Goal: Task Accomplishment & Management: Complete application form

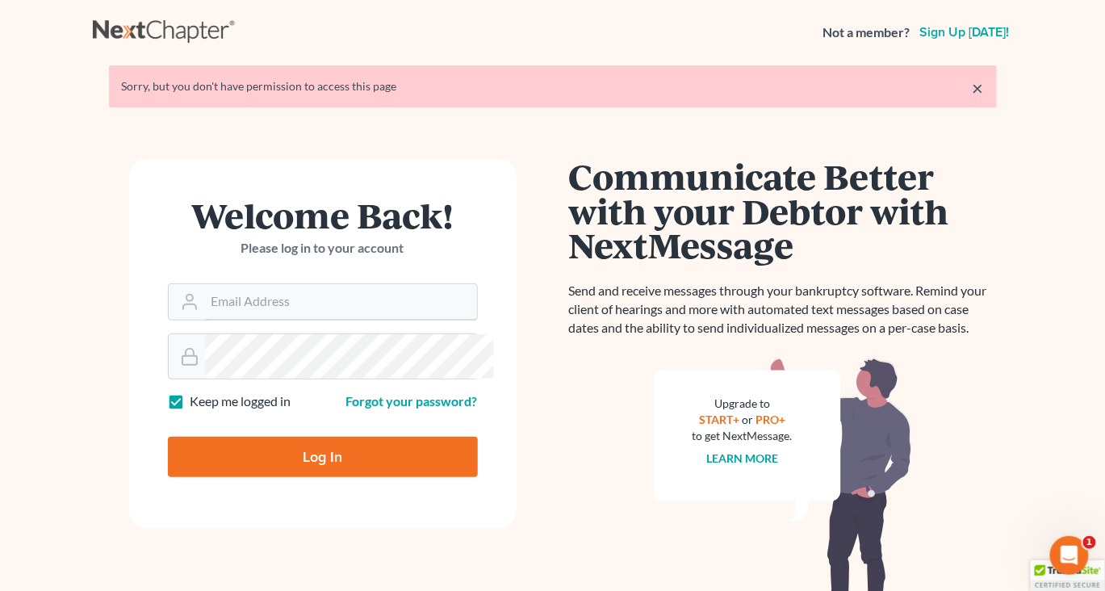
type input "[EMAIL_ADDRESS][DOMAIN_NAME]"
click at [319, 477] on input "Log In" at bounding box center [323, 457] width 310 height 40
type input "Thinking..."
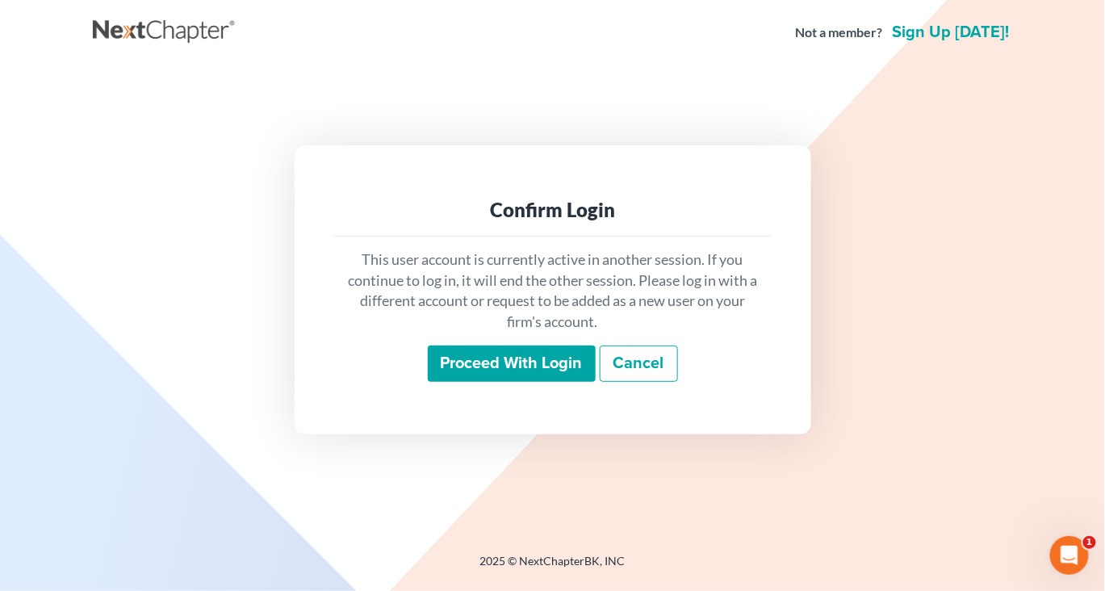
click at [485, 383] on input "Proceed with login" at bounding box center [512, 363] width 168 height 37
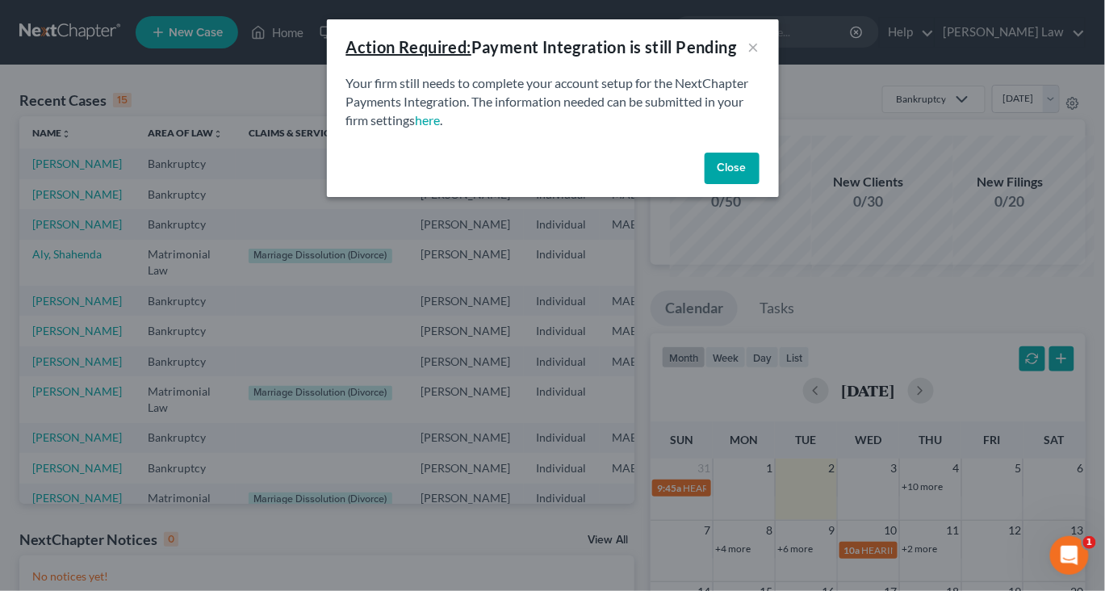
click at [759, 185] on button "Close" at bounding box center [732, 169] width 55 height 32
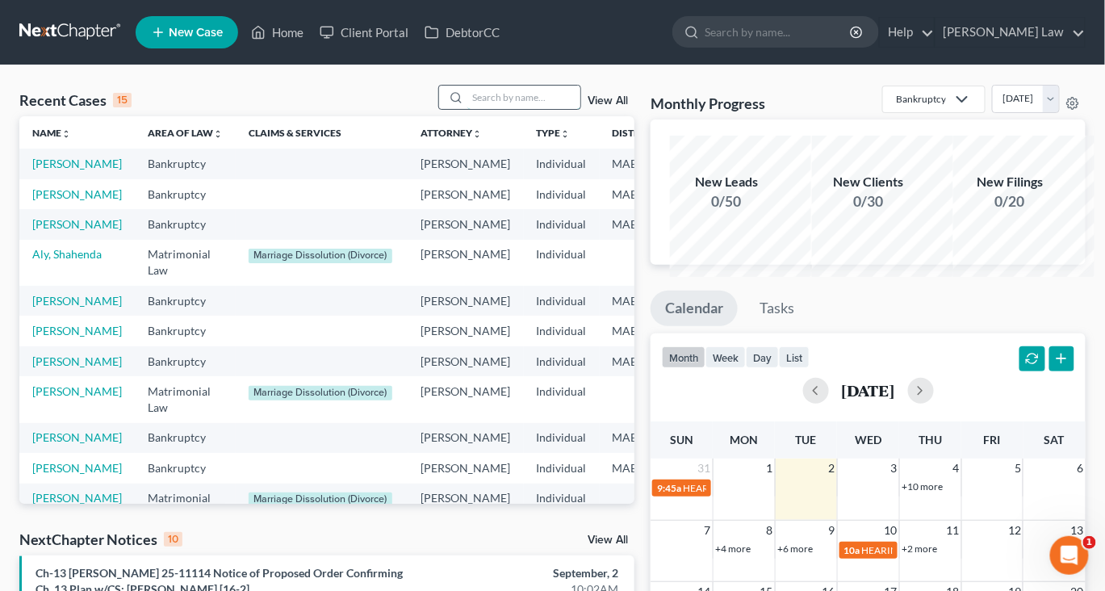
click at [494, 109] on input "search" at bounding box center [523, 97] width 113 height 23
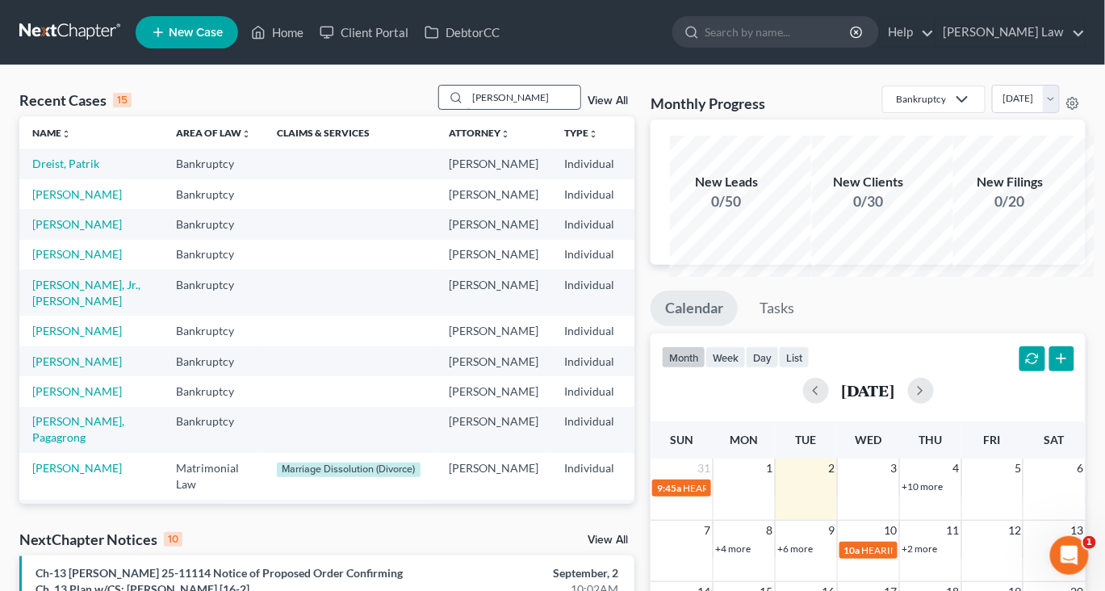
type input "[PERSON_NAME]"
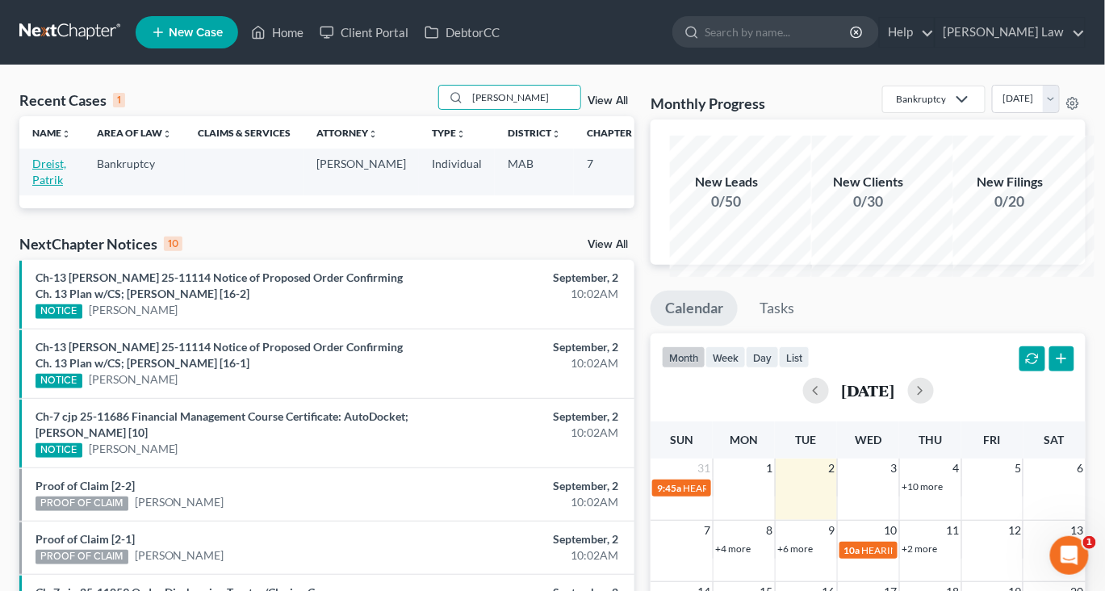
click at [55, 186] on link "Dreist, Patrik" at bounding box center [49, 172] width 34 height 30
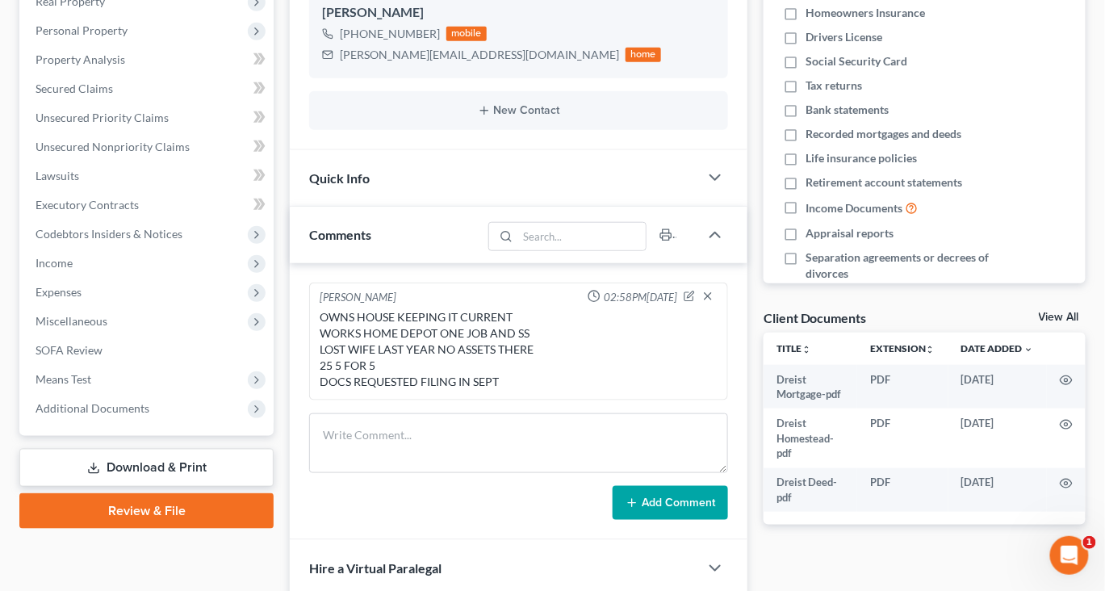
scroll to position [280, 0]
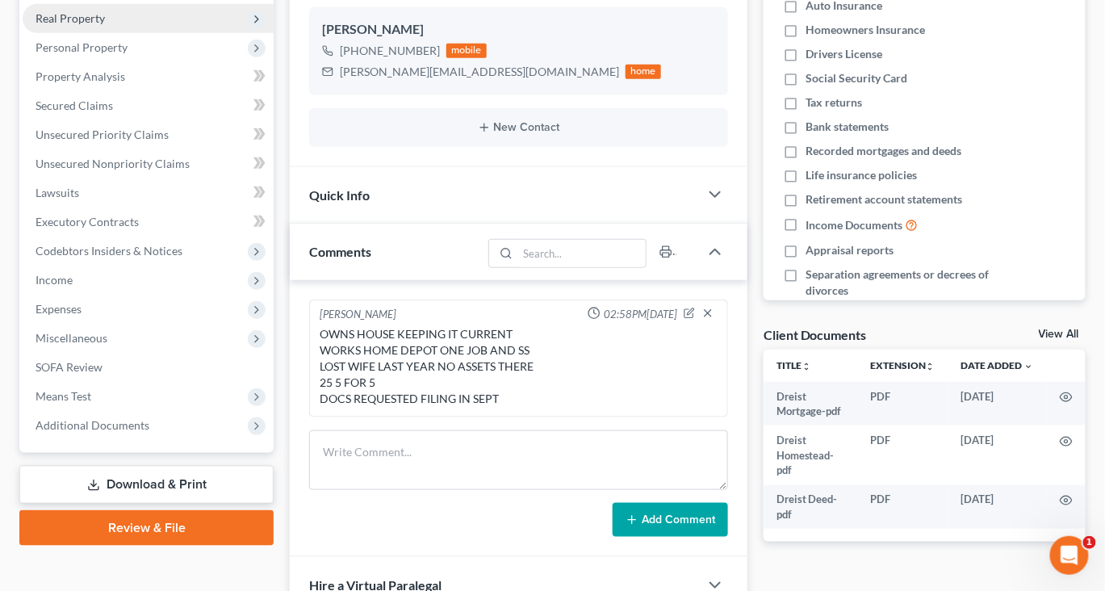
click at [105, 25] on span "Real Property" at bounding box center [70, 18] width 69 height 14
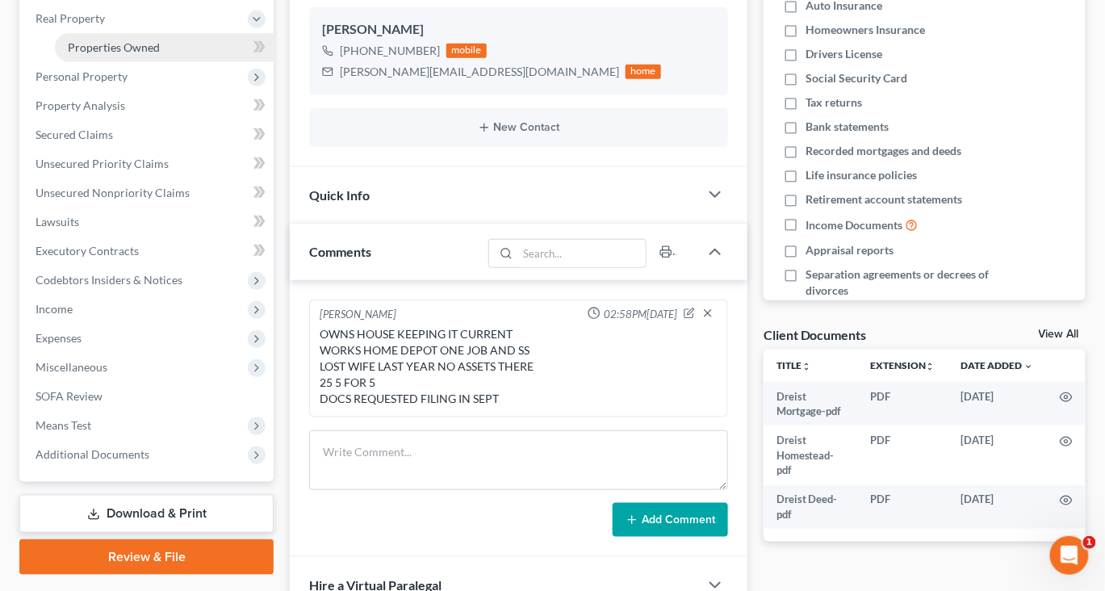
click at [132, 54] on span "Properties Owned" at bounding box center [114, 47] width 92 height 14
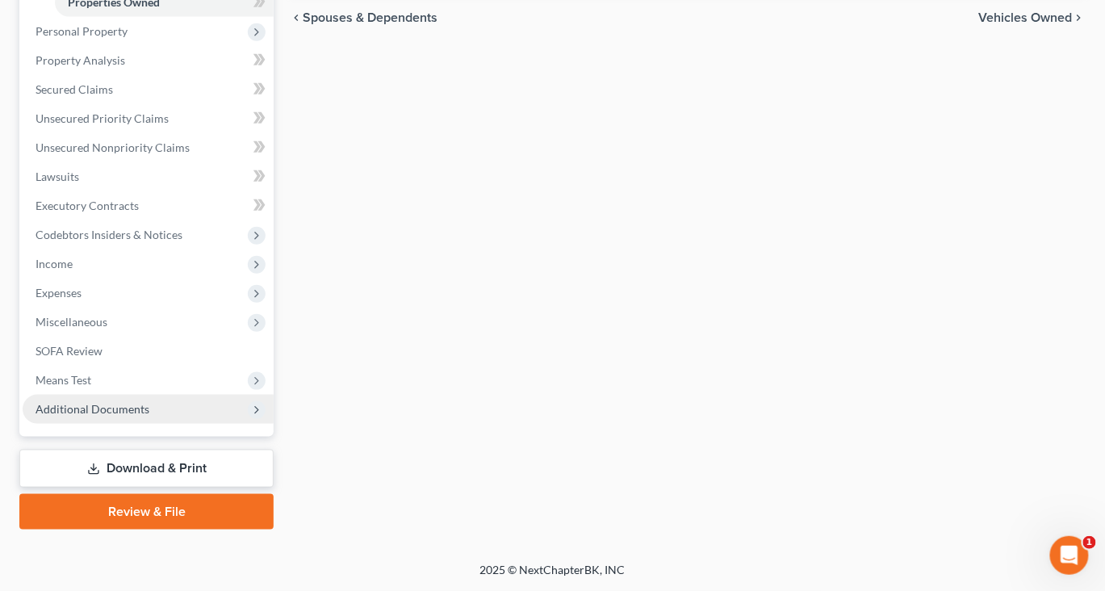
click at [149, 402] on span "Additional Documents" at bounding box center [93, 409] width 114 height 14
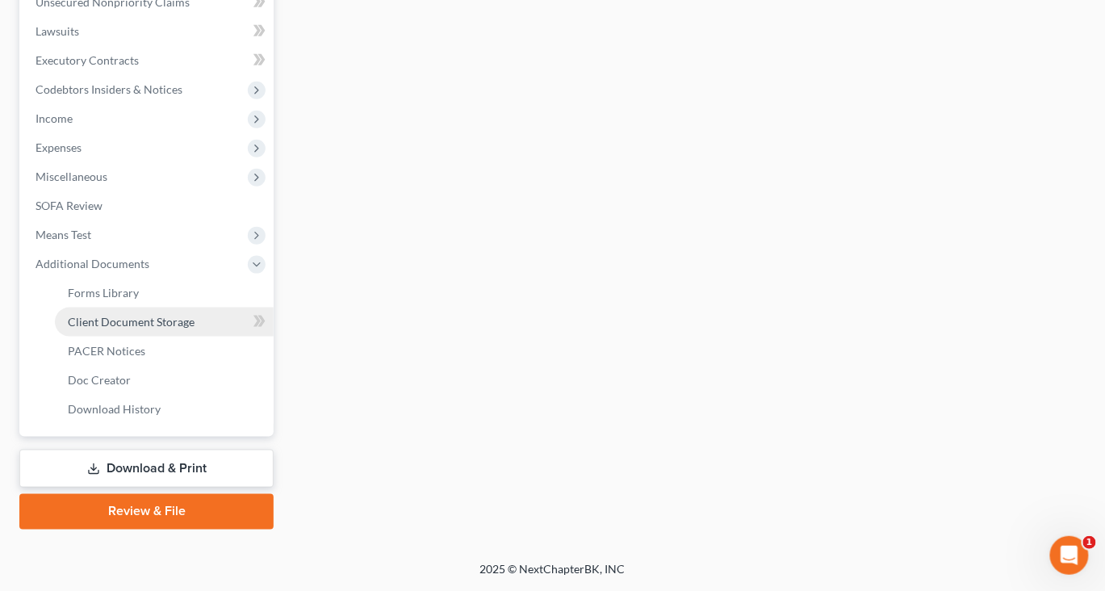
click at [185, 328] on span "Client Document Storage" at bounding box center [131, 322] width 127 height 14
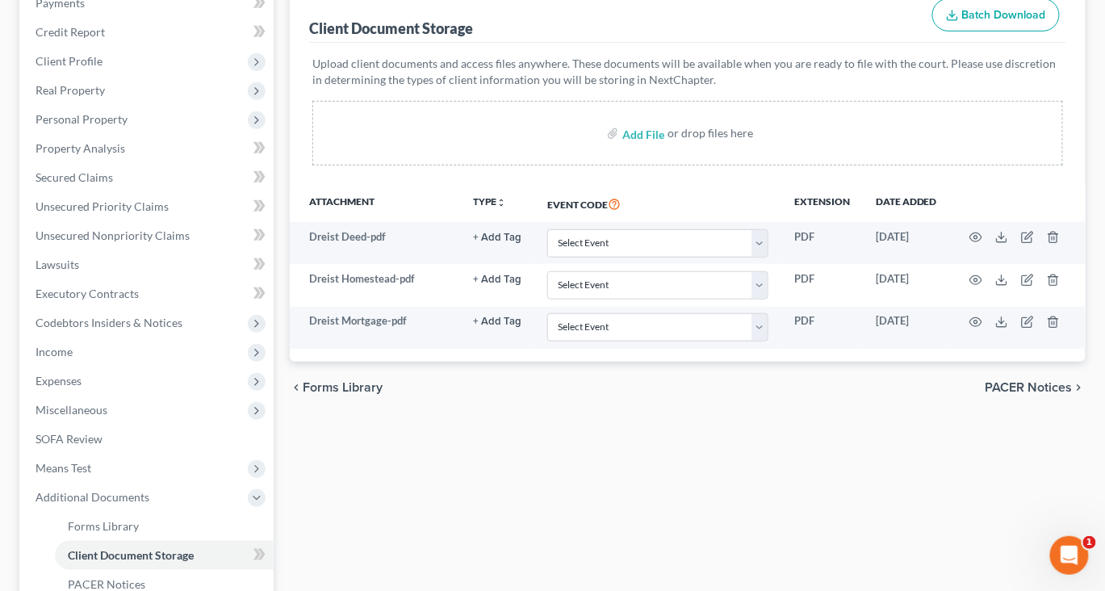
scroll to position [212, 0]
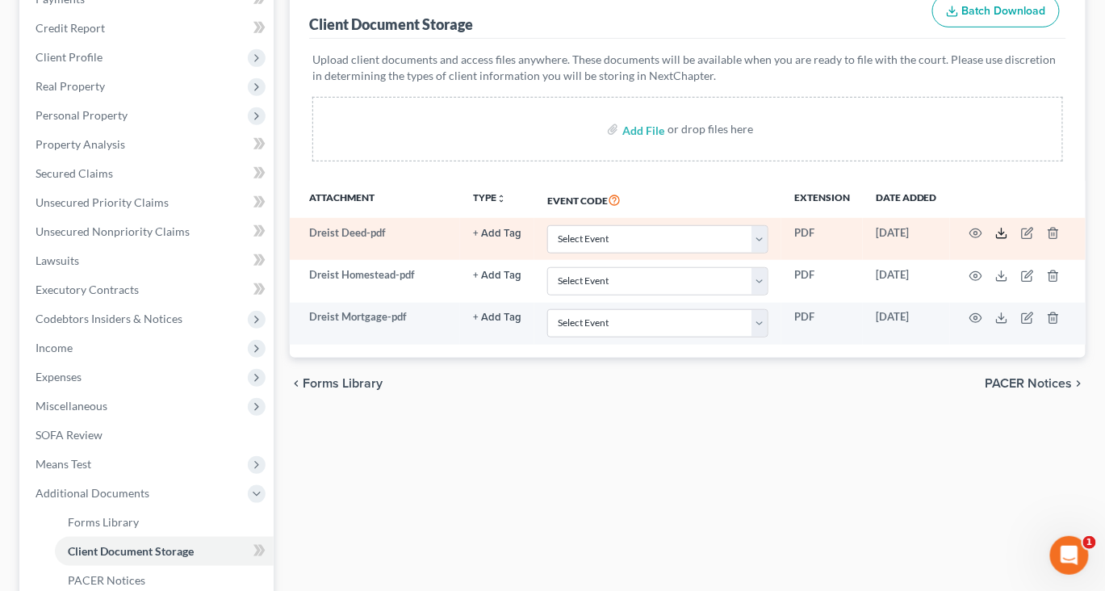
click at [1005, 235] on polyline at bounding box center [1002, 233] width 6 height 2
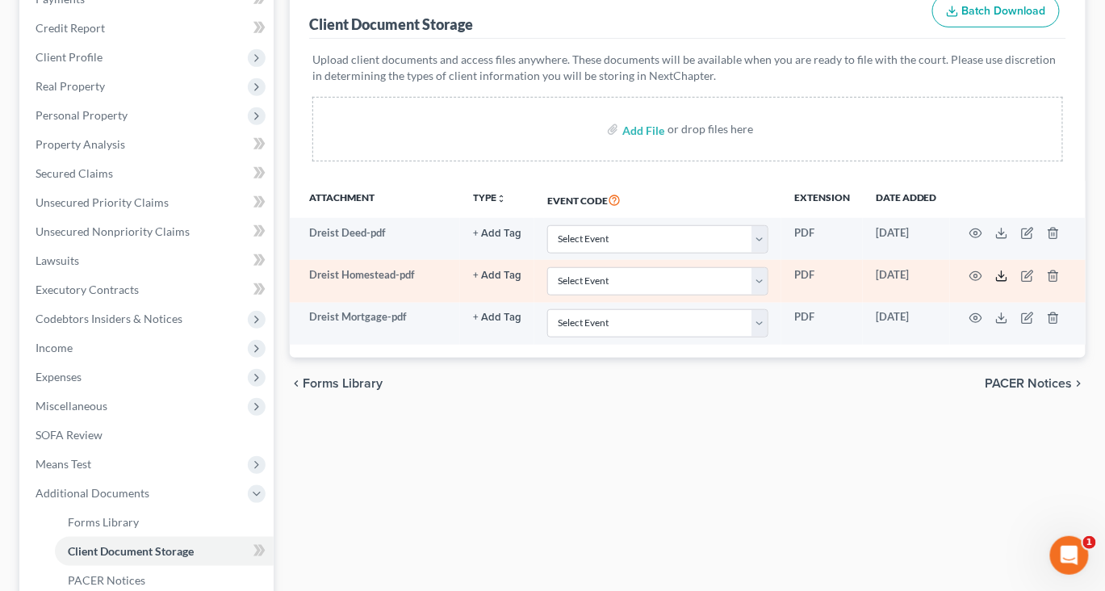
click at [1002, 278] on line at bounding box center [1002, 274] width 0 height 6
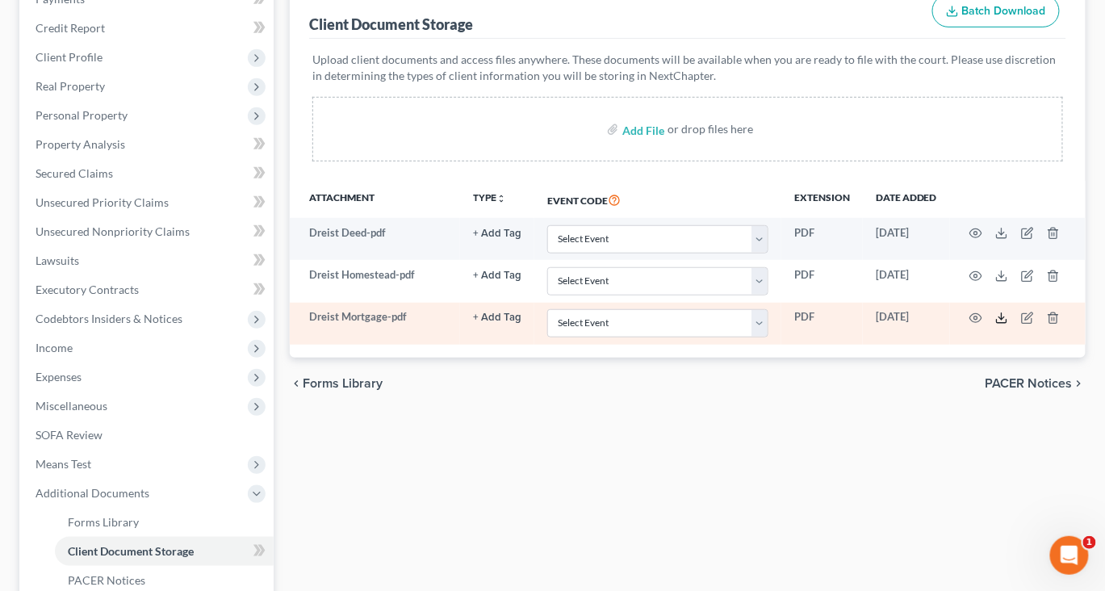
click at [1002, 320] on line at bounding box center [1002, 316] width 0 height 6
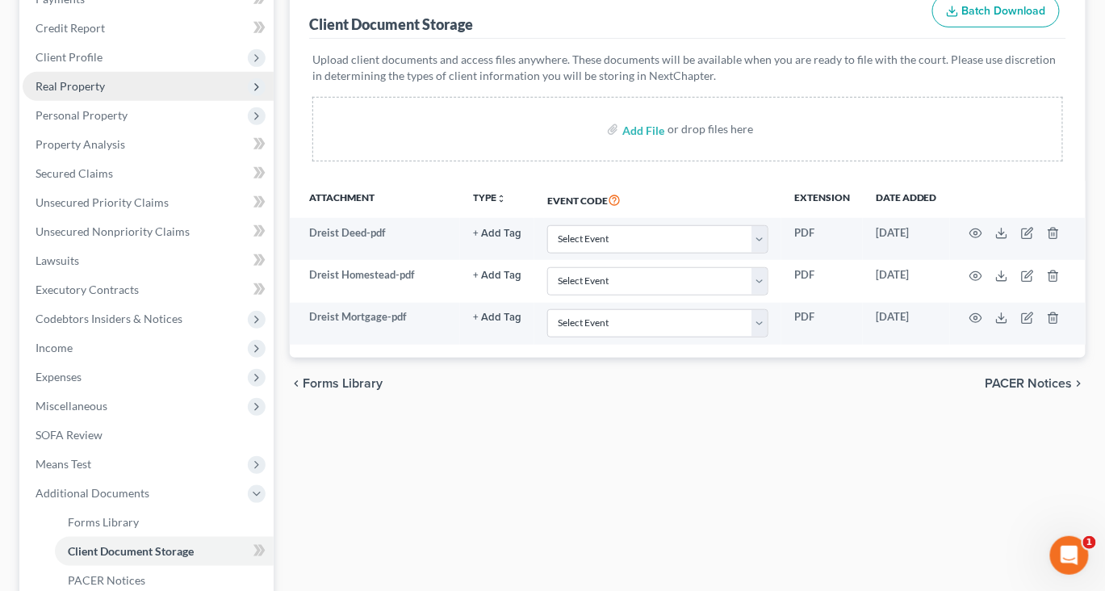
click at [105, 93] on span "Real Property" at bounding box center [70, 86] width 69 height 14
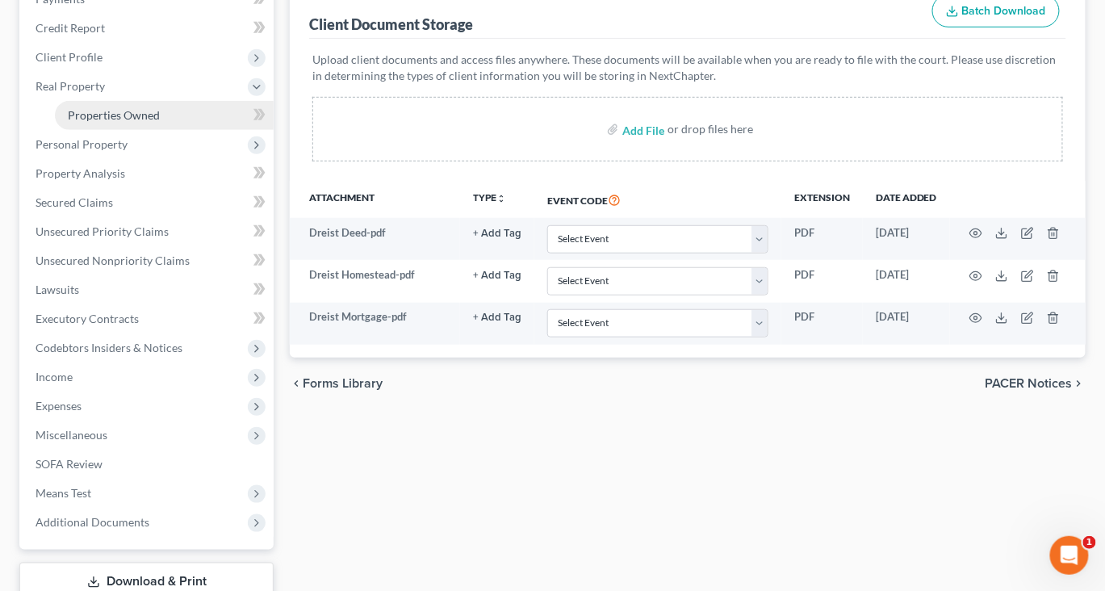
click at [127, 122] on span "Properties Owned" at bounding box center [114, 115] width 92 height 14
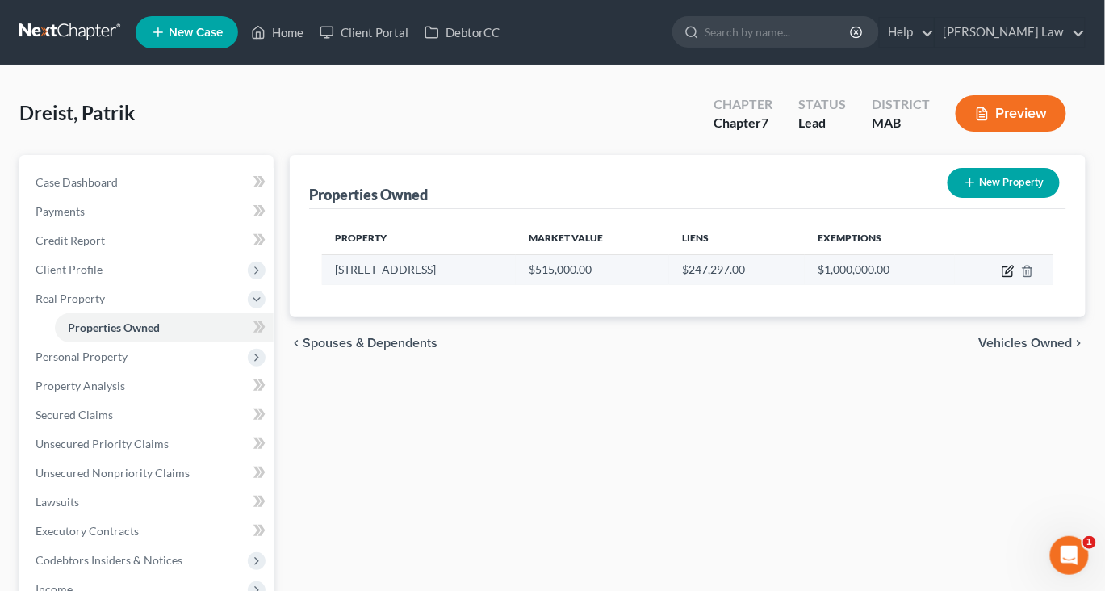
click at [1002, 278] on icon "button" at bounding box center [1008, 271] width 13 height 13
select select "22"
select select "11"
select select "0"
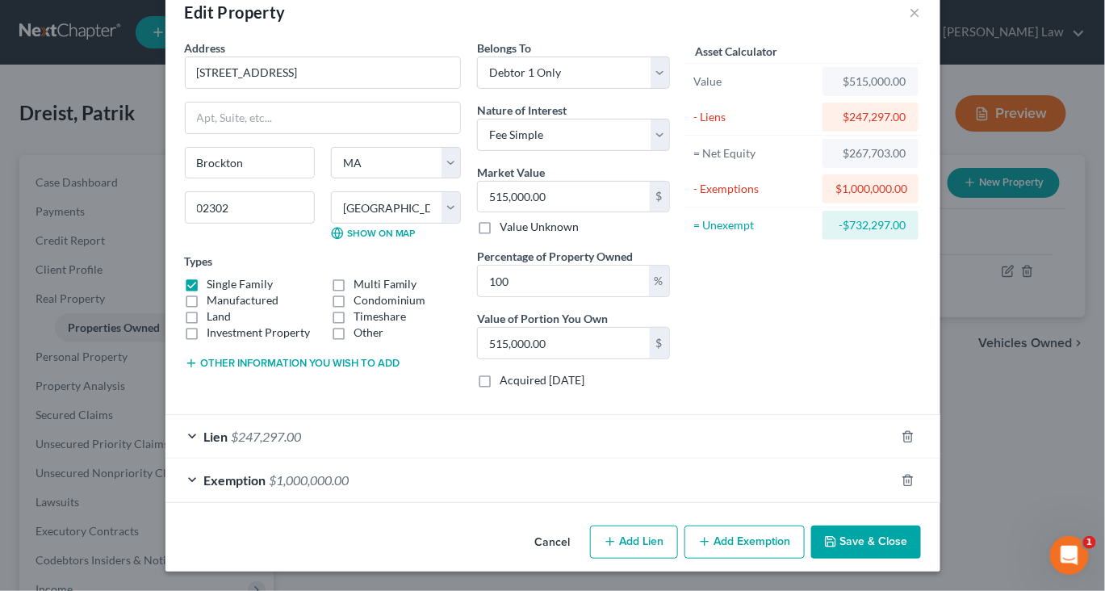
scroll to position [185, 0]
click at [921, 525] on button "Save & Close" at bounding box center [866, 542] width 110 height 34
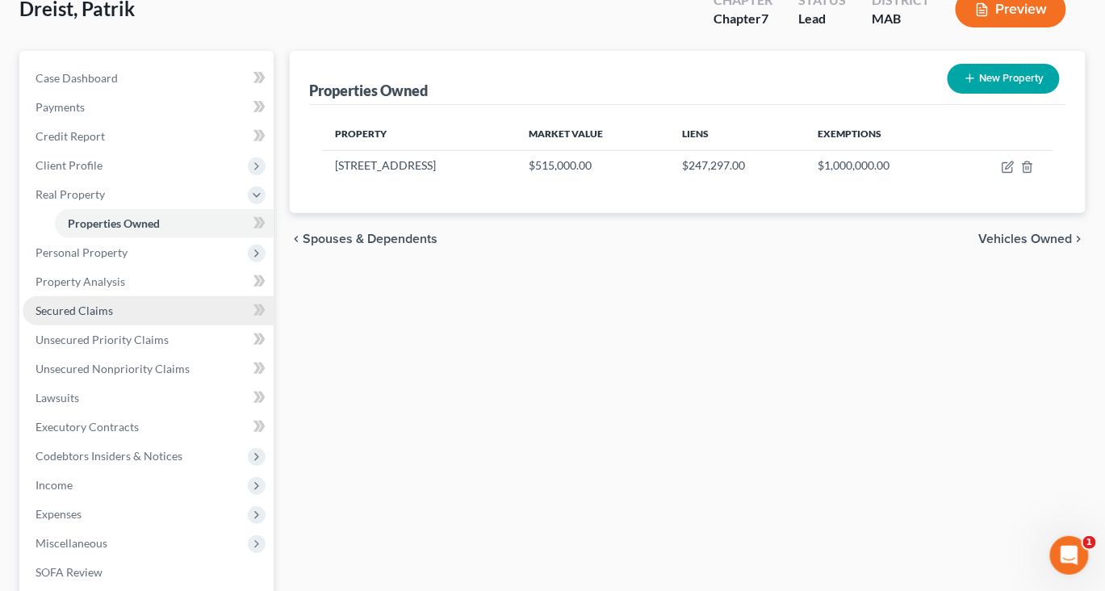
click at [113, 317] on span "Secured Claims" at bounding box center [74, 310] width 77 height 14
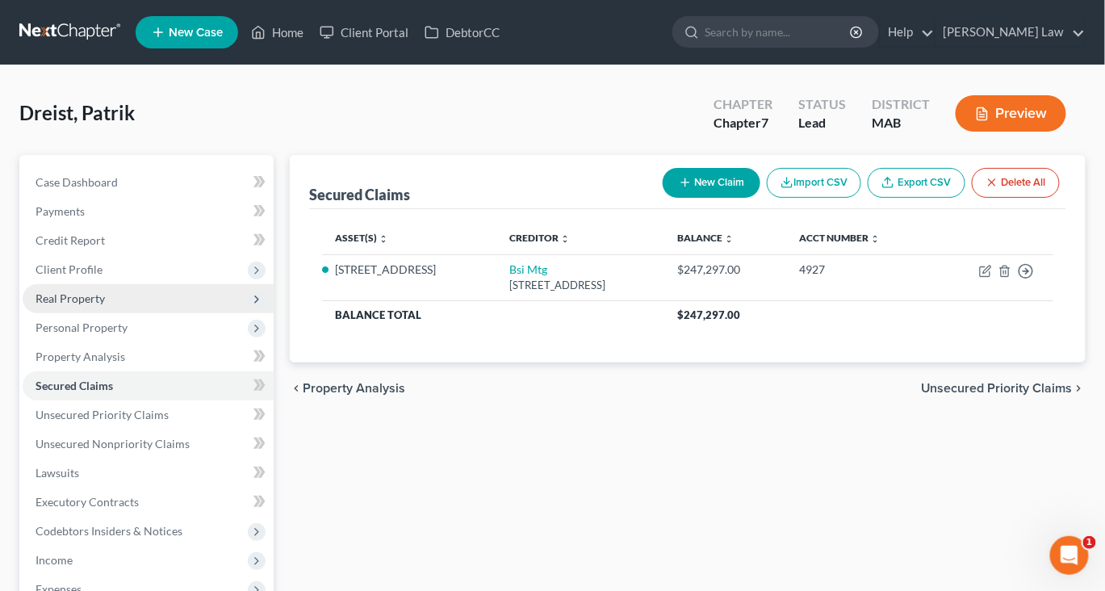
click at [98, 305] on span "Real Property" at bounding box center [70, 298] width 69 height 14
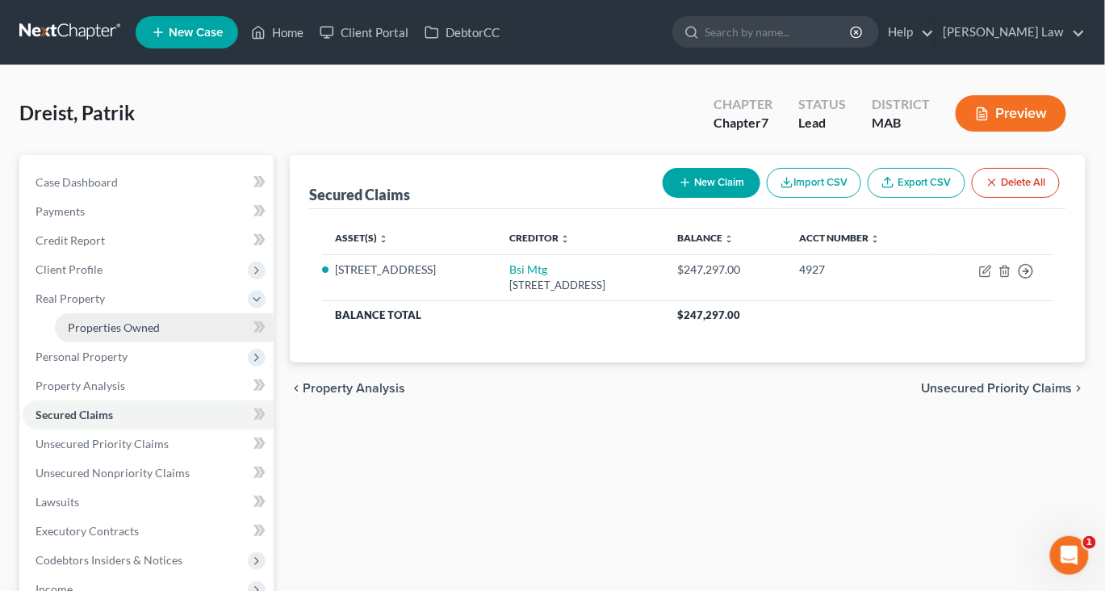
click at [157, 334] on span "Properties Owned" at bounding box center [114, 327] width 92 height 14
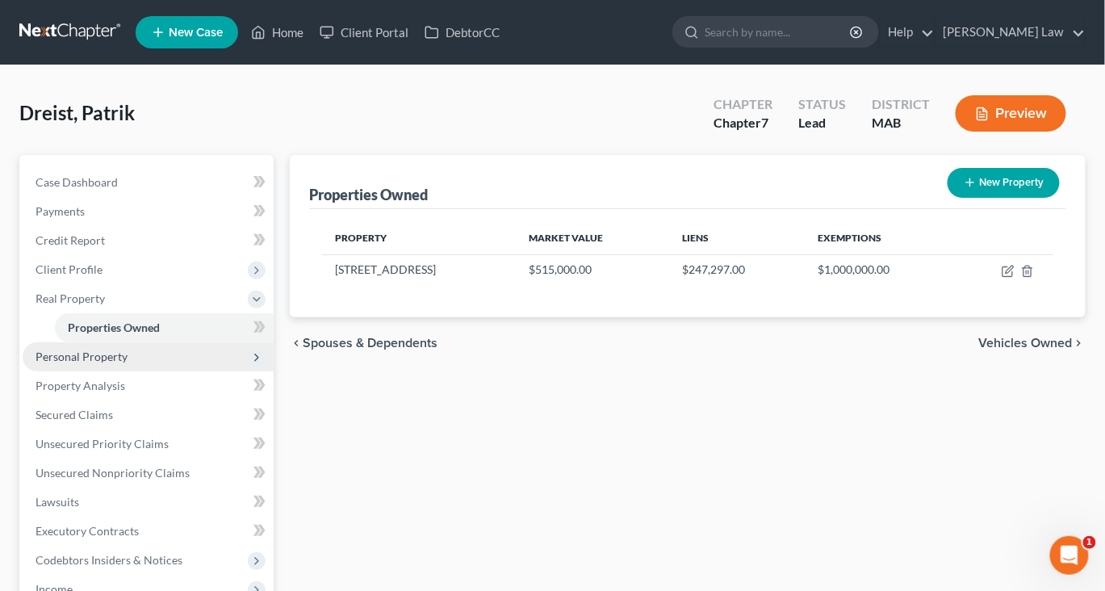
click at [128, 363] on span "Personal Property" at bounding box center [82, 356] width 92 height 14
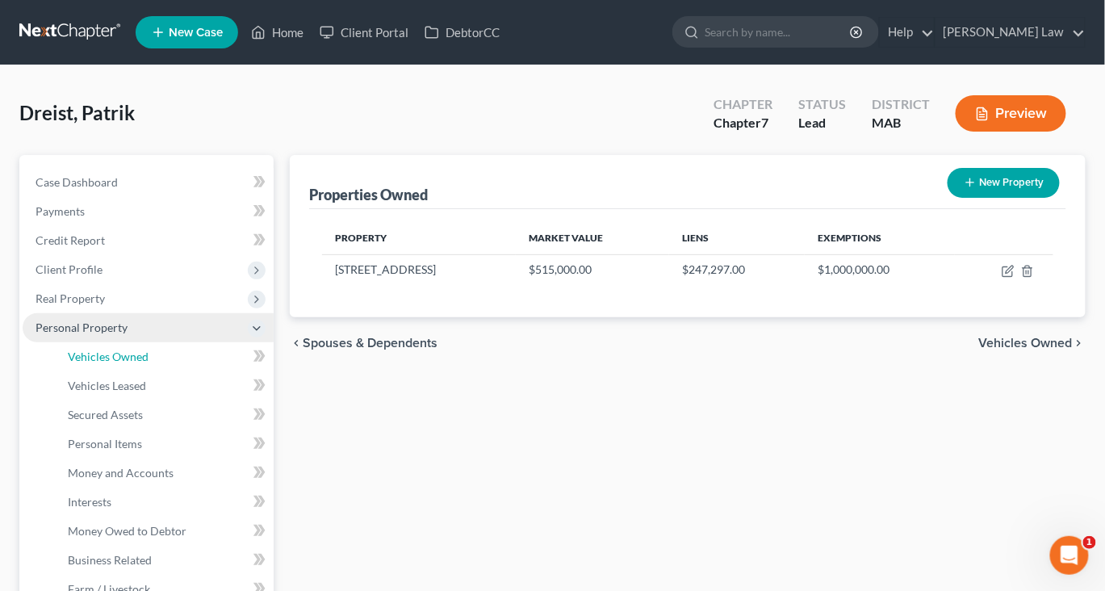
click at [130, 363] on span "Vehicles Owned" at bounding box center [108, 356] width 81 height 14
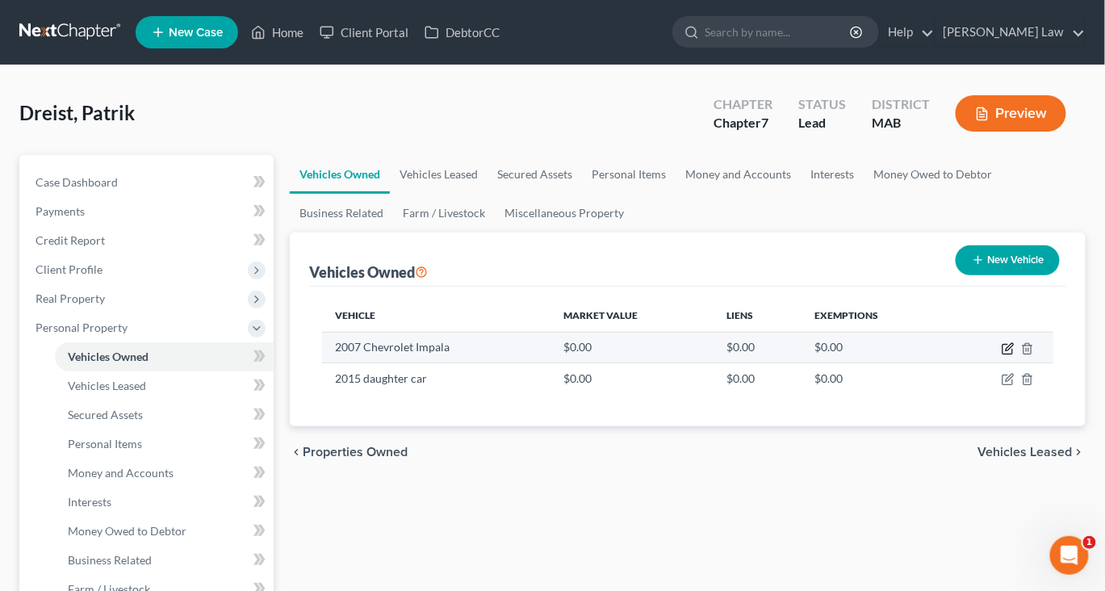
click at [1002, 355] on icon "button" at bounding box center [1008, 348] width 13 height 13
select select "0"
select select "19"
select select "0"
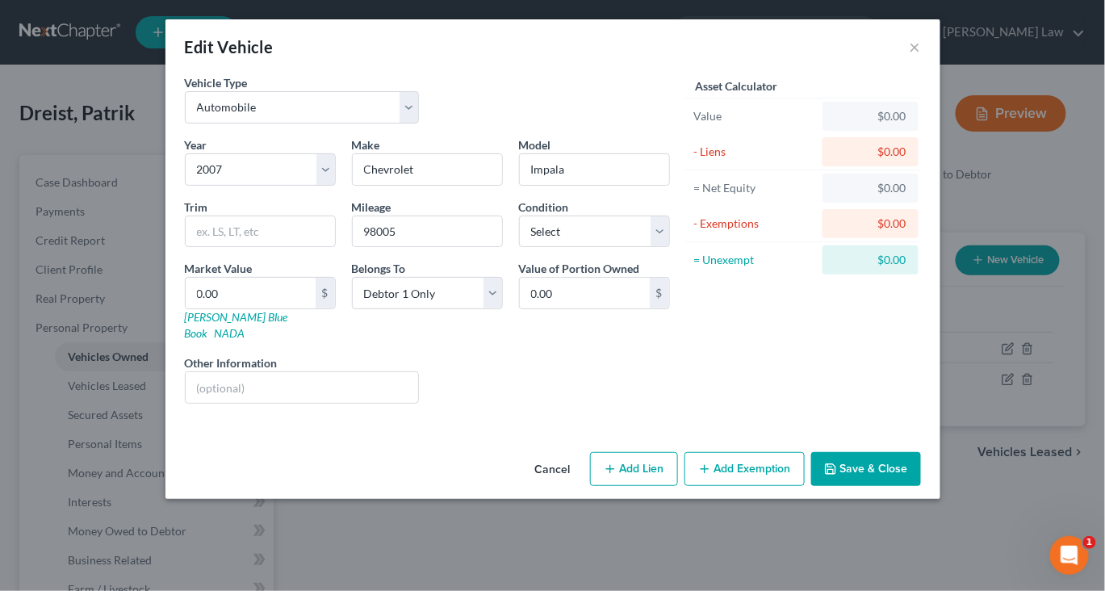
click at [921, 486] on button "Save & Close" at bounding box center [866, 469] width 110 height 34
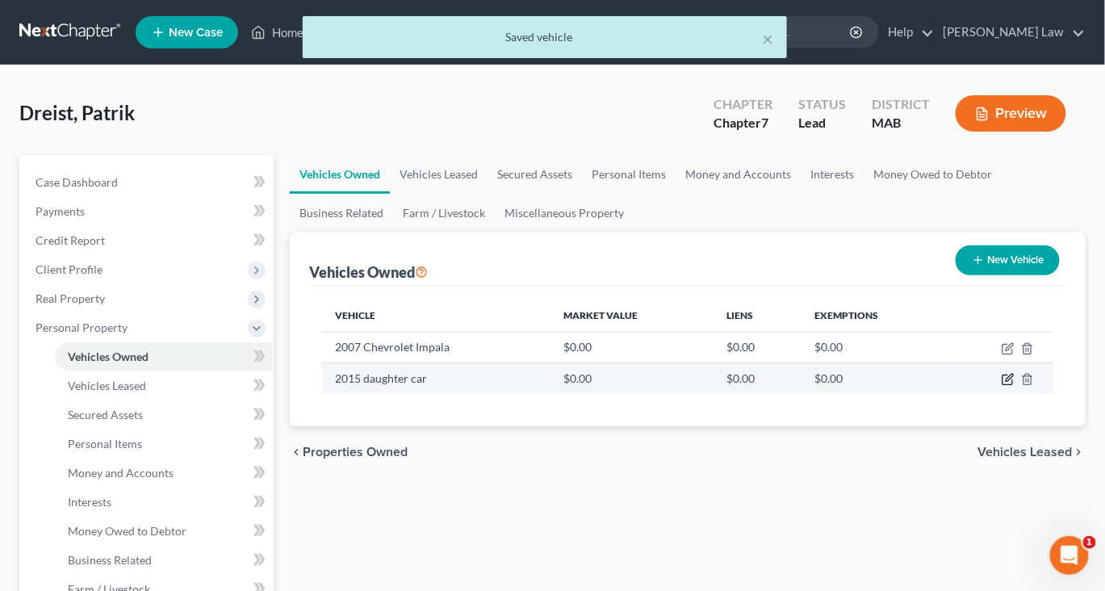
click at [1002, 386] on icon "button" at bounding box center [1008, 379] width 13 height 13
select select "0"
select select "11"
select select "0"
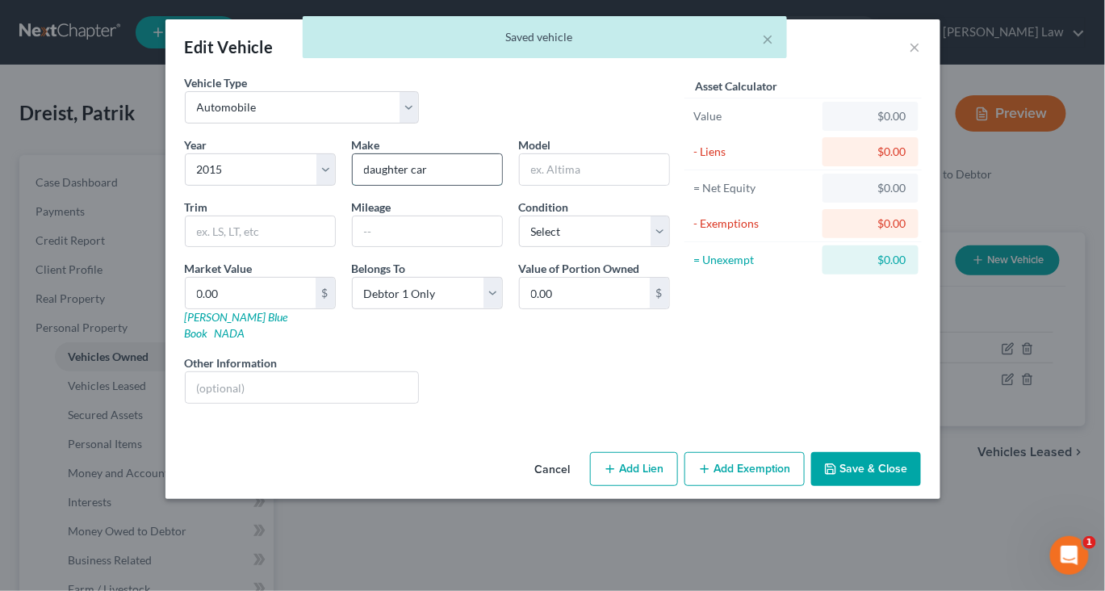
click at [457, 185] on input "daughter car" at bounding box center [427, 169] width 149 height 31
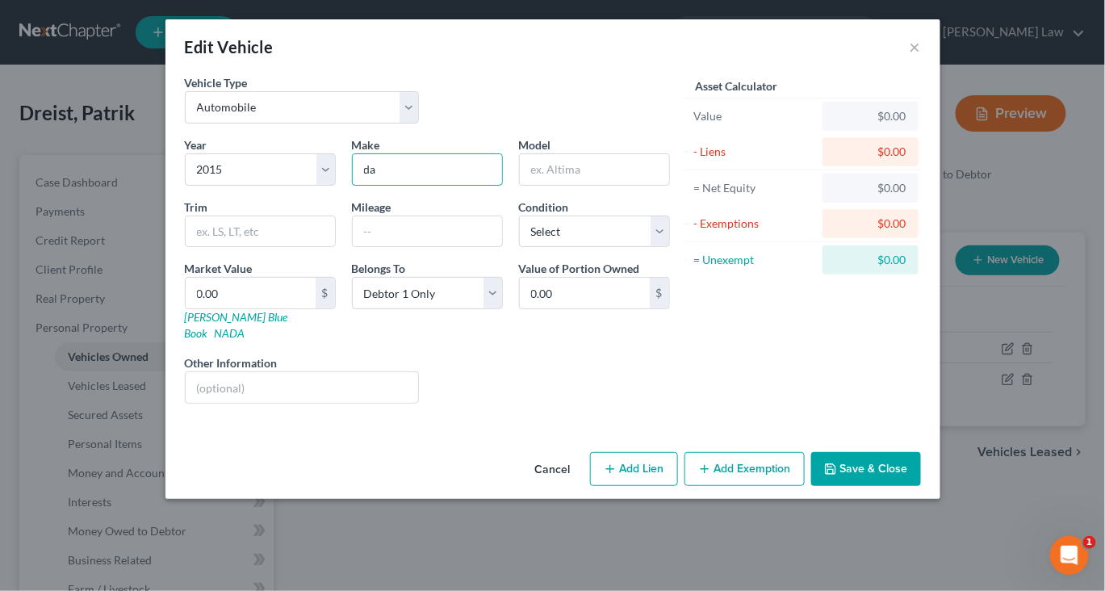
type input "d"
click at [272, 186] on select "Select 2026 2025 2024 2023 2022 2021 2020 2019 2018 2017 2016 2015 2014 2013 20…" at bounding box center [260, 169] width 151 height 32
click at [276, 186] on select "Select 2026 2025 2024 2023 2022 2021 2020 2019 2018 2017 2016 2015 2014 2013 20…" at bounding box center [260, 169] width 151 height 32
select select "12"
click at [371, 185] on input "text" at bounding box center [427, 169] width 149 height 31
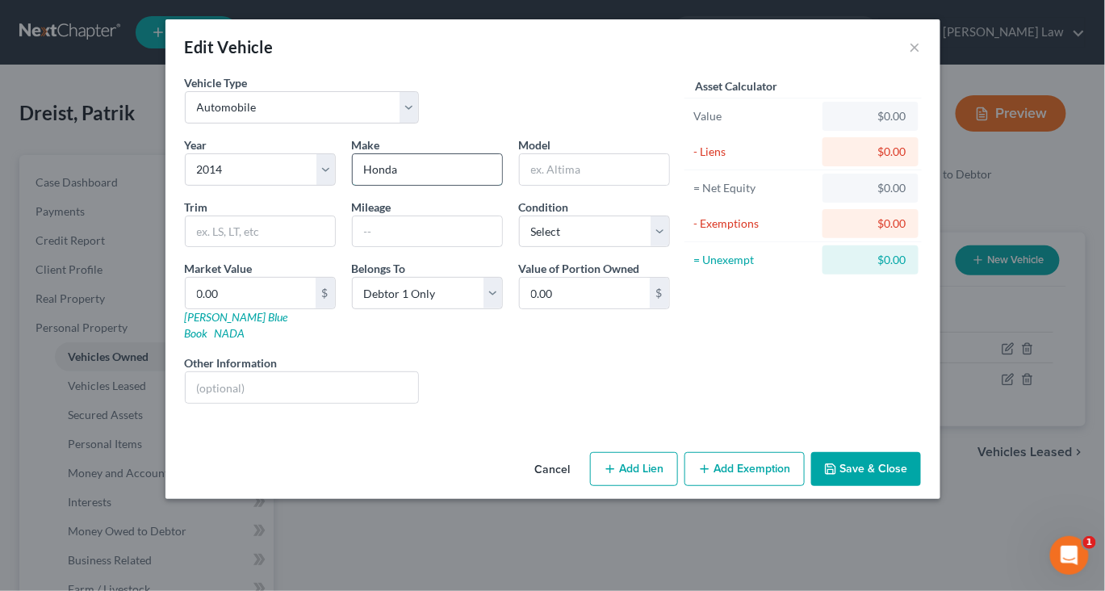
type input "Honda"
type input "Accord"
click at [366, 247] on input "text" at bounding box center [427, 231] width 149 height 31
type input "158003"
click at [916, 486] on button "Save & Close" at bounding box center [866, 469] width 110 height 34
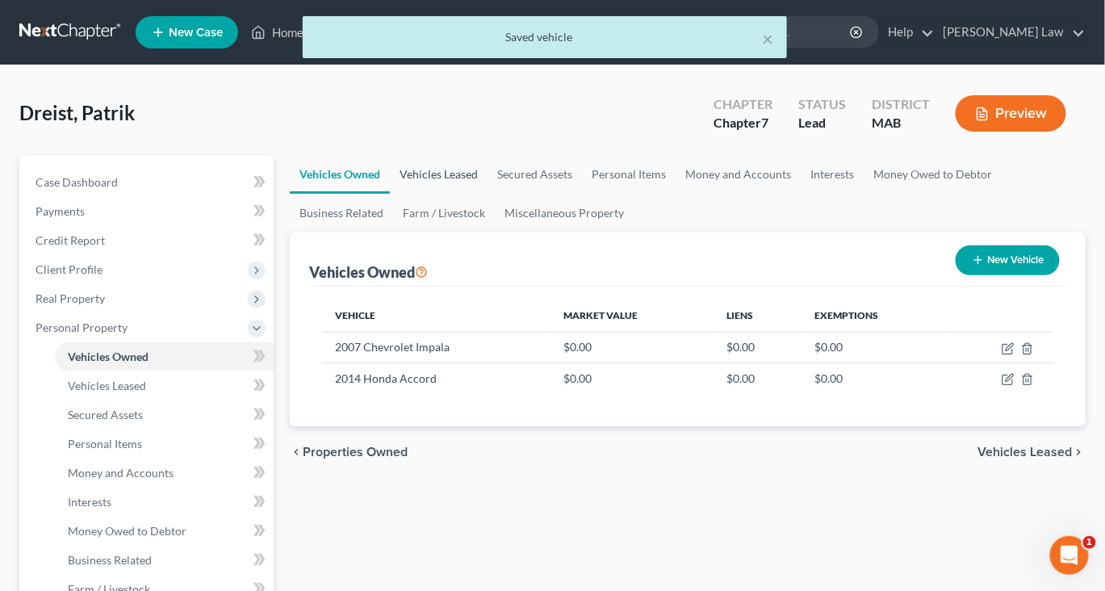
click at [487, 194] on link "Vehicles Leased" at bounding box center [439, 174] width 98 height 39
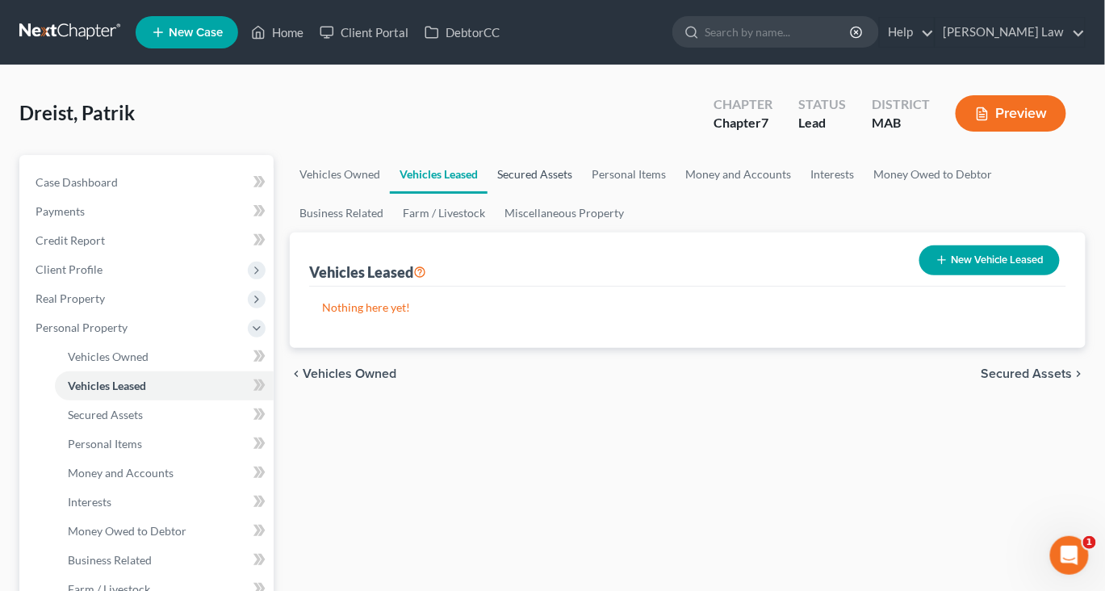
click at [582, 194] on link "Secured Assets" at bounding box center [534, 174] width 94 height 39
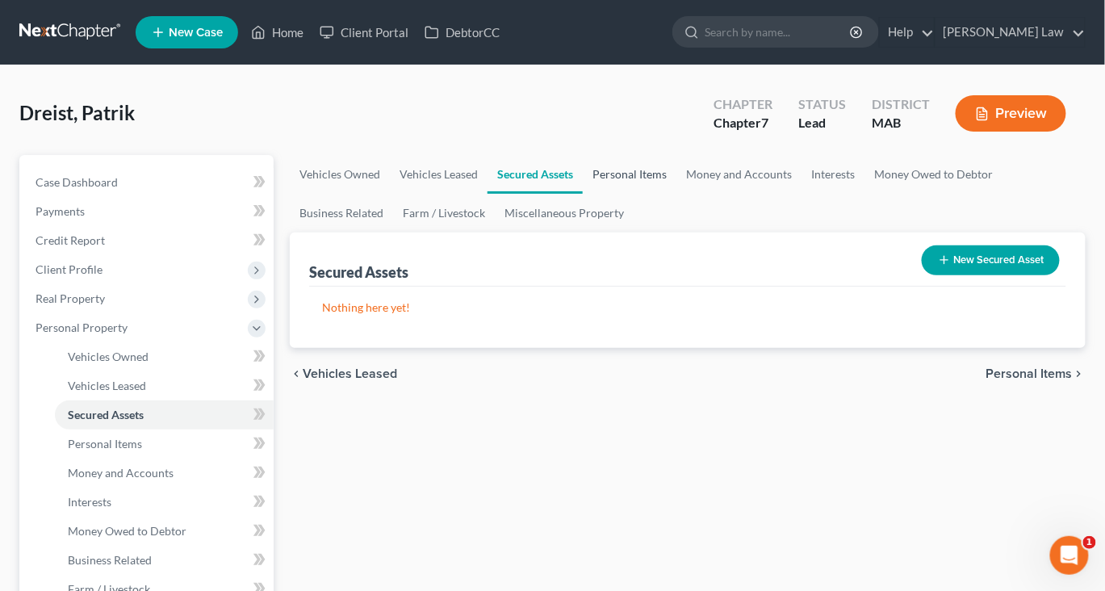
click at [676, 194] on link "Personal Items" at bounding box center [630, 174] width 94 height 39
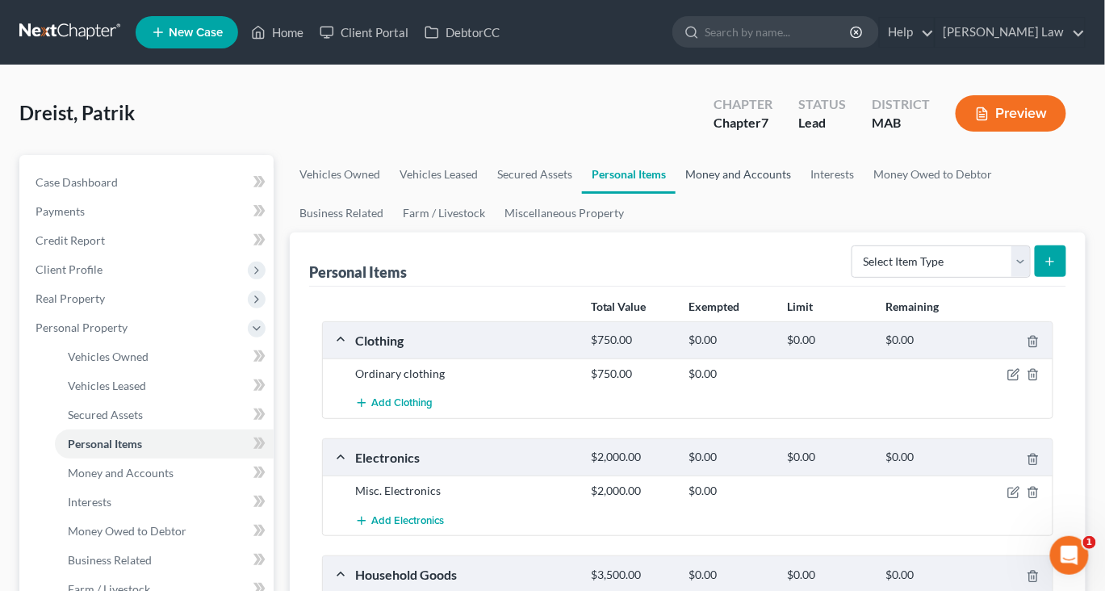
click at [801, 194] on link "Money and Accounts" at bounding box center [737, 174] width 125 height 39
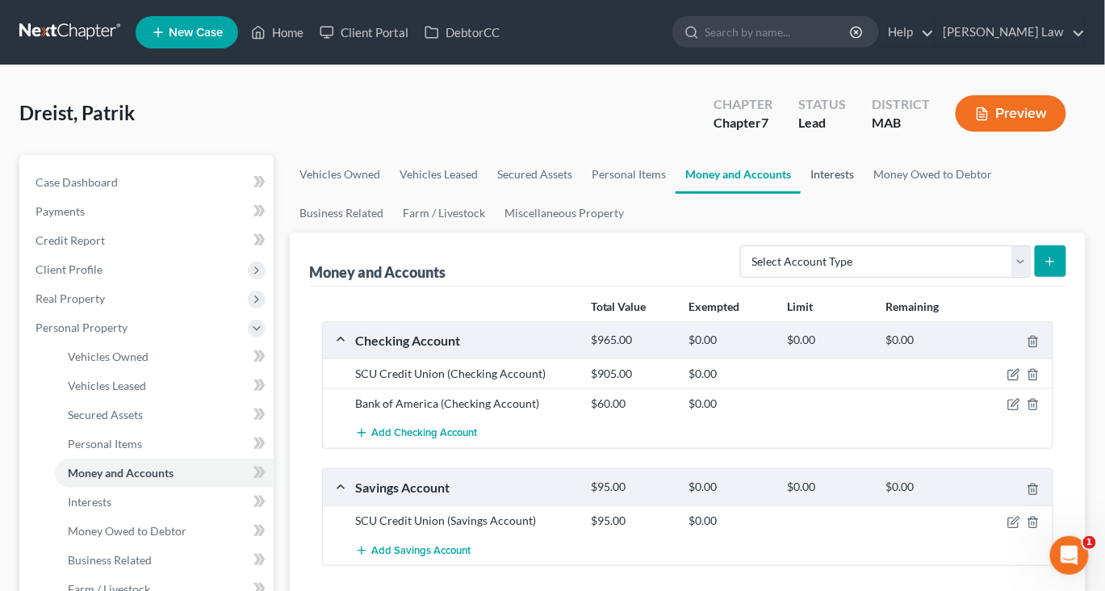
click at [864, 194] on link "Interests" at bounding box center [832, 174] width 63 height 39
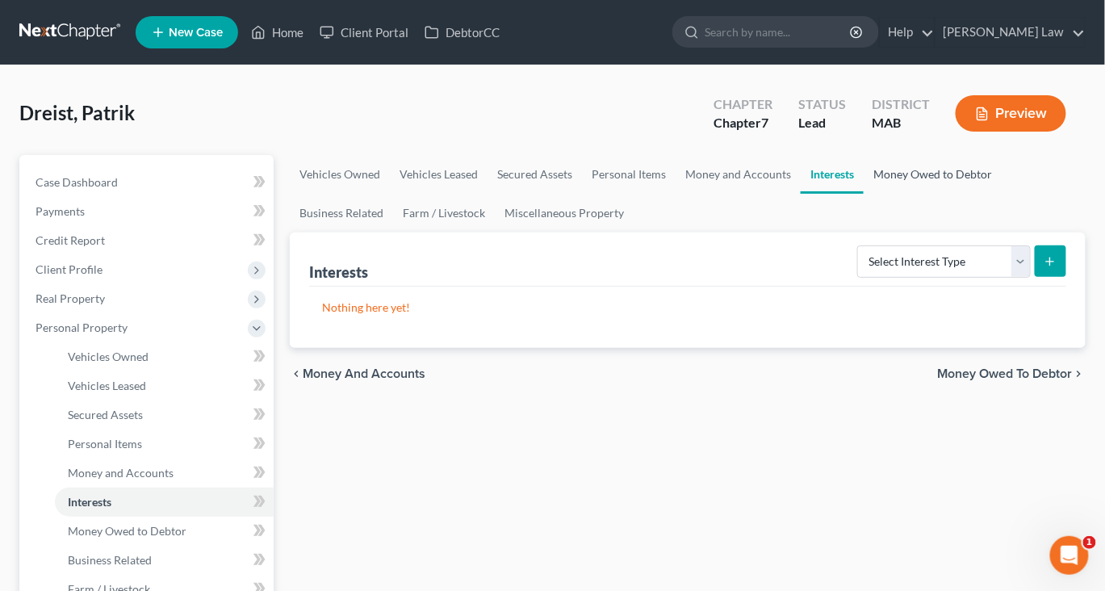
click at [864, 194] on link "Money Owed to Debtor" at bounding box center [933, 174] width 138 height 39
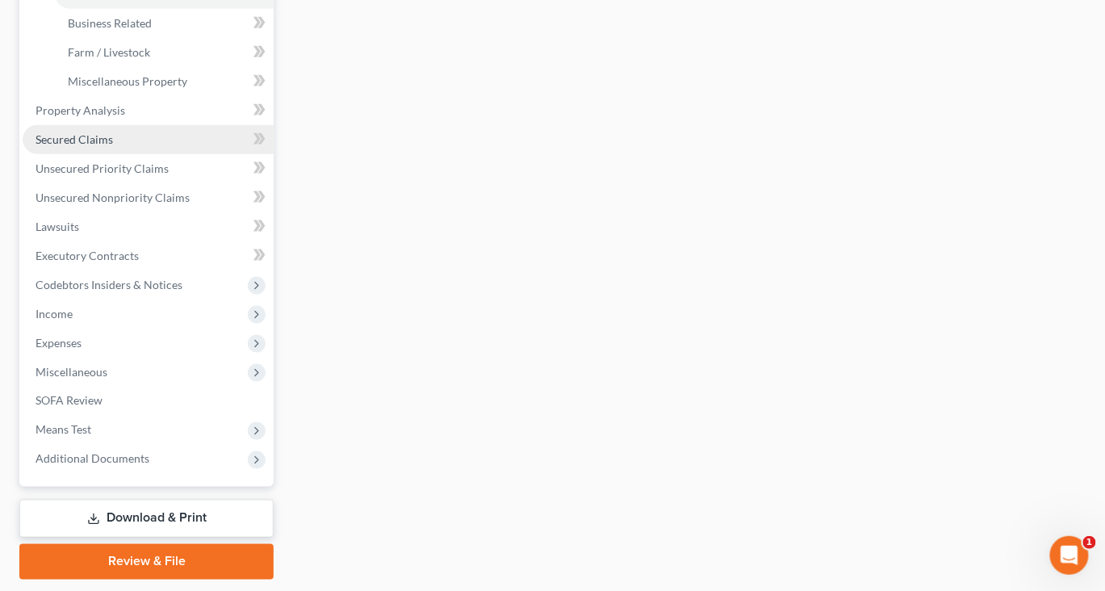
click at [109, 146] on span "Secured Claims" at bounding box center [74, 139] width 77 height 14
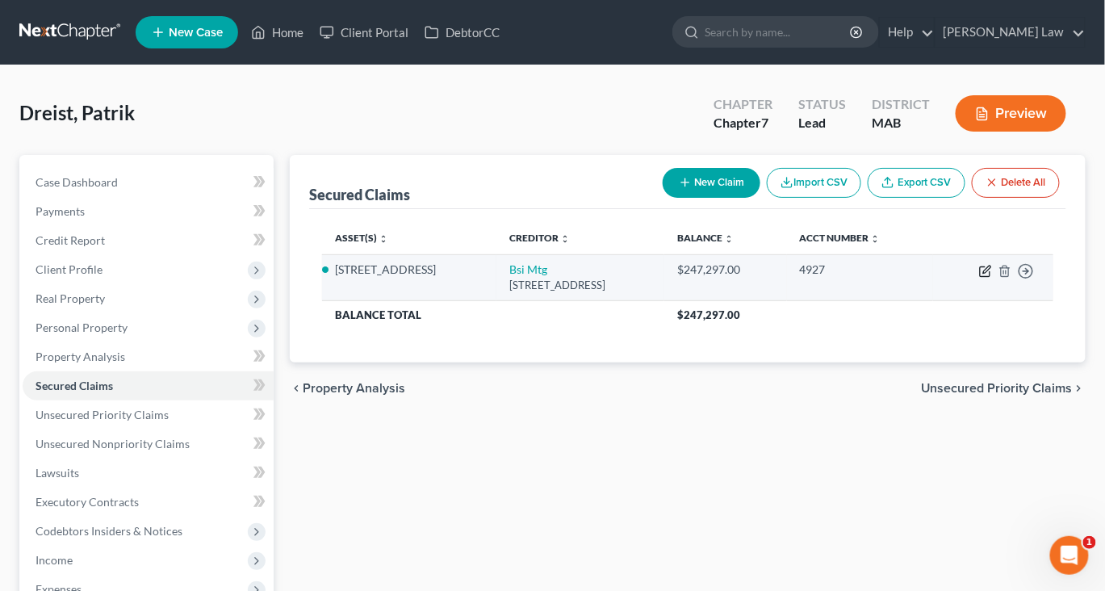
click at [980, 277] on icon "button" at bounding box center [985, 272] width 10 height 10
select select "39"
select select "5"
select select "2"
select select "0"
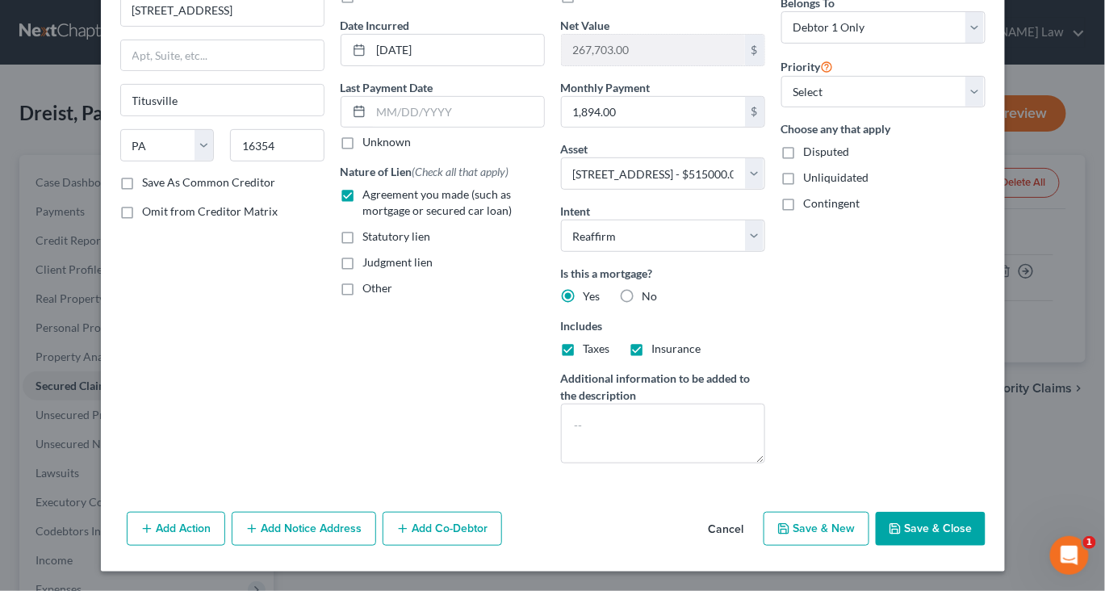
scroll to position [305, 0]
click at [980, 531] on button "Save & Close" at bounding box center [931, 529] width 110 height 34
select select
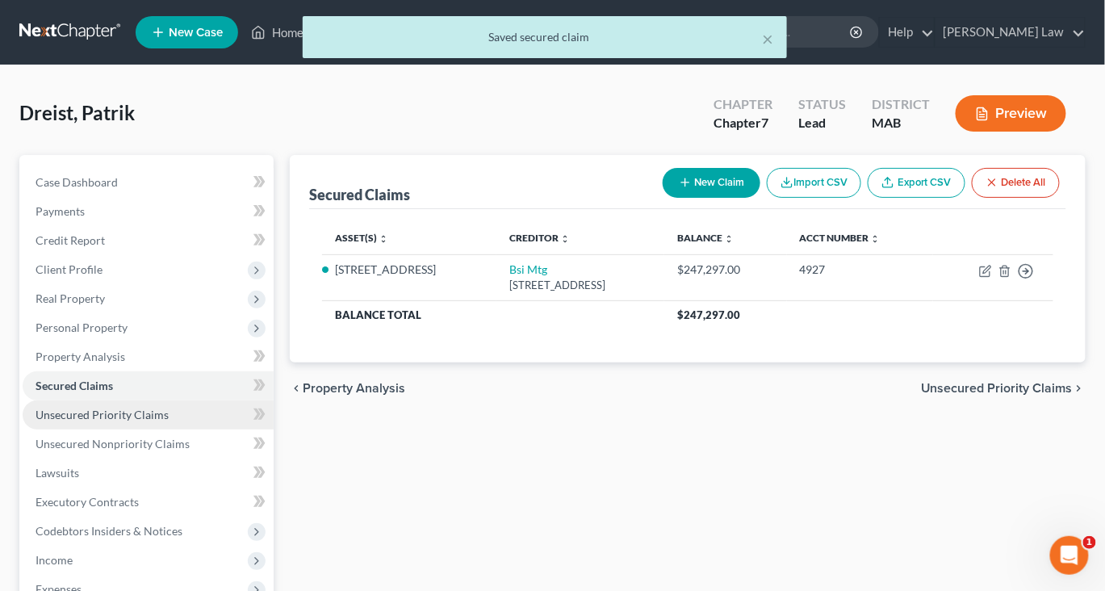
click at [131, 429] on link "Unsecured Priority Claims" at bounding box center [148, 414] width 251 height 29
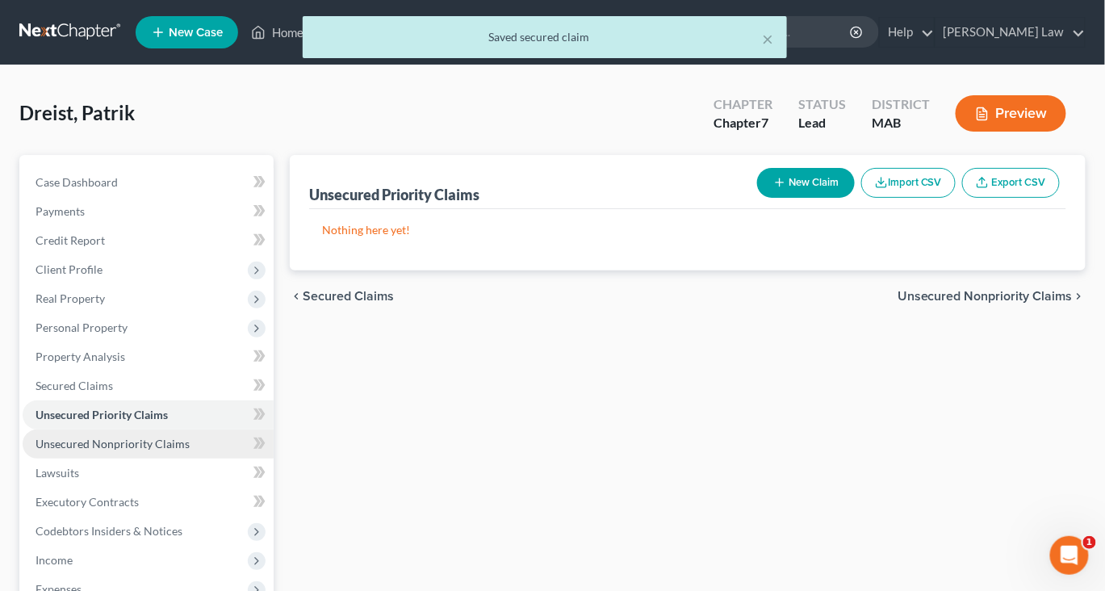
click at [141, 450] on span "Unsecured Nonpriority Claims" at bounding box center [113, 444] width 154 height 14
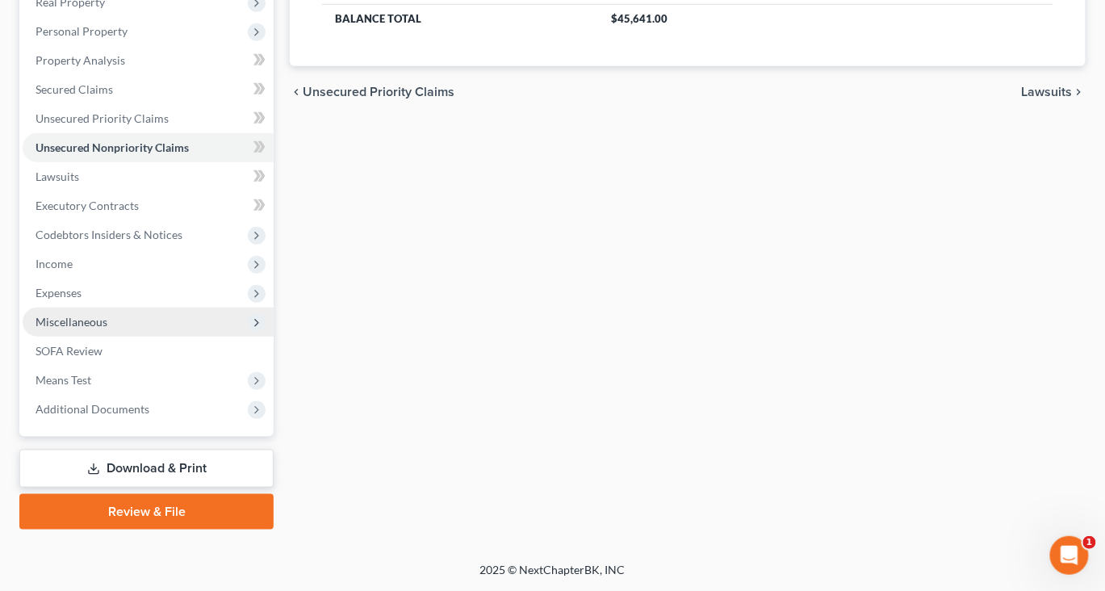
scroll to position [395, 0]
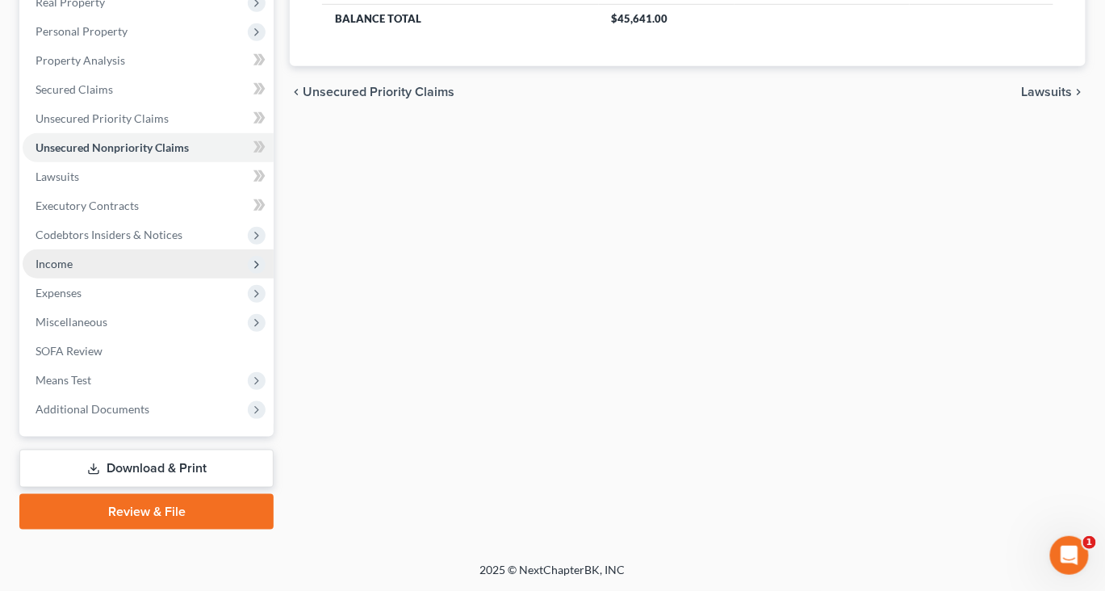
click at [90, 278] on span "Income" at bounding box center [148, 263] width 251 height 29
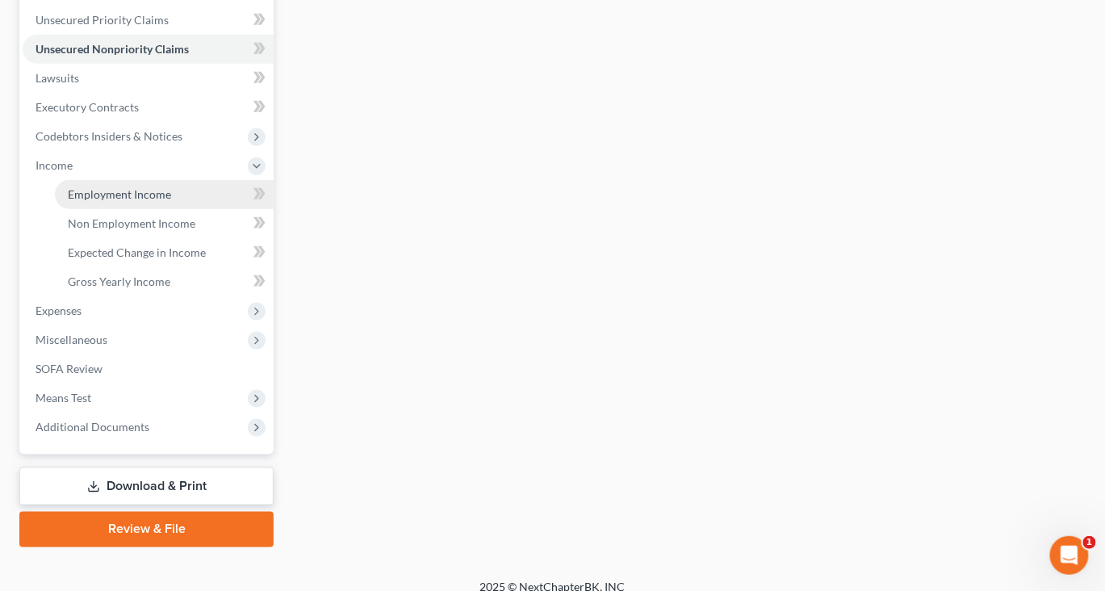
click at [147, 201] on span "Employment Income" at bounding box center [119, 194] width 103 height 14
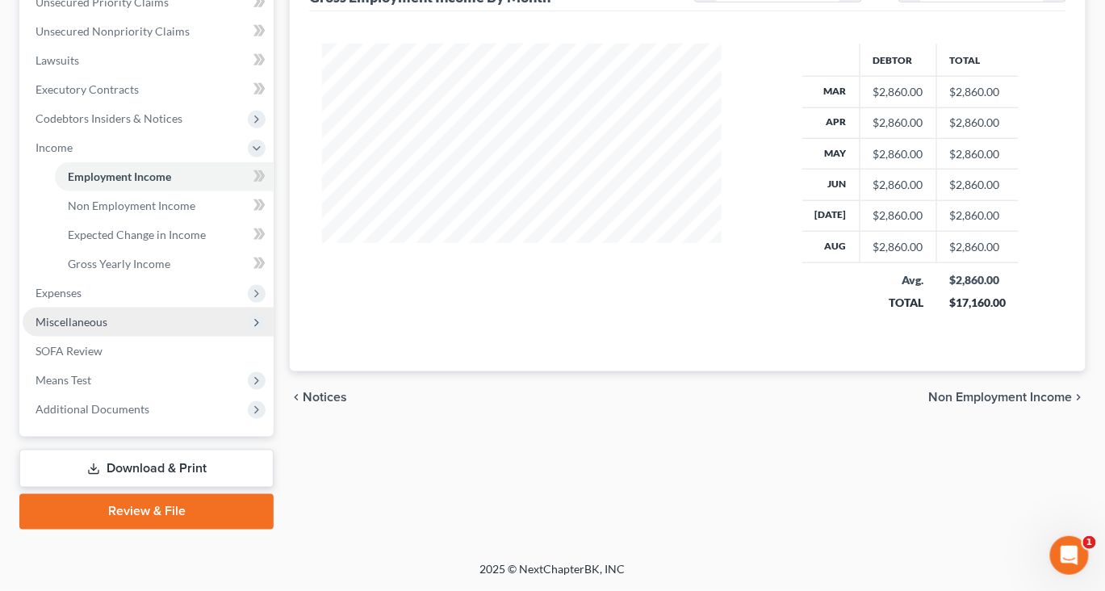
scroll to position [440, 0]
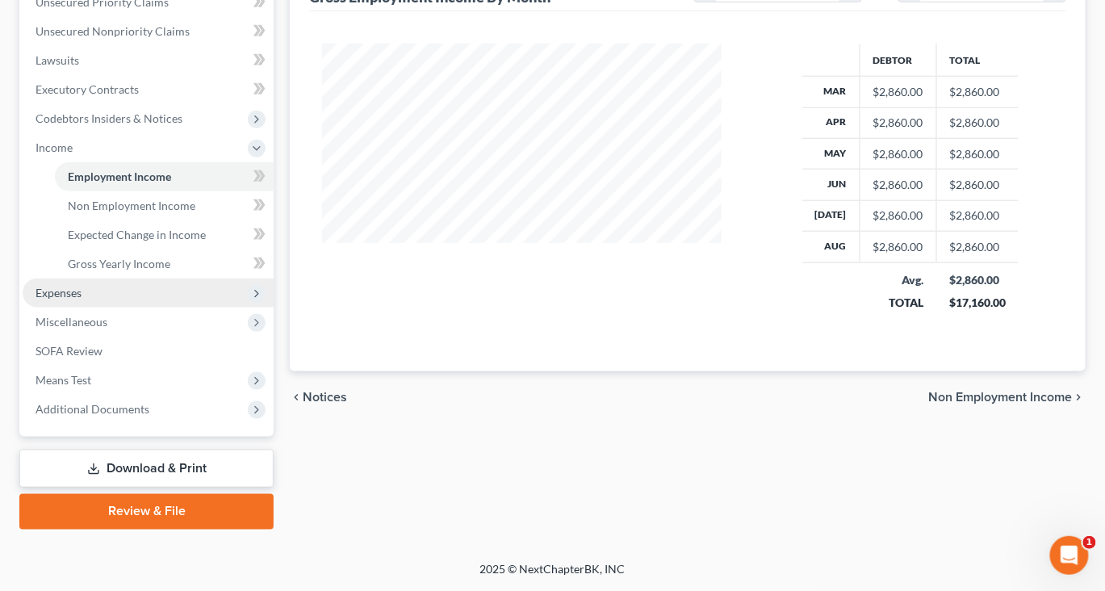
click at [82, 299] on span "Expenses" at bounding box center [59, 293] width 46 height 14
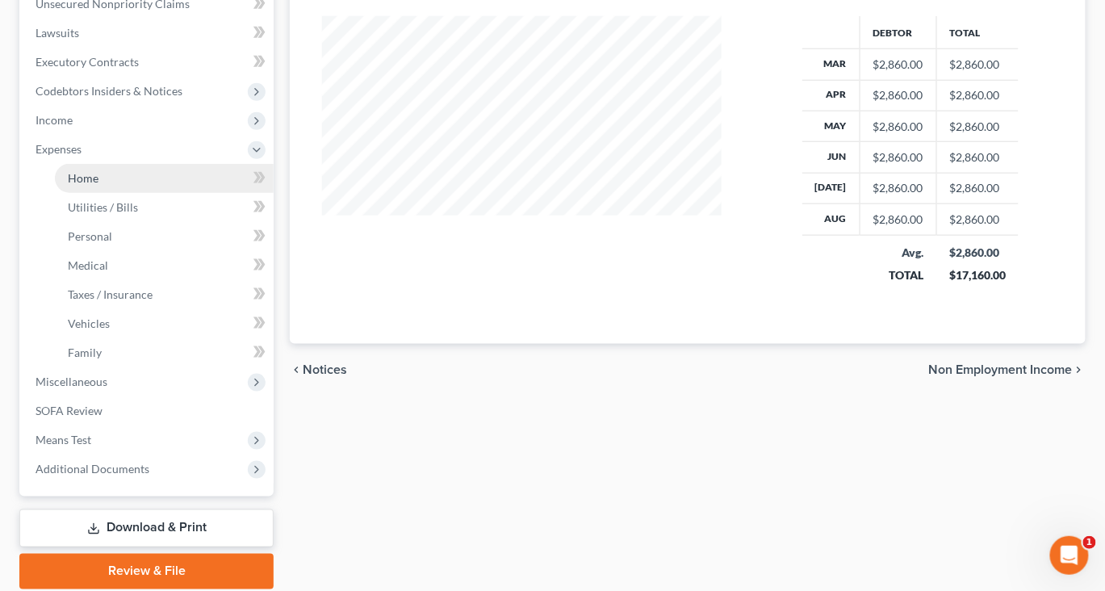
click at [156, 193] on link "Home" at bounding box center [164, 178] width 219 height 29
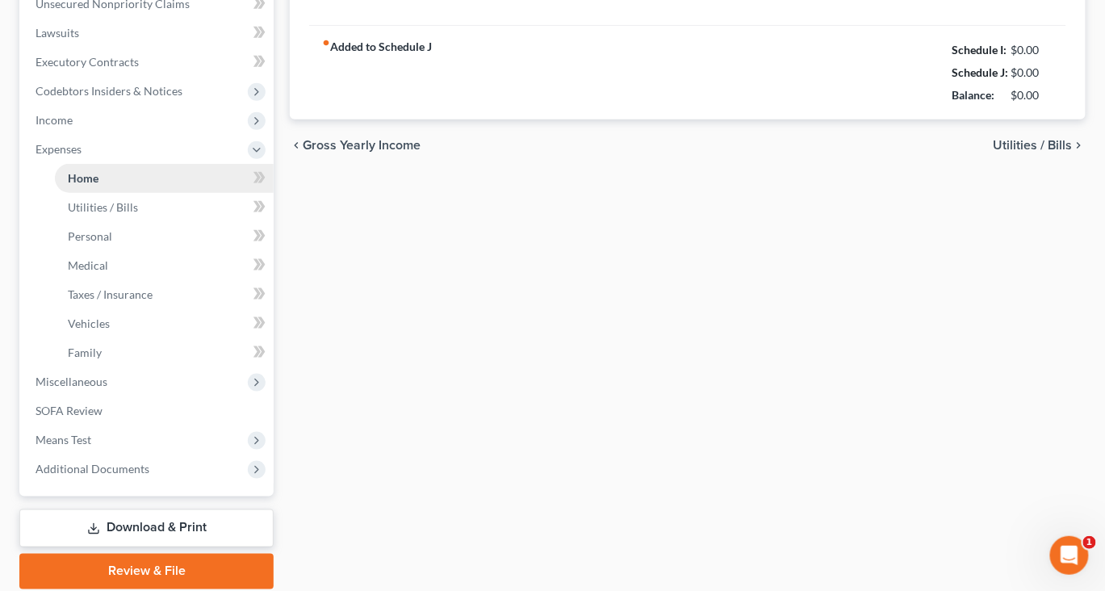
type input "1,894.00"
type input "0.00"
radio input "true"
type input "0.00"
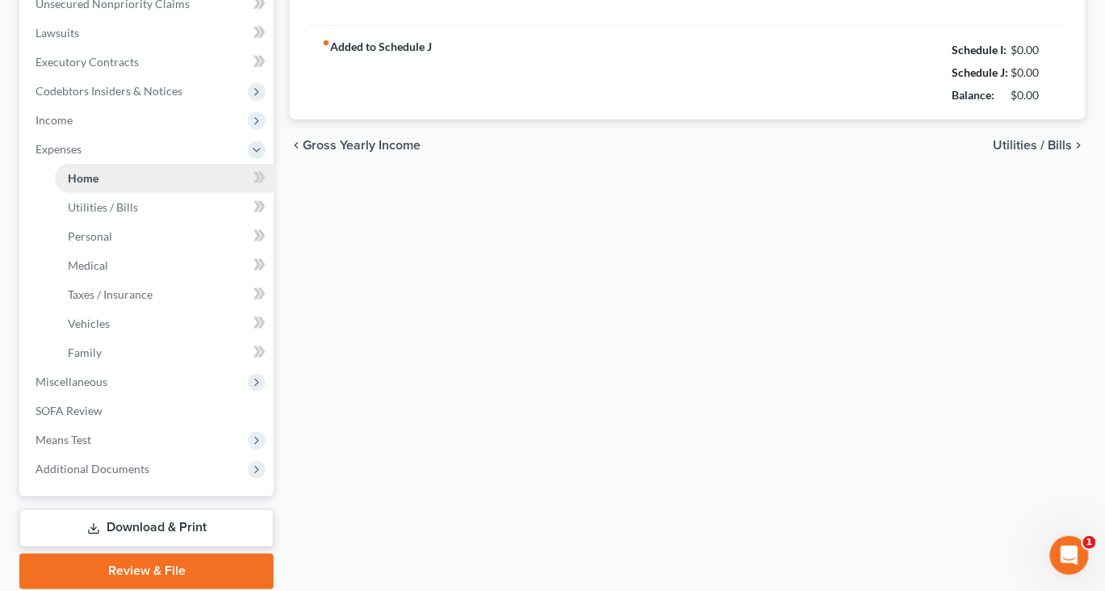
type input "0.00"
type input "200.00"
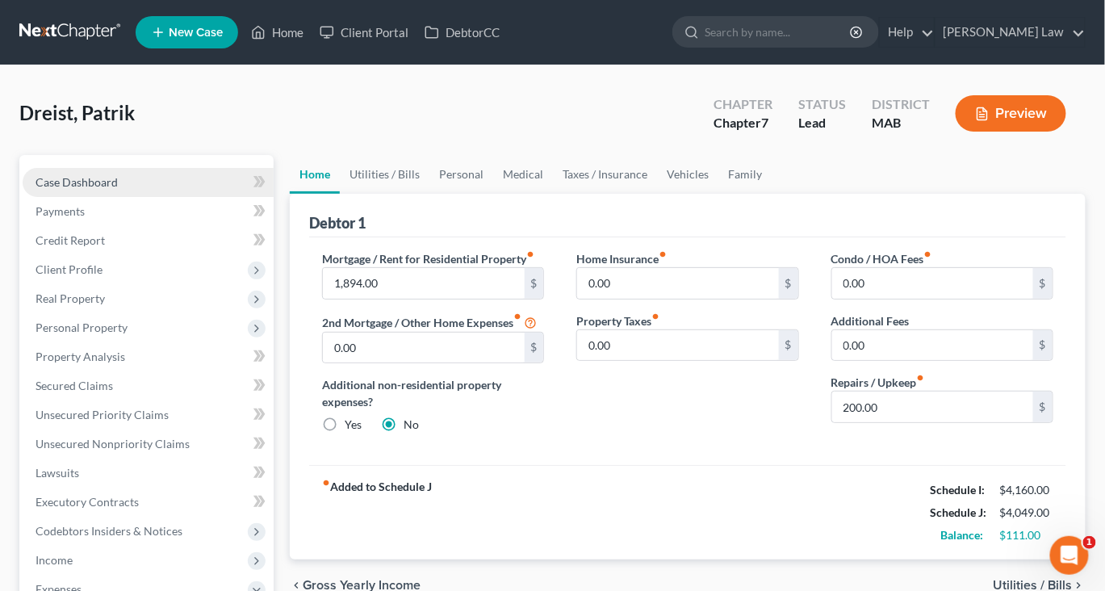
click at [97, 189] on span "Case Dashboard" at bounding box center [77, 182] width 82 height 14
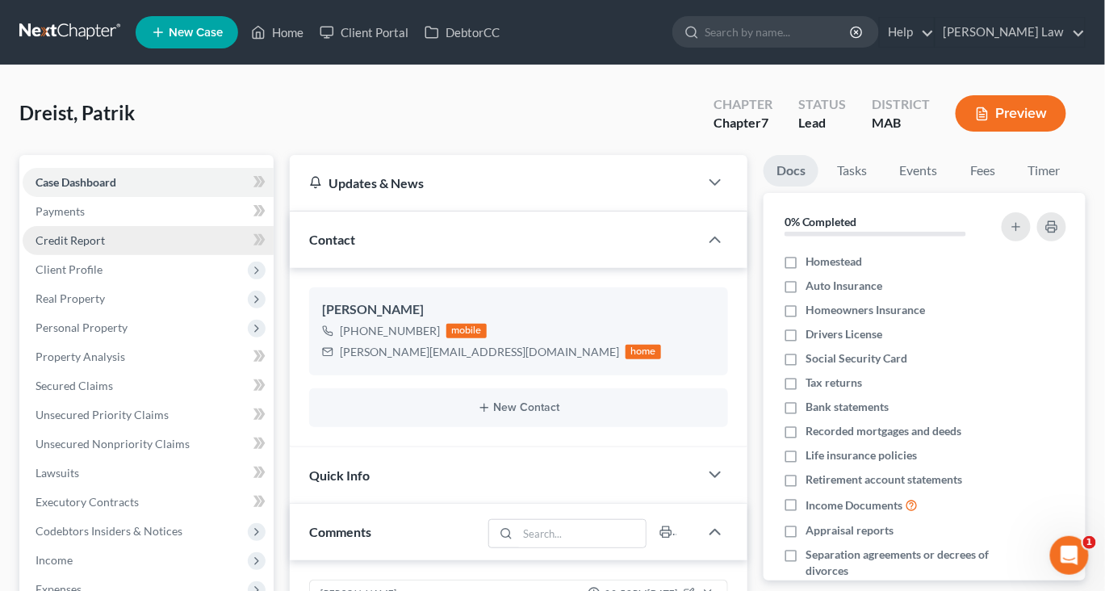
click at [105, 247] on span "Credit Report" at bounding box center [70, 240] width 69 height 14
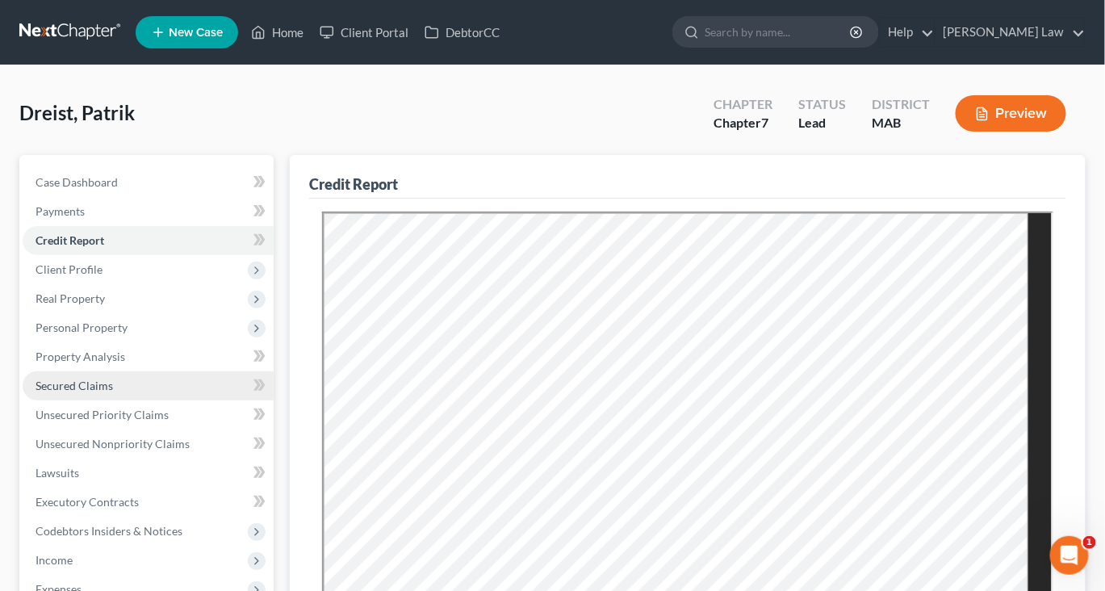
click at [113, 392] on span "Secured Claims" at bounding box center [74, 385] width 77 height 14
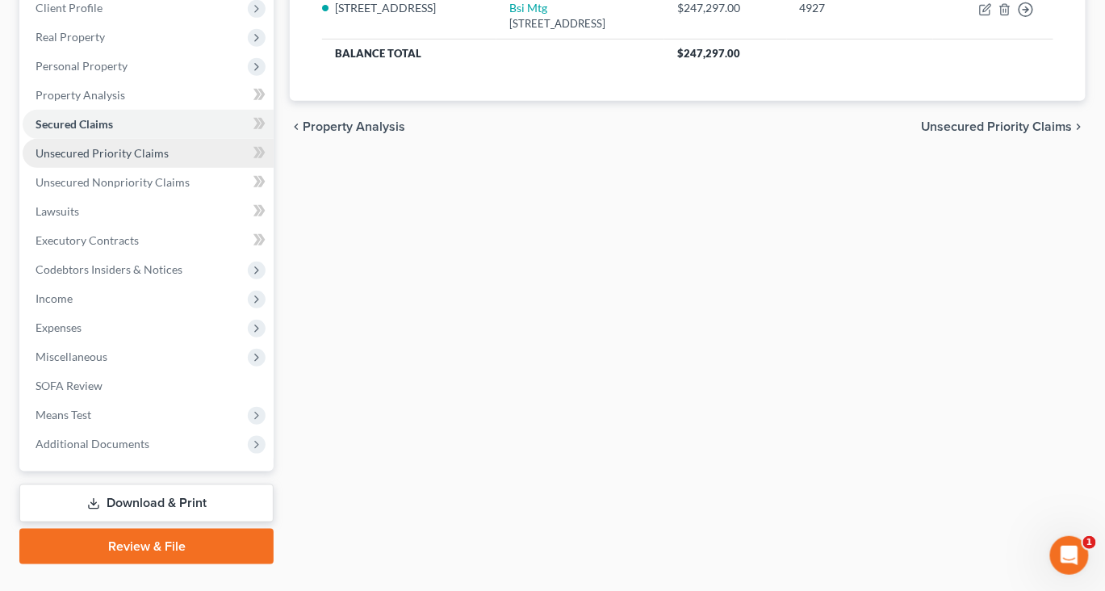
scroll to position [270, 0]
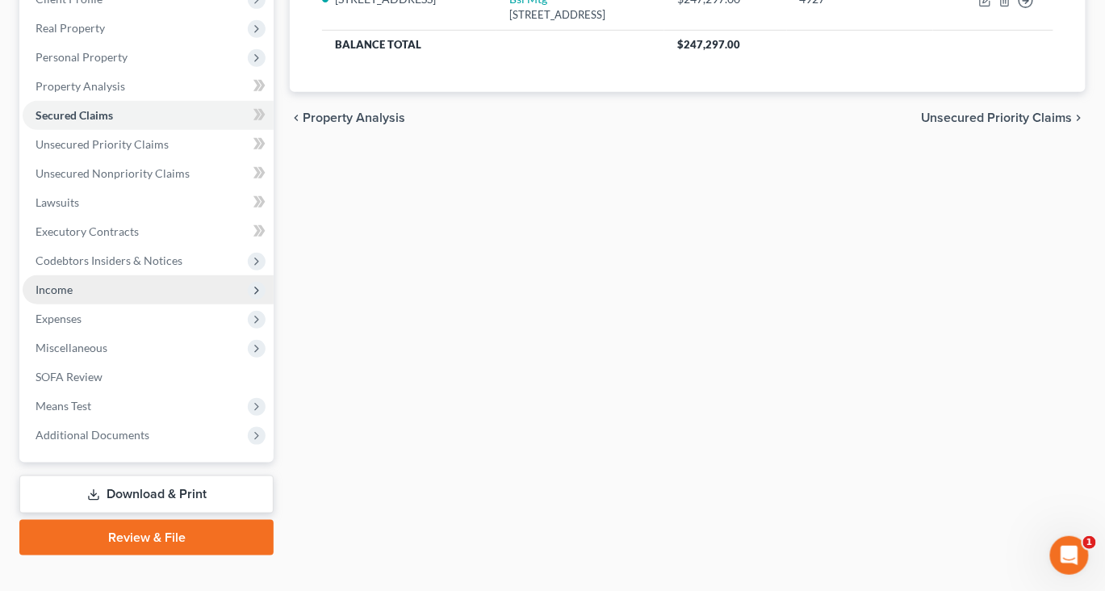
click at [103, 304] on span "Income" at bounding box center [148, 289] width 251 height 29
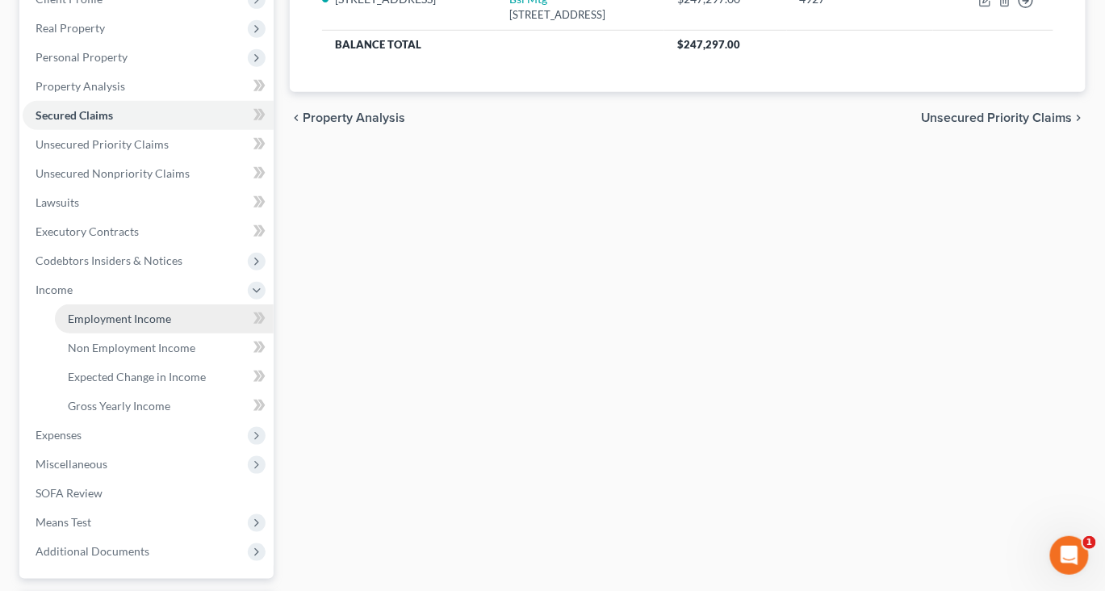
click at [165, 333] on link "Employment Income" at bounding box center [164, 318] width 219 height 29
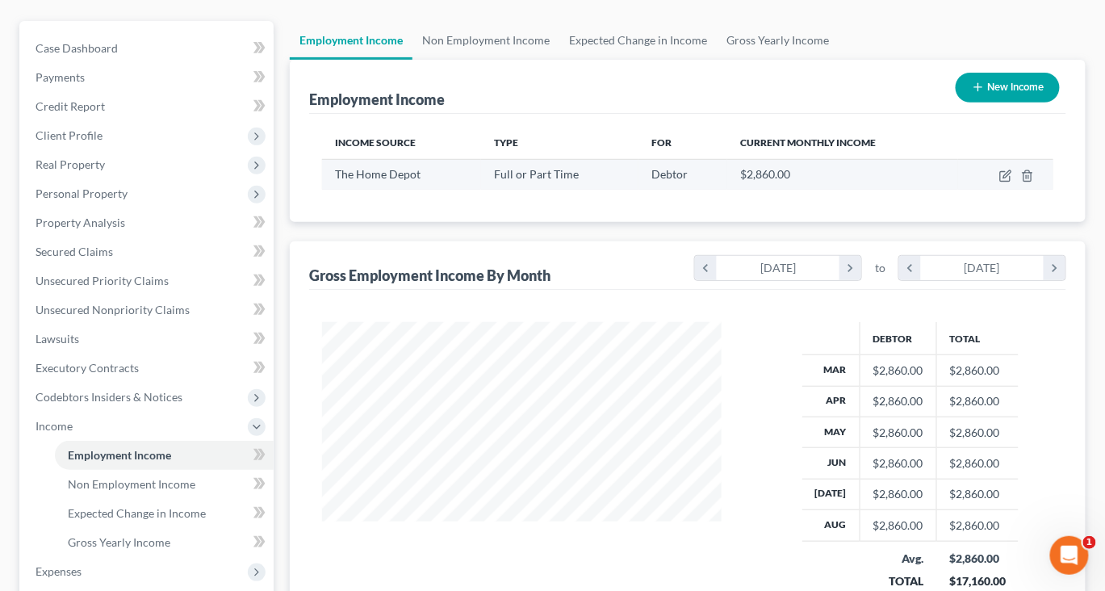
scroll to position [136, 0]
click at [999, 181] on icon "button" at bounding box center [1005, 174] width 13 height 13
select select "0"
select select "22"
select select "0"
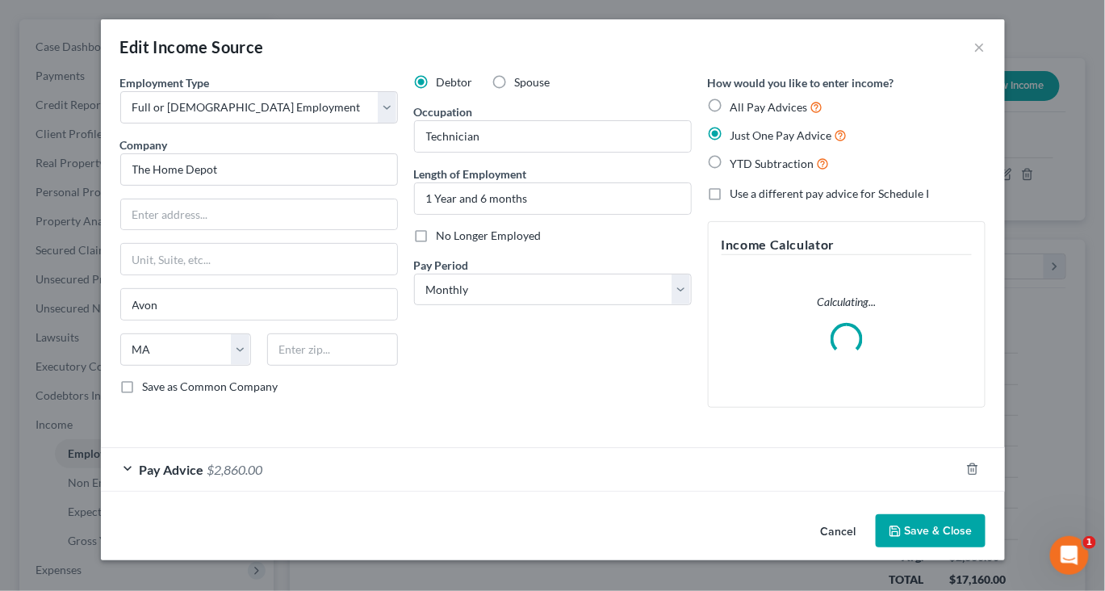
scroll to position [130, 0]
click at [763, 466] on div "Pay Advice $2,860.00" at bounding box center [530, 469] width 859 height 43
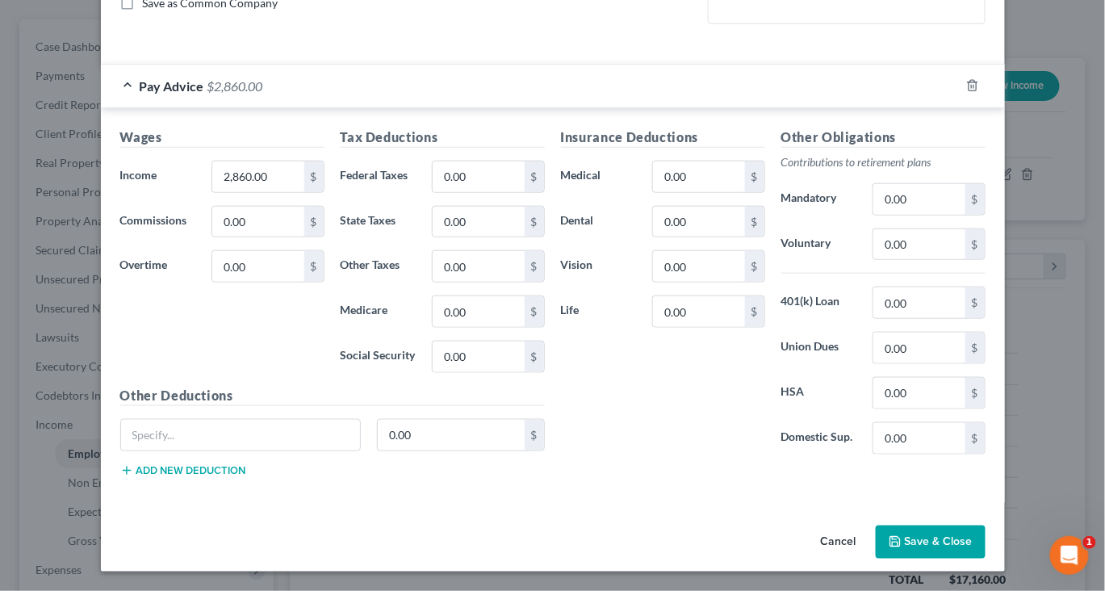
scroll to position [583, 0]
click at [787, 488] on div "Insurance Deductions Medical 0.00 $ Dental 0.00 $ Vision 0.00 $ Life 0.00 $ Oth…" at bounding box center [773, 309] width 441 height 362
click at [985, 555] on button "Save & Close" at bounding box center [931, 542] width 110 height 34
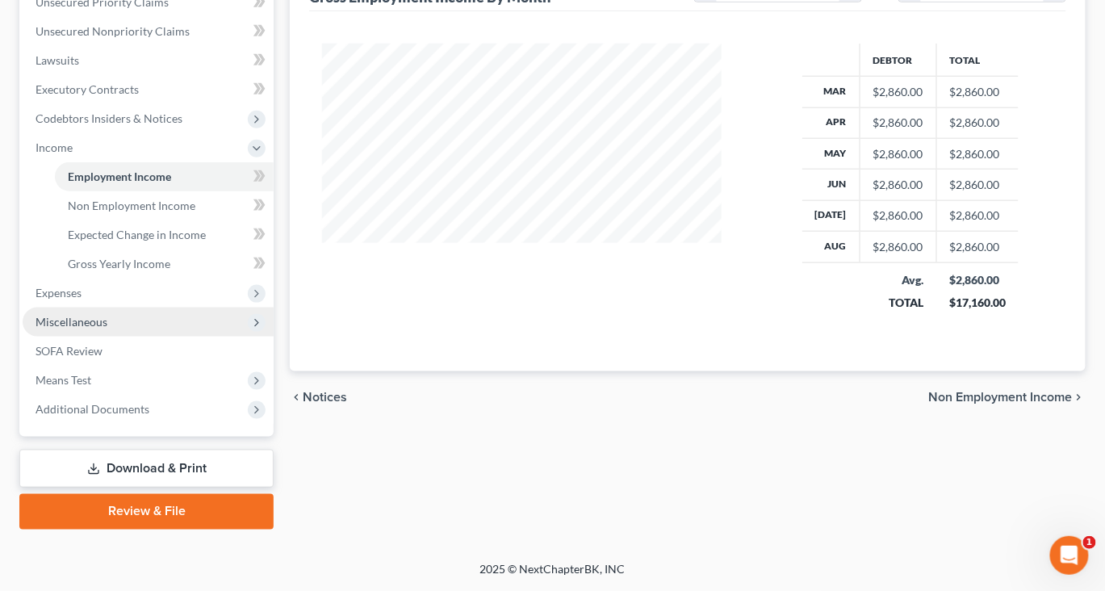
scroll to position [613, 0]
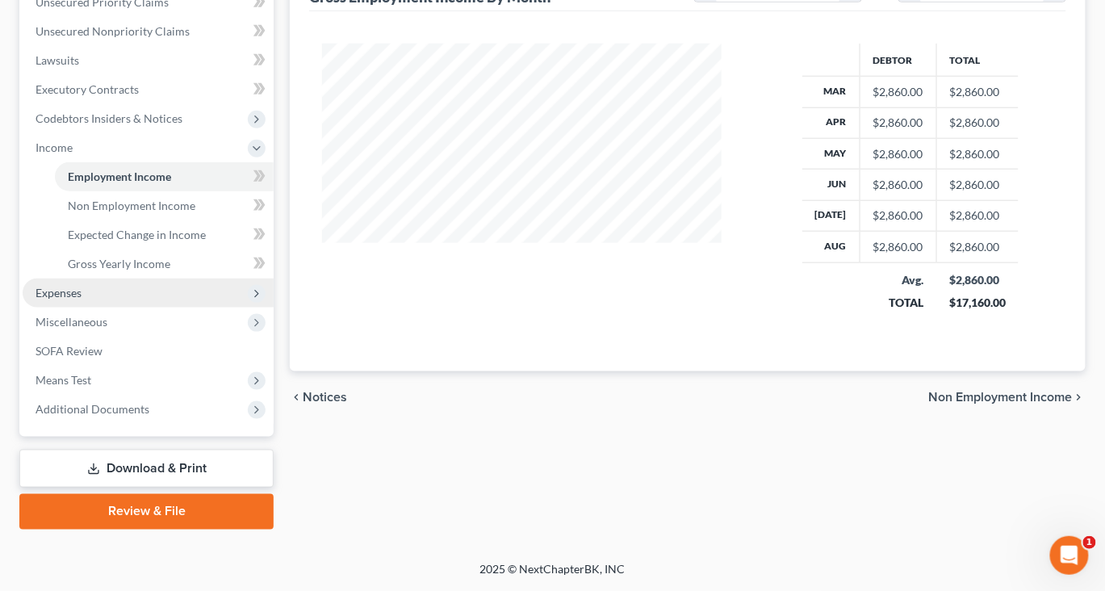
click at [82, 286] on span "Expenses" at bounding box center [59, 293] width 46 height 14
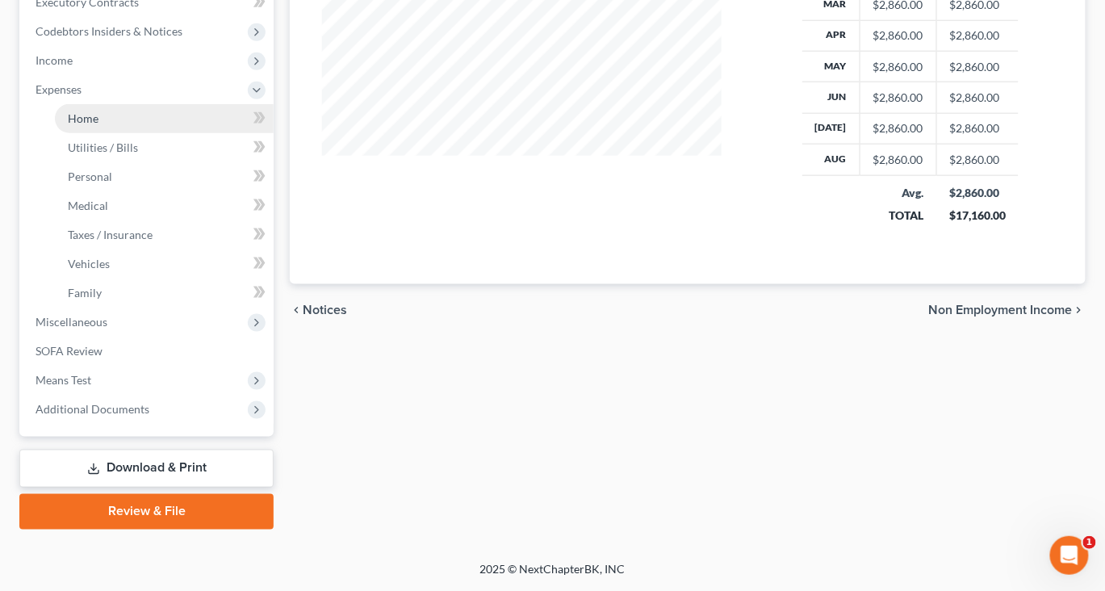
click at [119, 133] on link "Home" at bounding box center [164, 118] width 219 height 29
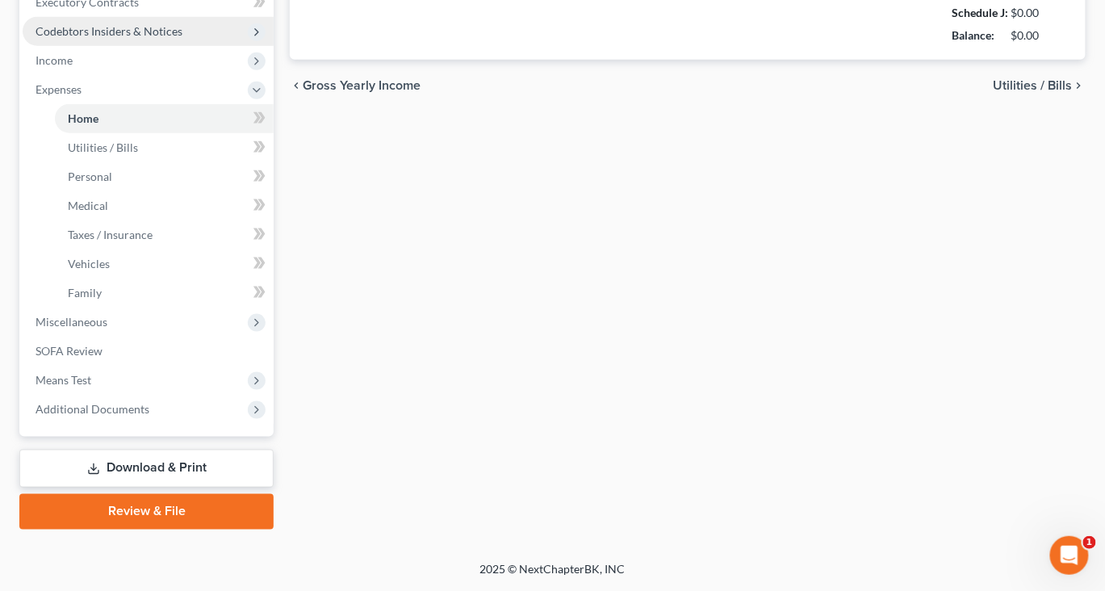
type input "1,894.00"
type input "0.00"
radio input "true"
type input "0.00"
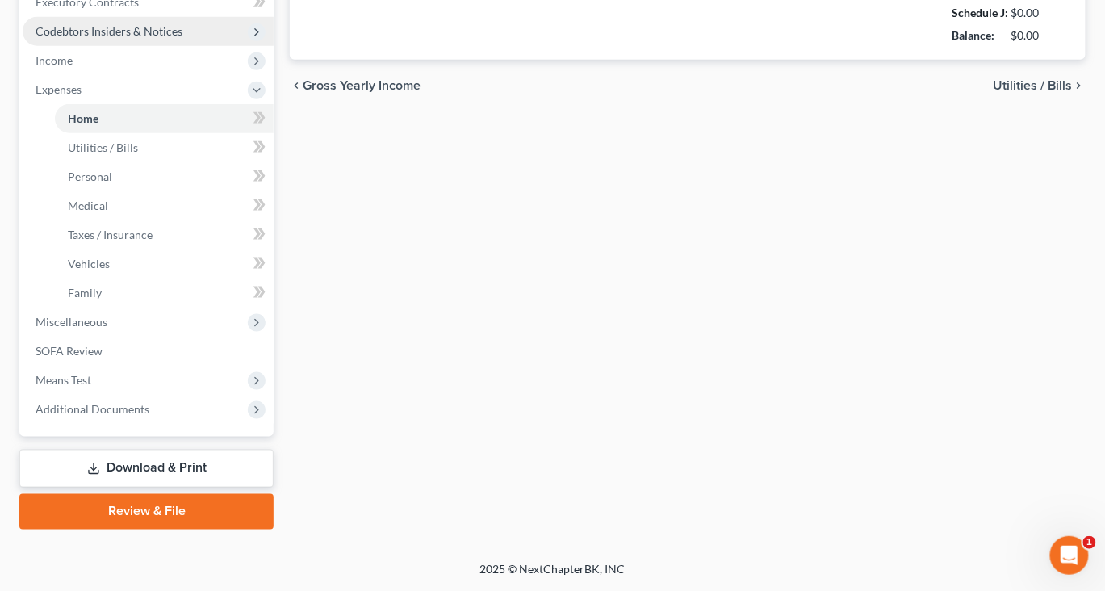
type input "0.00"
type input "200.00"
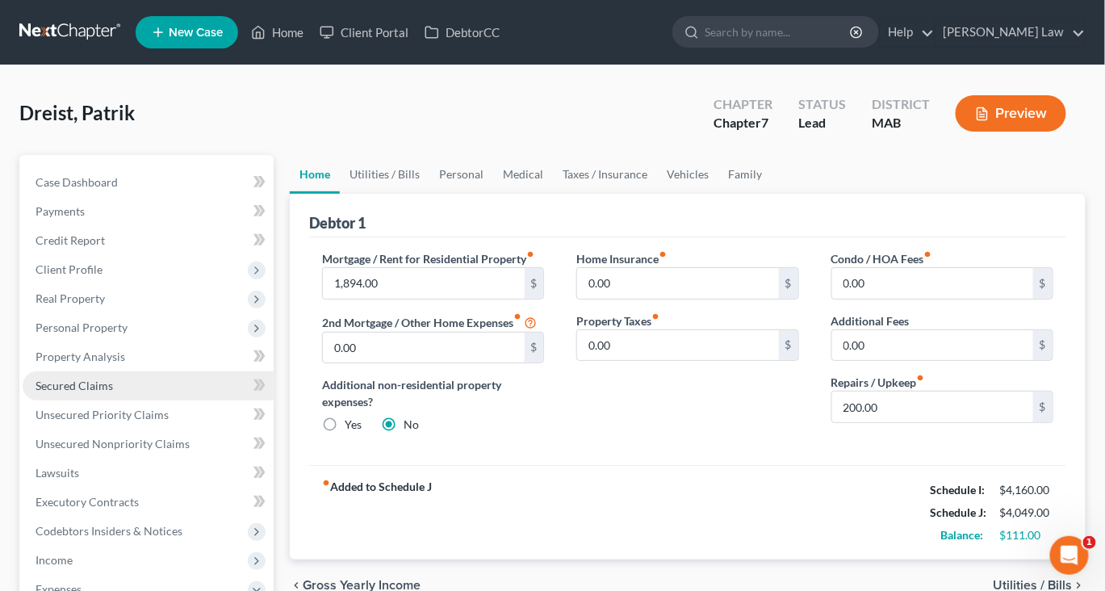
click at [113, 392] on span "Secured Claims" at bounding box center [74, 385] width 77 height 14
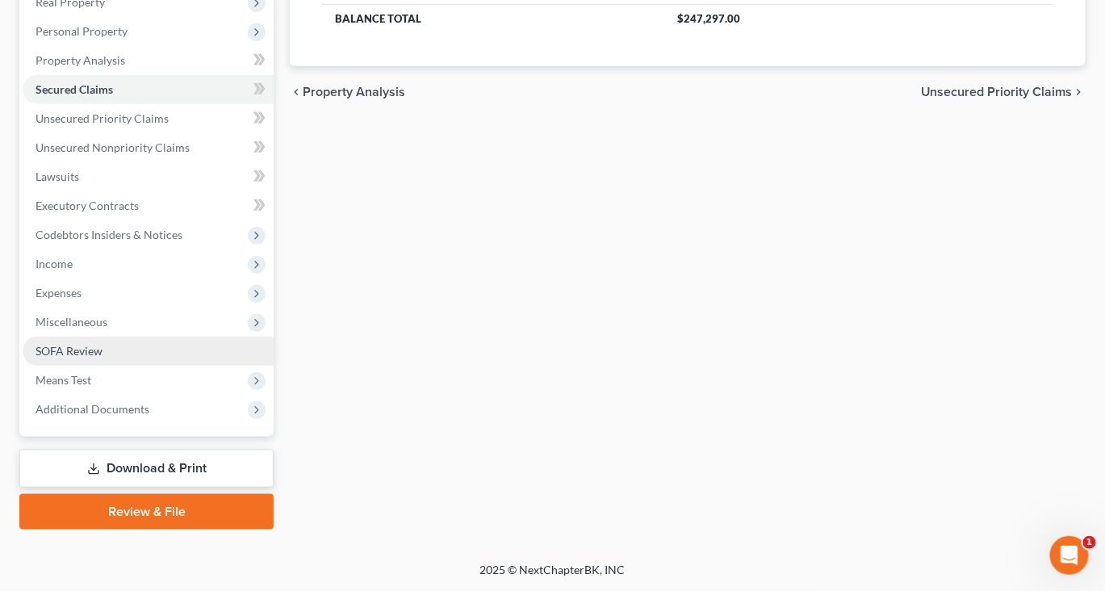
scroll to position [324, 0]
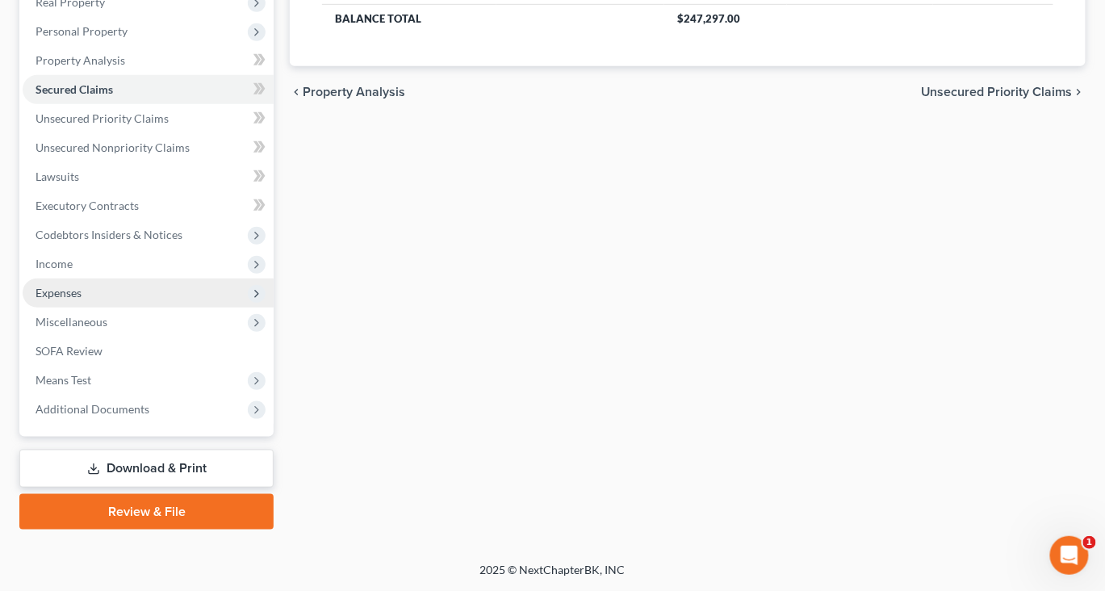
click at [82, 299] on span "Expenses" at bounding box center [59, 293] width 46 height 14
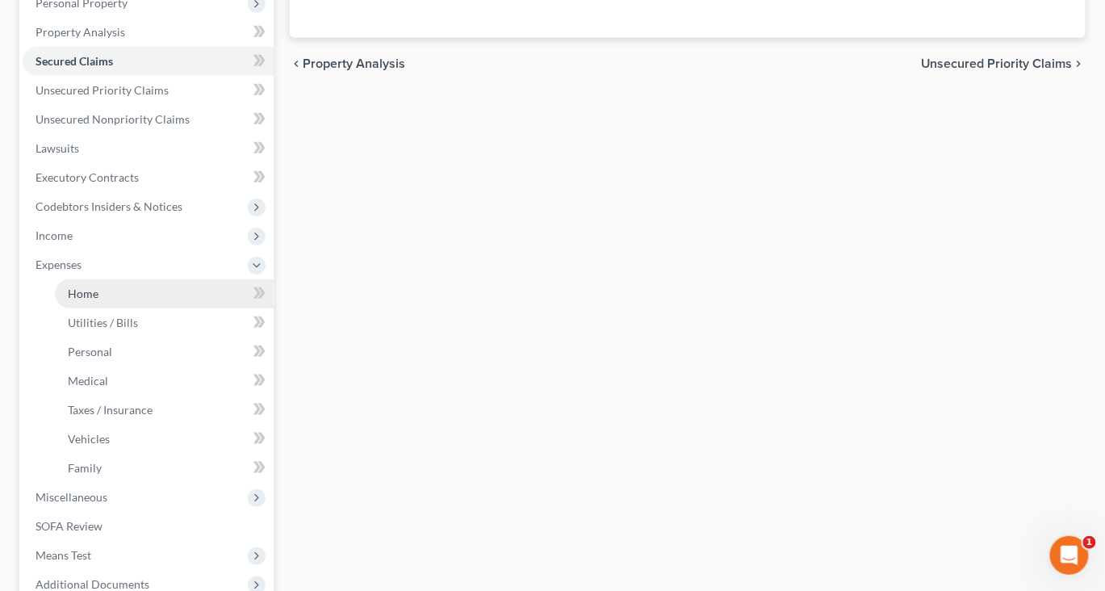
click at [123, 308] on link "Home" at bounding box center [164, 293] width 219 height 29
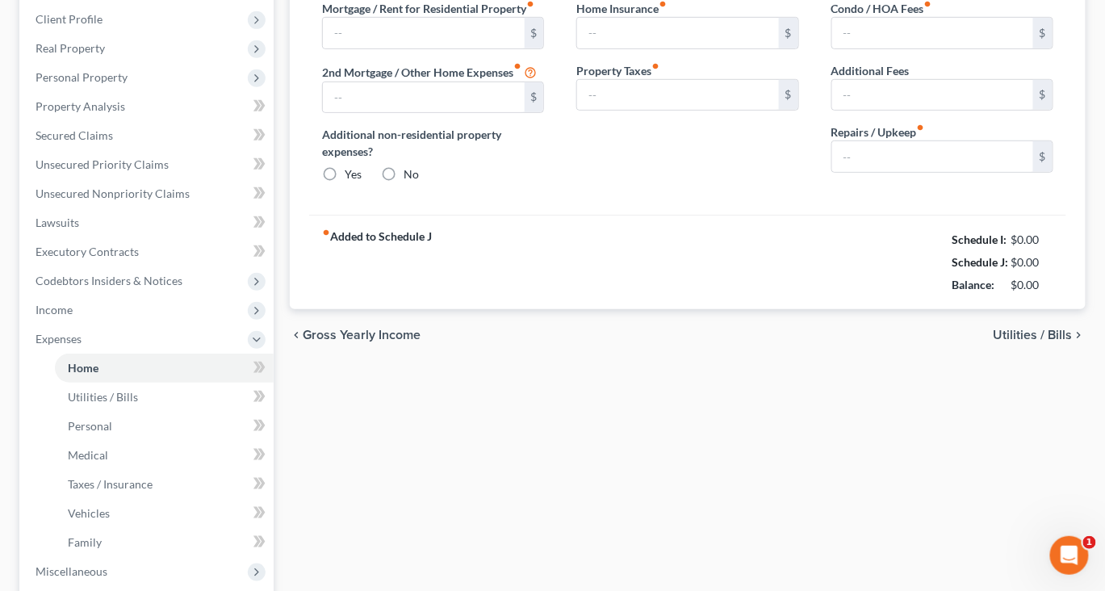
type input "1,894.00"
type input "0.00"
radio input "true"
type input "0.00"
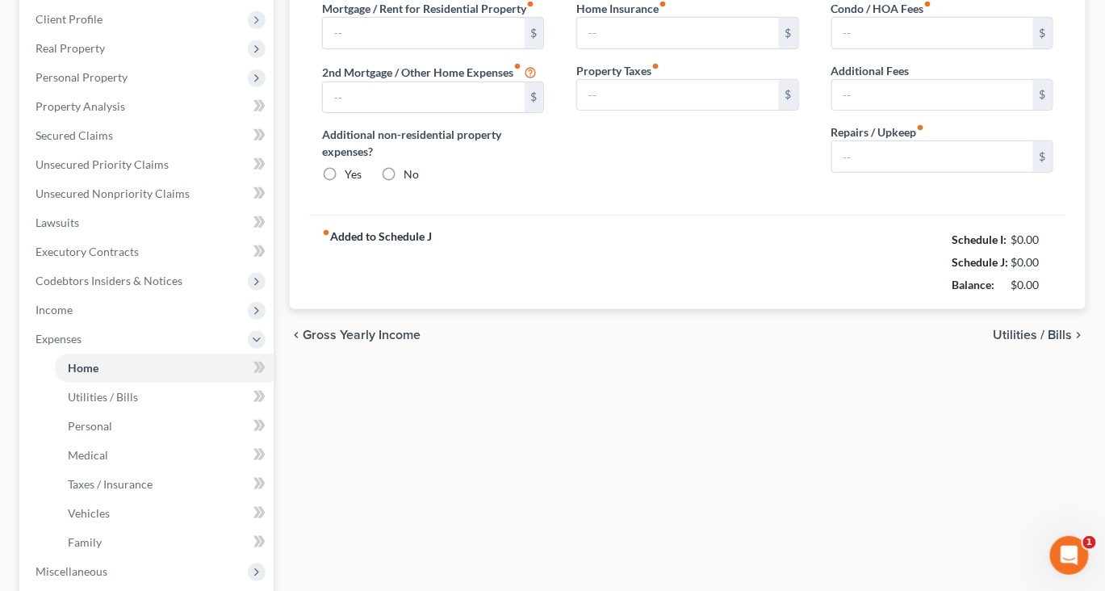
type input "0.00"
type input "200.00"
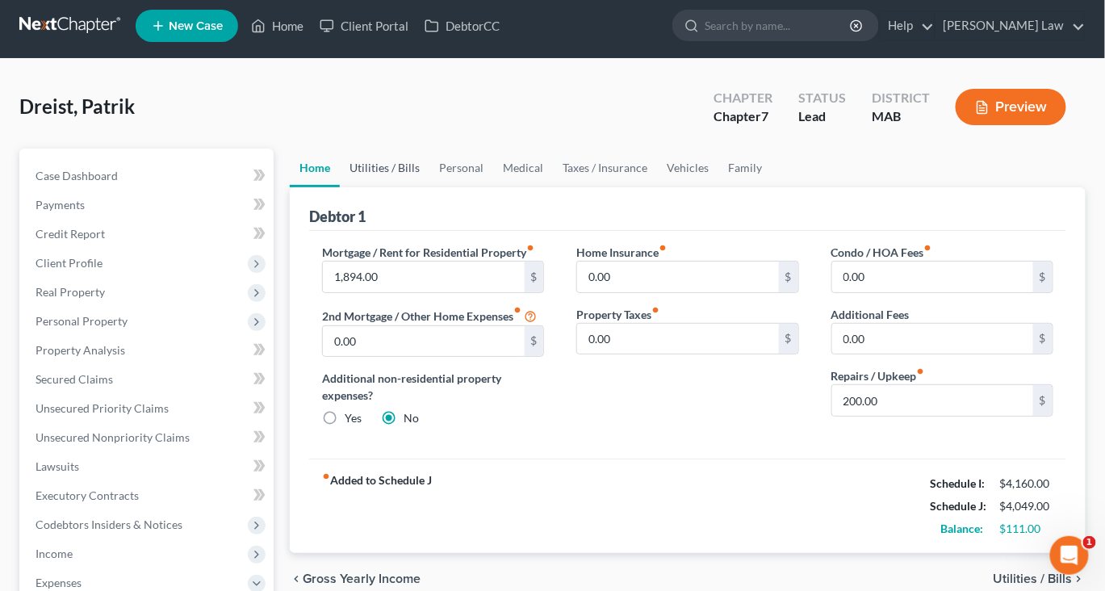
scroll to position [5, 0]
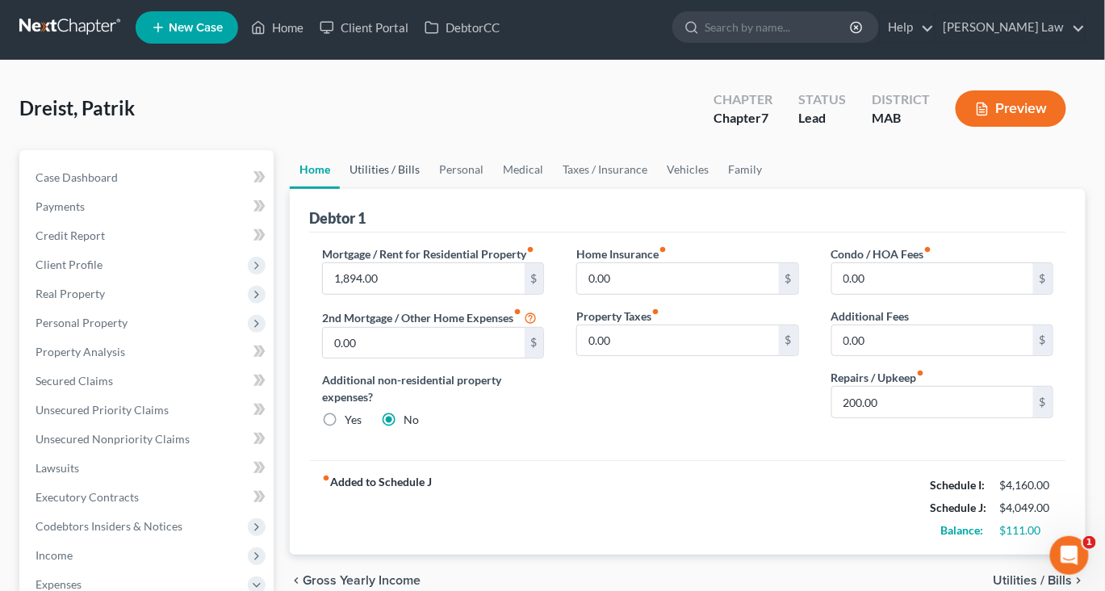
click at [421, 189] on link "Utilities / Bills" at bounding box center [385, 169] width 90 height 39
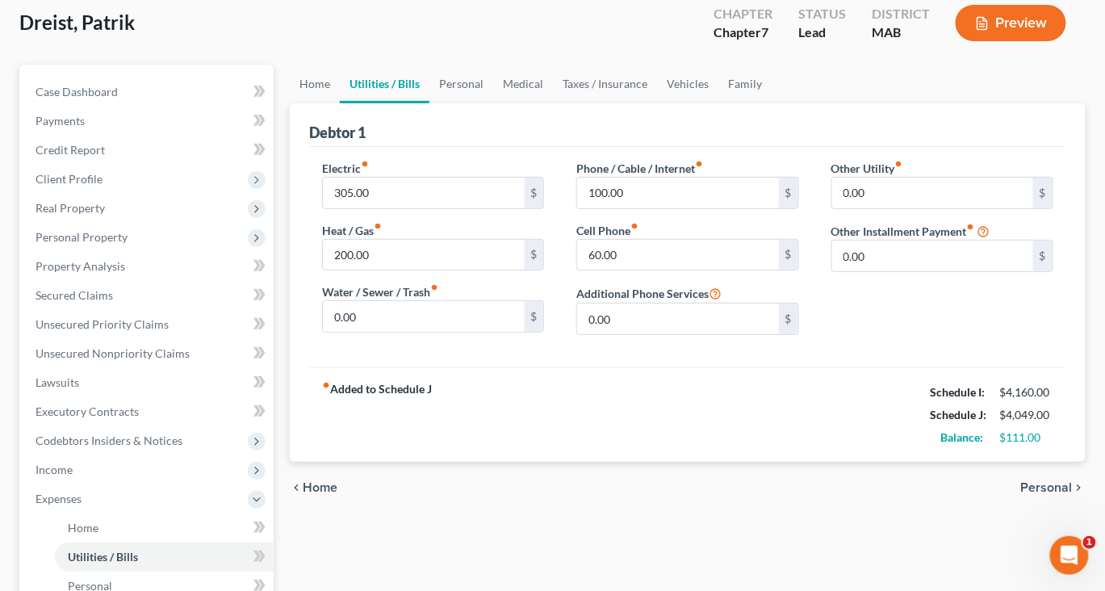
scroll to position [94, 0]
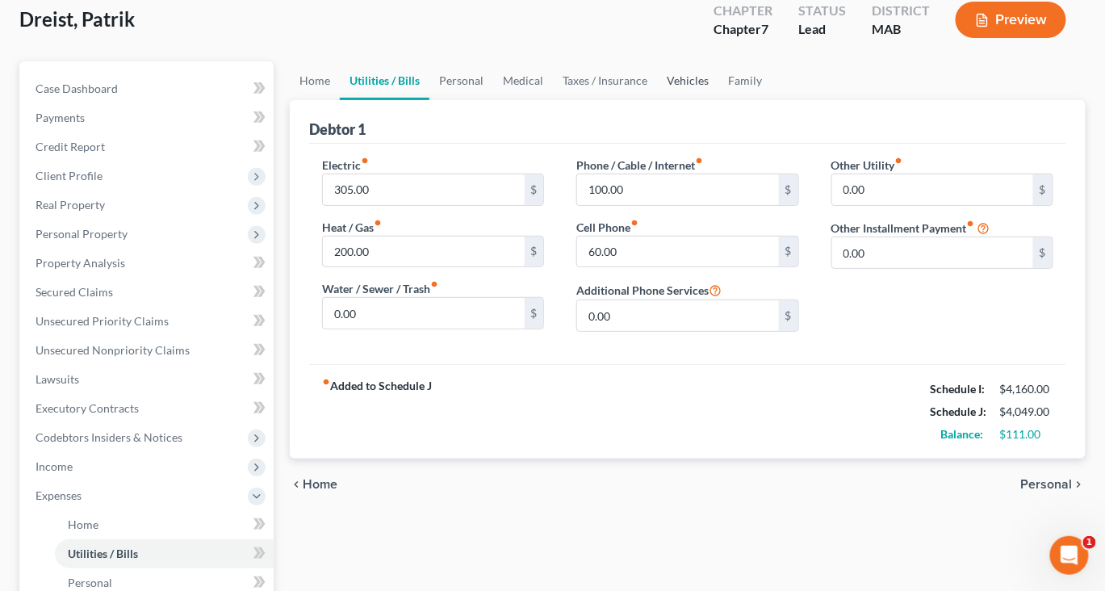
click at [718, 100] on link "Vehicles" at bounding box center [687, 80] width 61 height 39
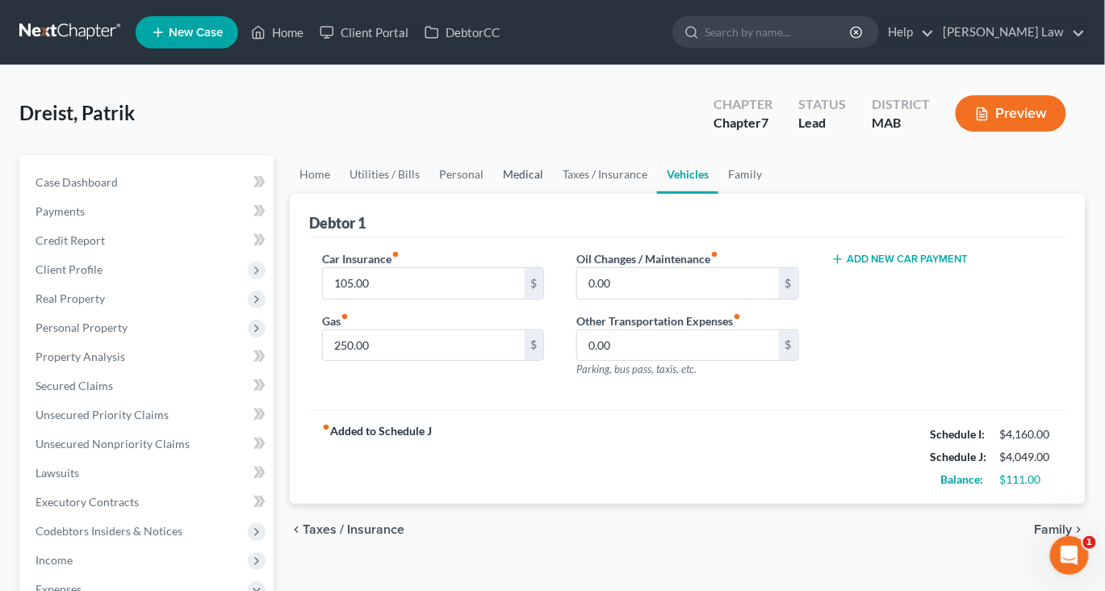
click at [553, 194] on link "Medical" at bounding box center [523, 174] width 60 height 39
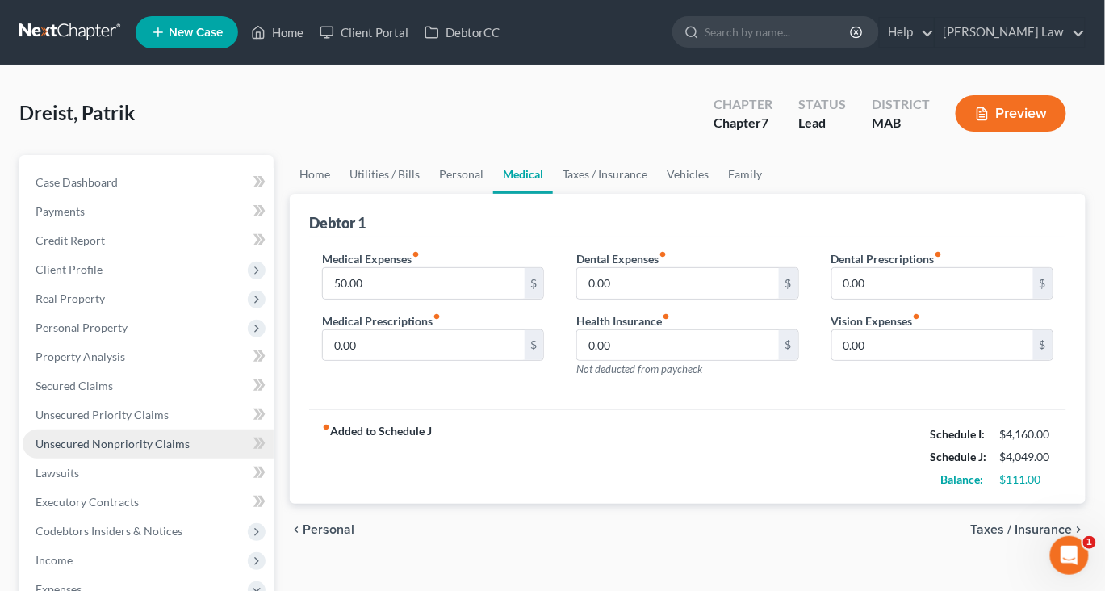
click at [236, 458] on link "Unsecured Nonpriority Claims" at bounding box center [148, 443] width 251 height 29
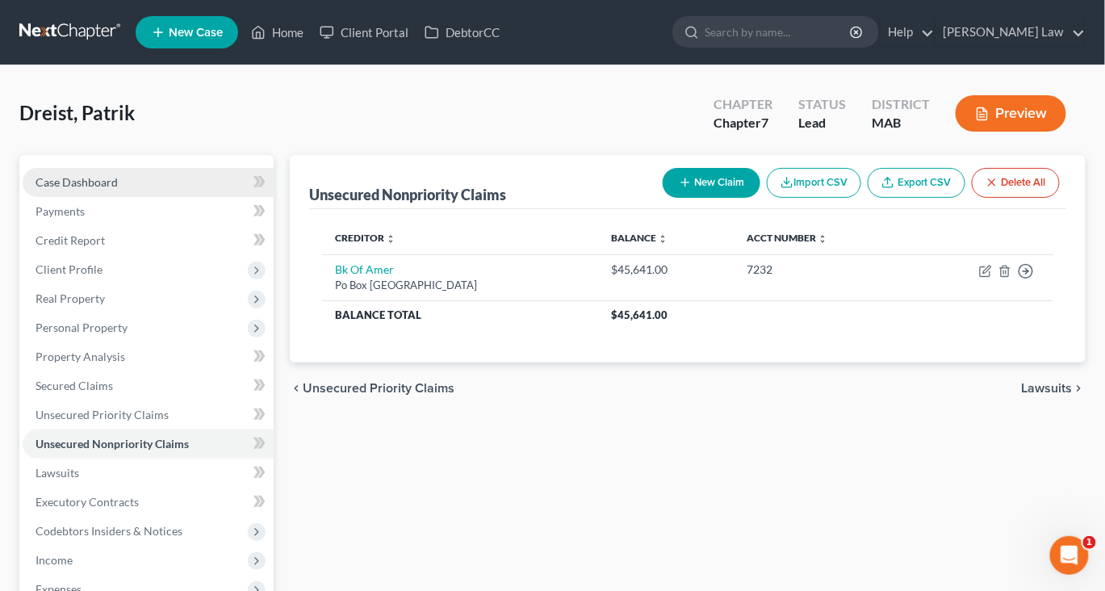
click at [118, 189] on span "Case Dashboard" at bounding box center [77, 182] width 82 height 14
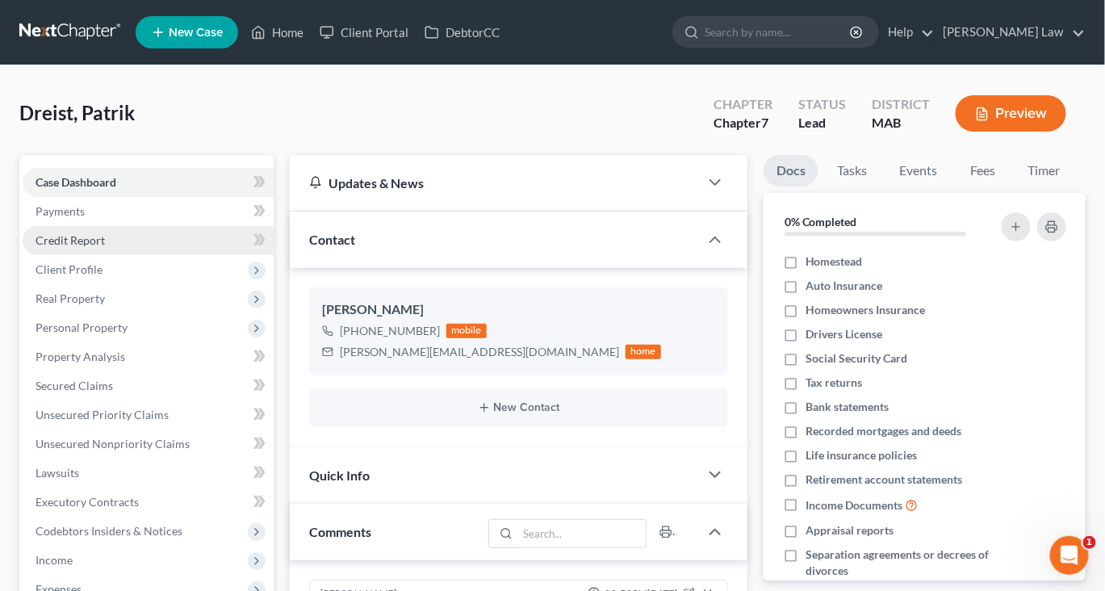
click at [95, 247] on span "Credit Report" at bounding box center [70, 240] width 69 height 14
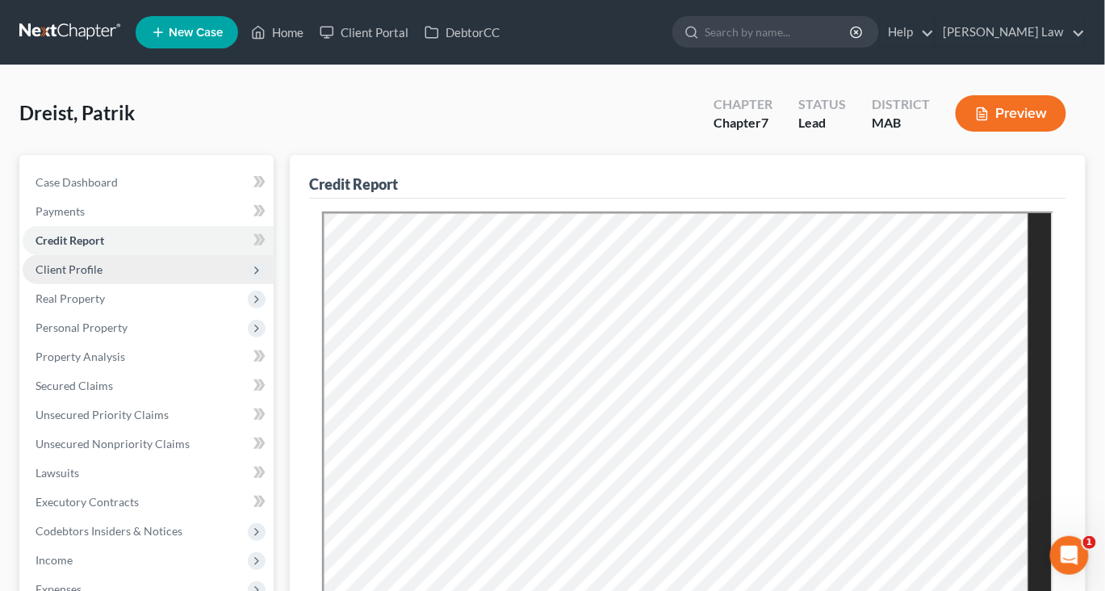
click at [93, 276] on span "Client Profile" at bounding box center [69, 269] width 67 height 14
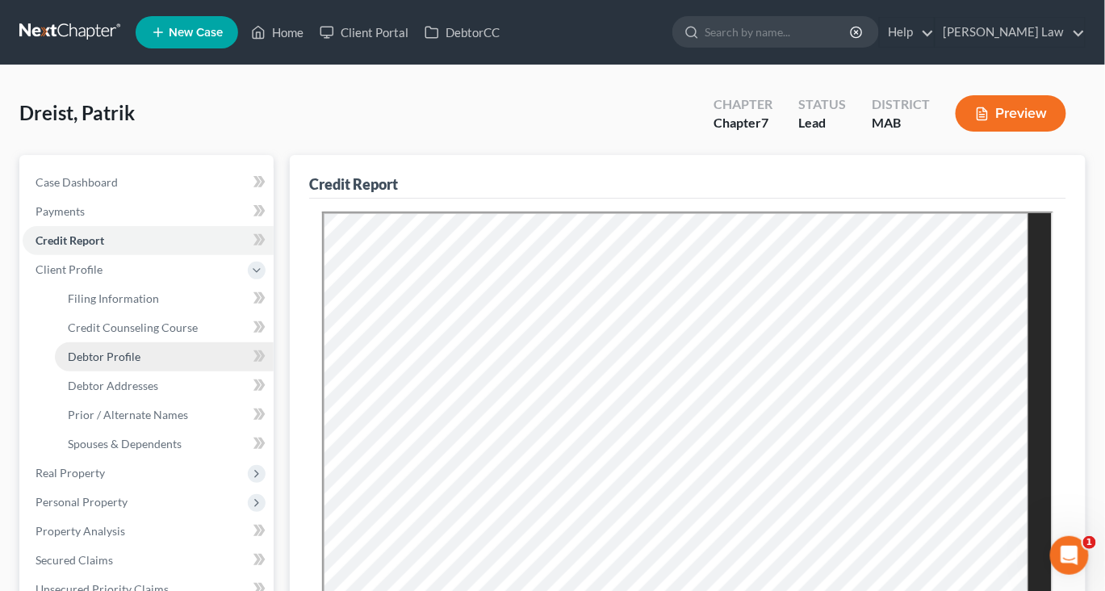
click at [132, 371] on link "Debtor Profile" at bounding box center [164, 356] width 219 height 29
select select "4"
select select "0"
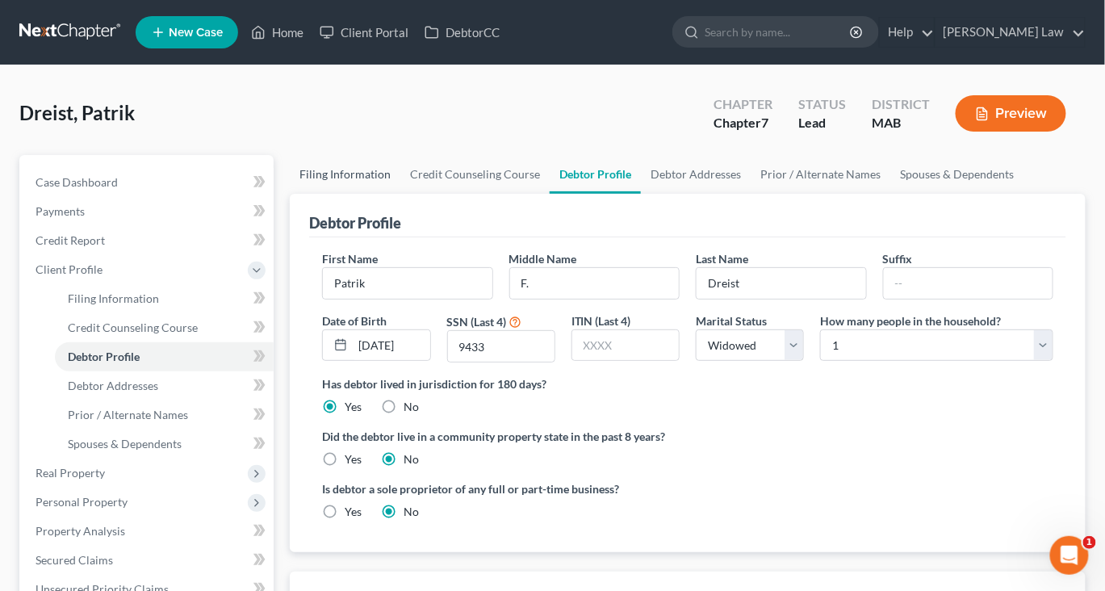
click at [395, 194] on link "Filing Information" at bounding box center [345, 174] width 111 height 39
select select "1"
select select "0"
select select "22"
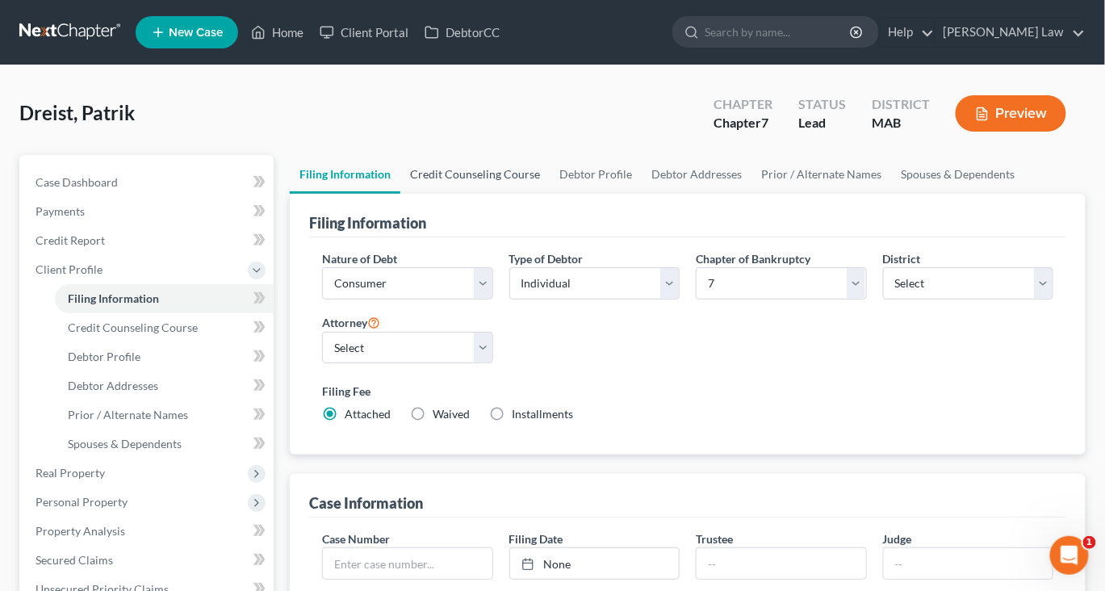
click at [508, 194] on link "Credit Counseling Course" at bounding box center [474, 174] width 149 height 39
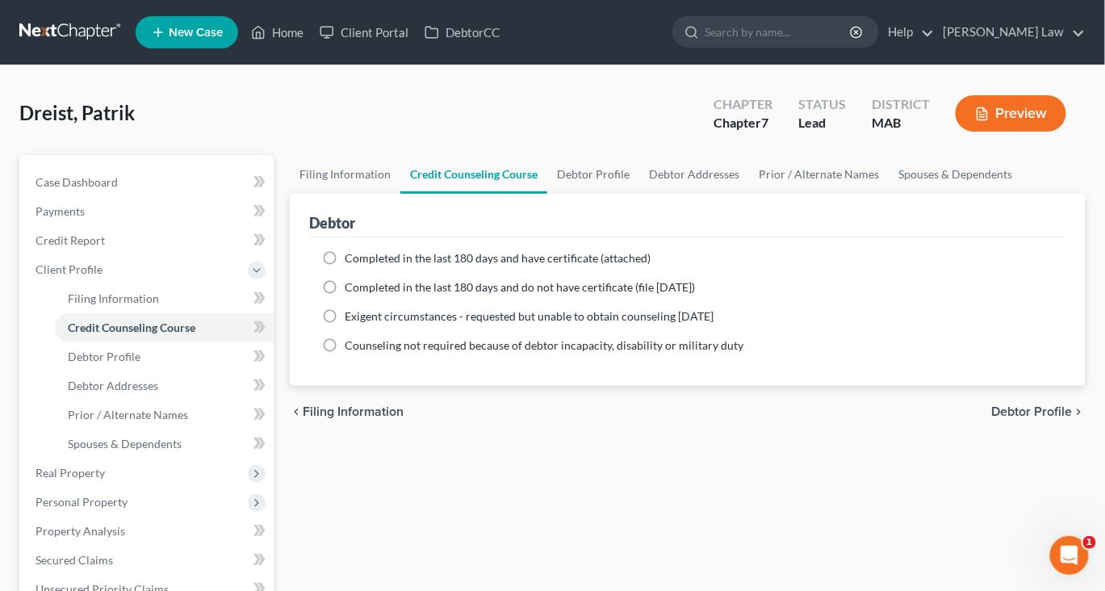
click at [353, 266] on label "Completed in the last 180 days and have certificate (attached)" at bounding box center [498, 258] width 306 height 16
click at [353, 261] on input "Completed in the last 180 days and have certificate (attached)" at bounding box center [356, 255] width 10 height 10
radio input "true"
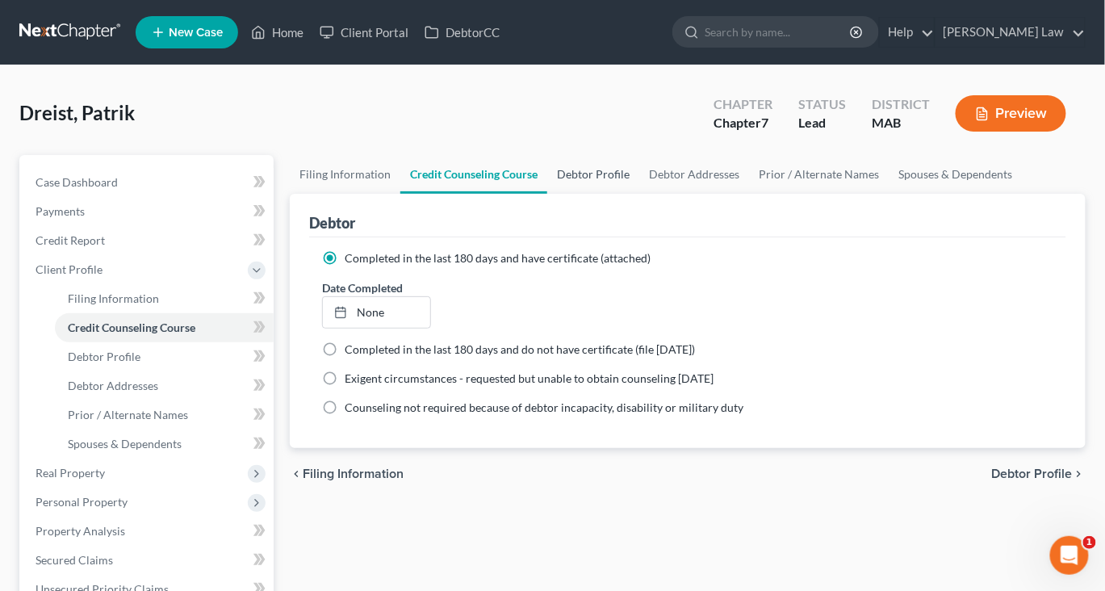
click at [639, 194] on link "Debtor Profile" at bounding box center [593, 174] width 92 height 39
select select "4"
select select "0"
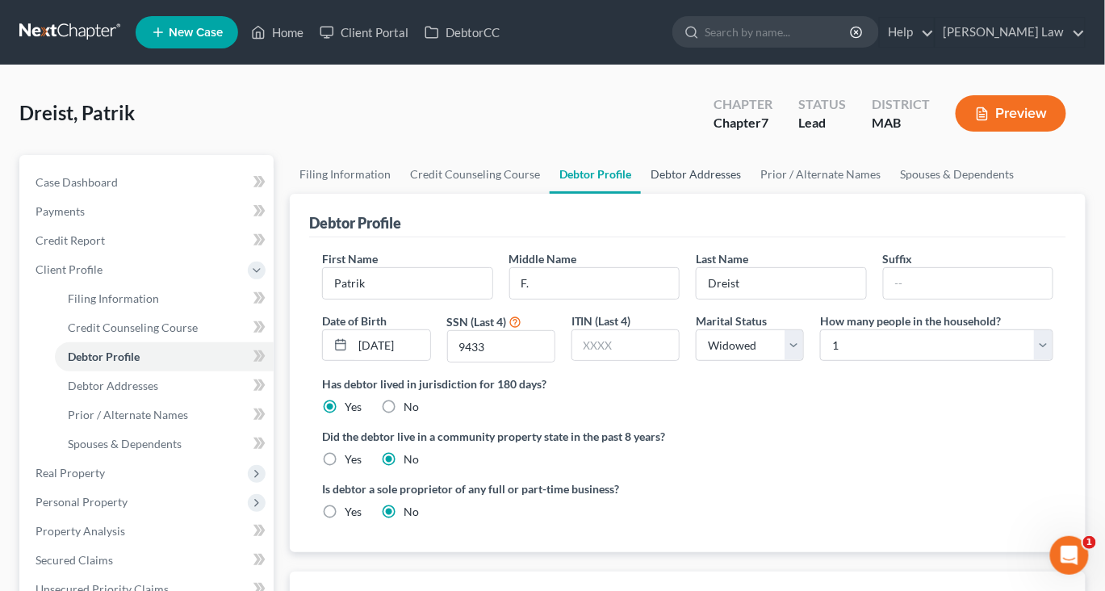
click at [751, 194] on link "Debtor Addresses" at bounding box center [696, 174] width 110 height 39
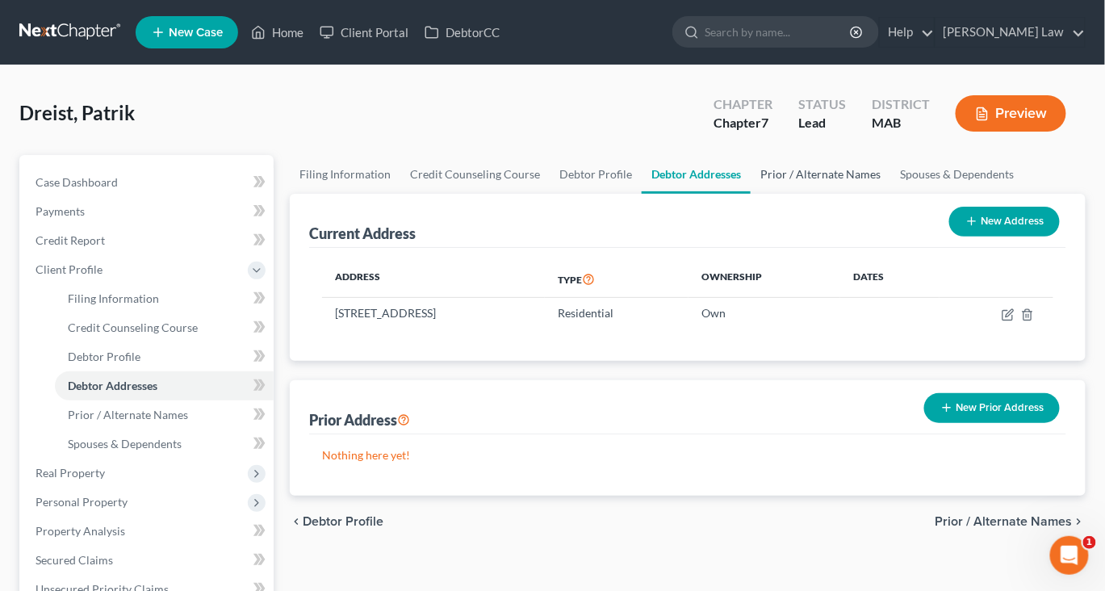
click at [890, 194] on link "Prior / Alternate Names" at bounding box center [821, 174] width 140 height 39
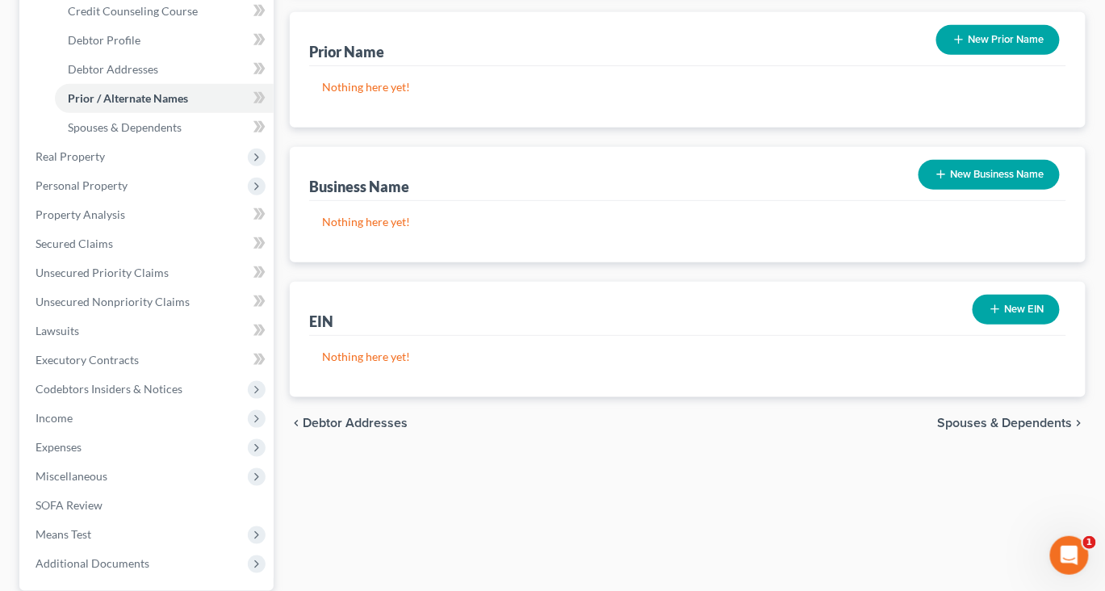
scroll to position [334, 0]
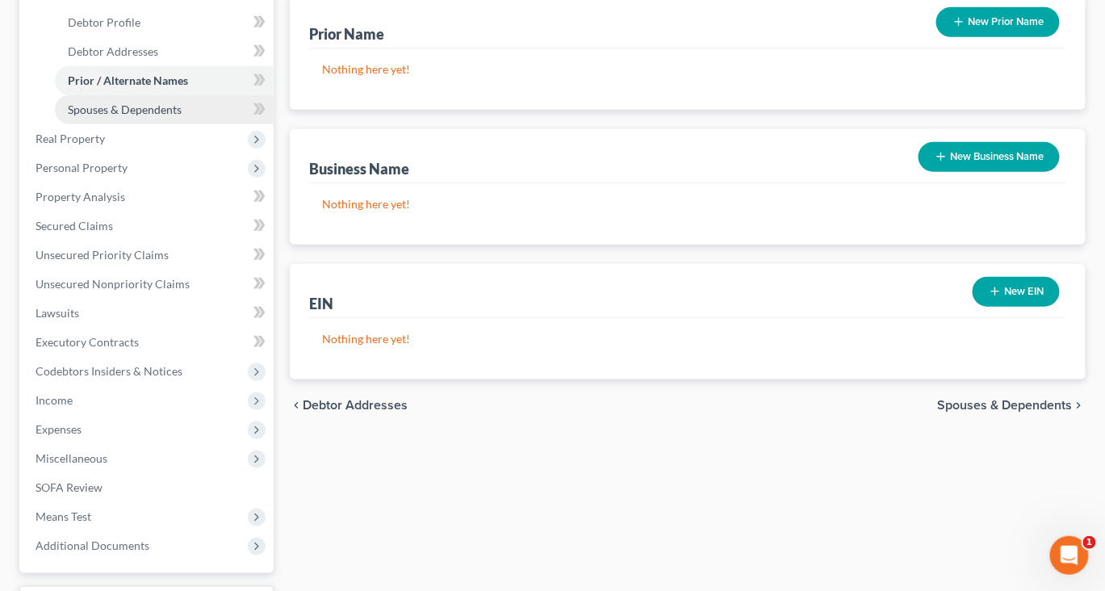
click at [182, 116] on span "Spouses & Dependents" at bounding box center [125, 109] width 114 height 14
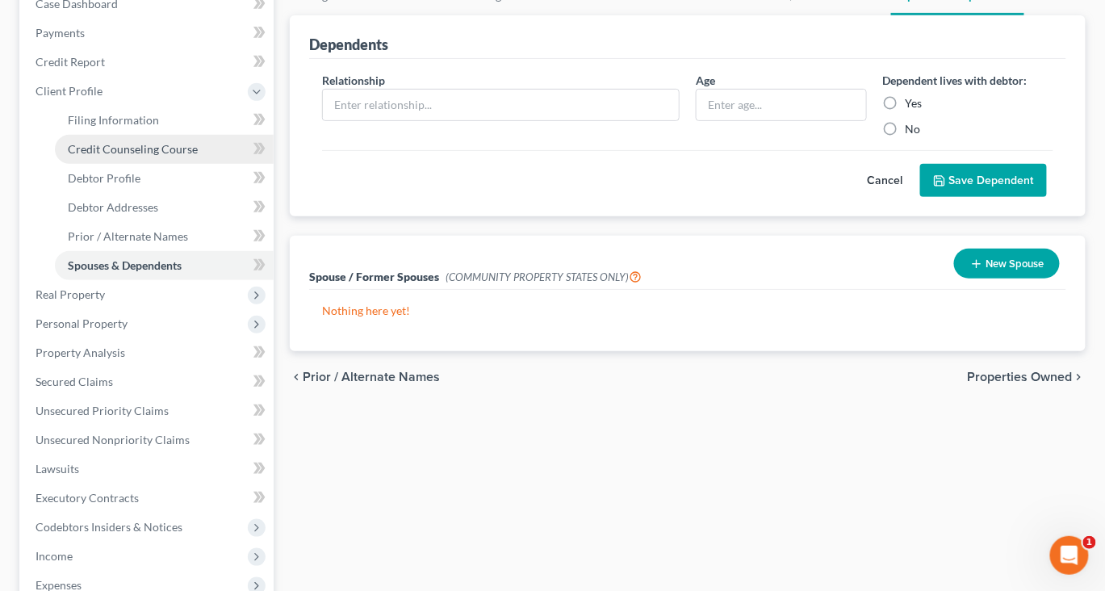
scroll to position [223, 0]
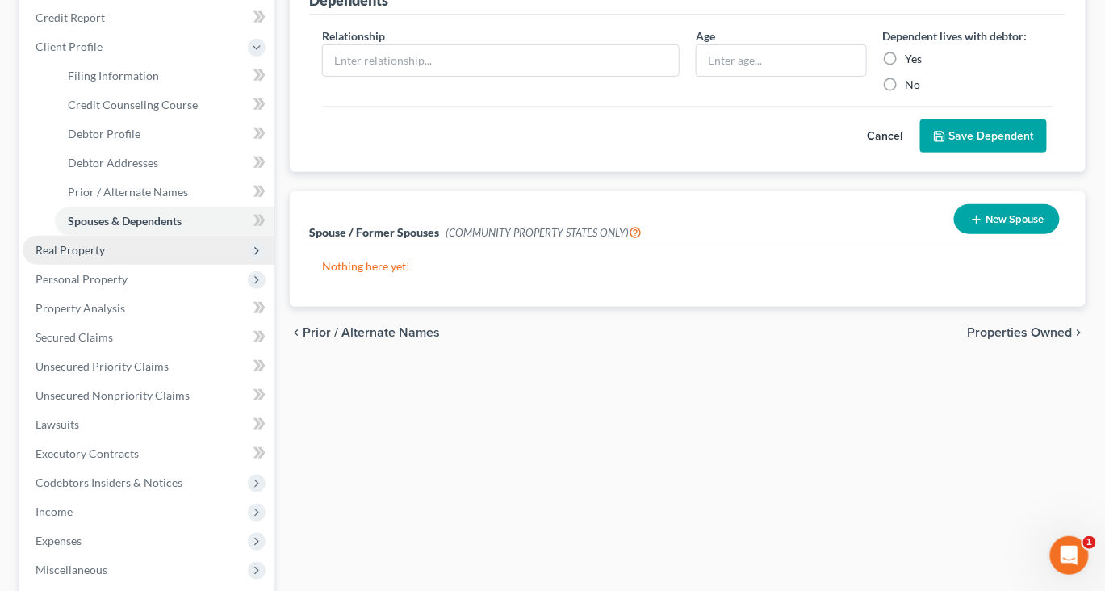
click at [93, 265] on span "Real Property" at bounding box center [148, 250] width 251 height 29
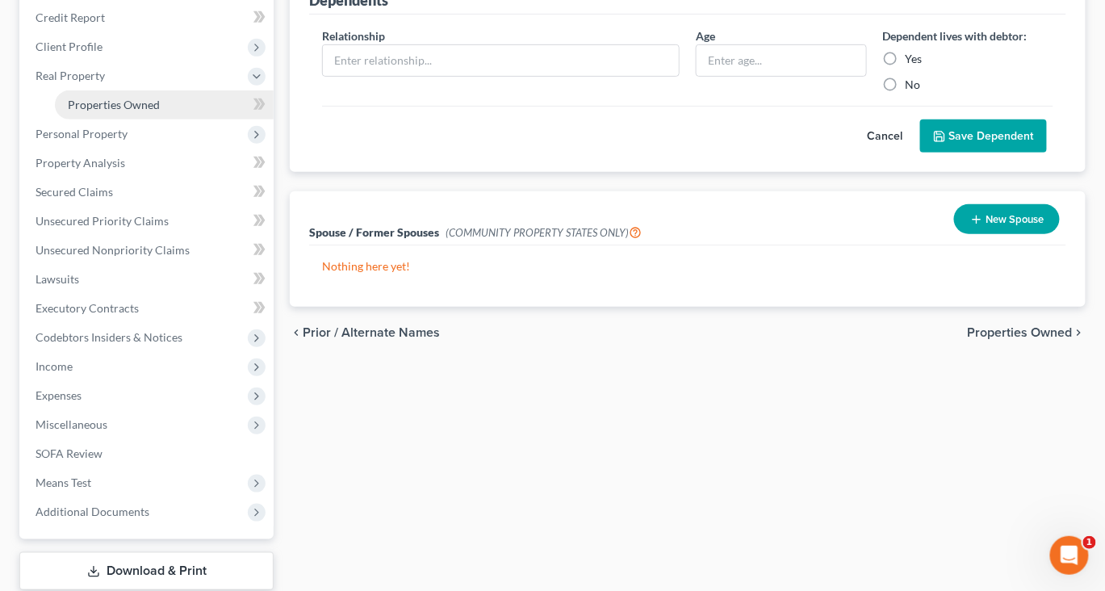
click at [145, 111] on span "Properties Owned" at bounding box center [114, 105] width 92 height 14
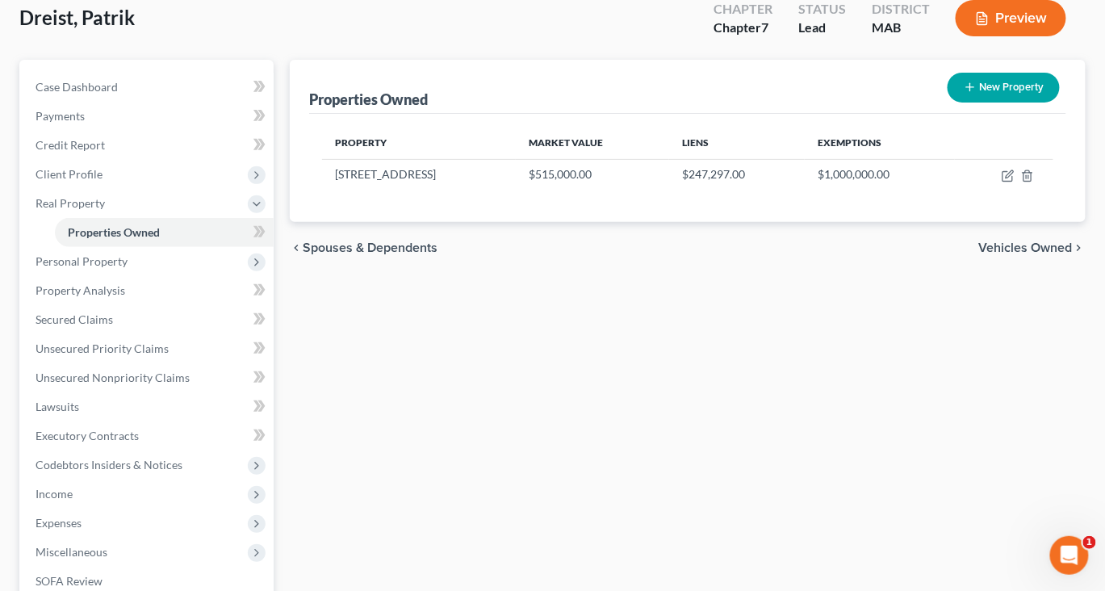
scroll to position [107, 0]
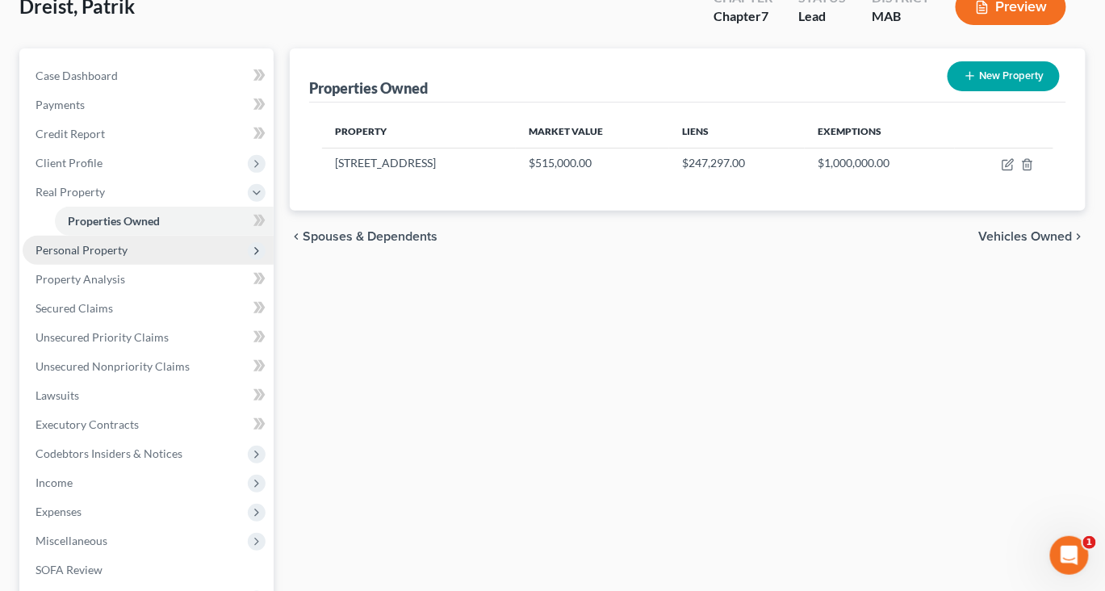
click at [79, 257] on span "Personal Property" at bounding box center [82, 250] width 92 height 14
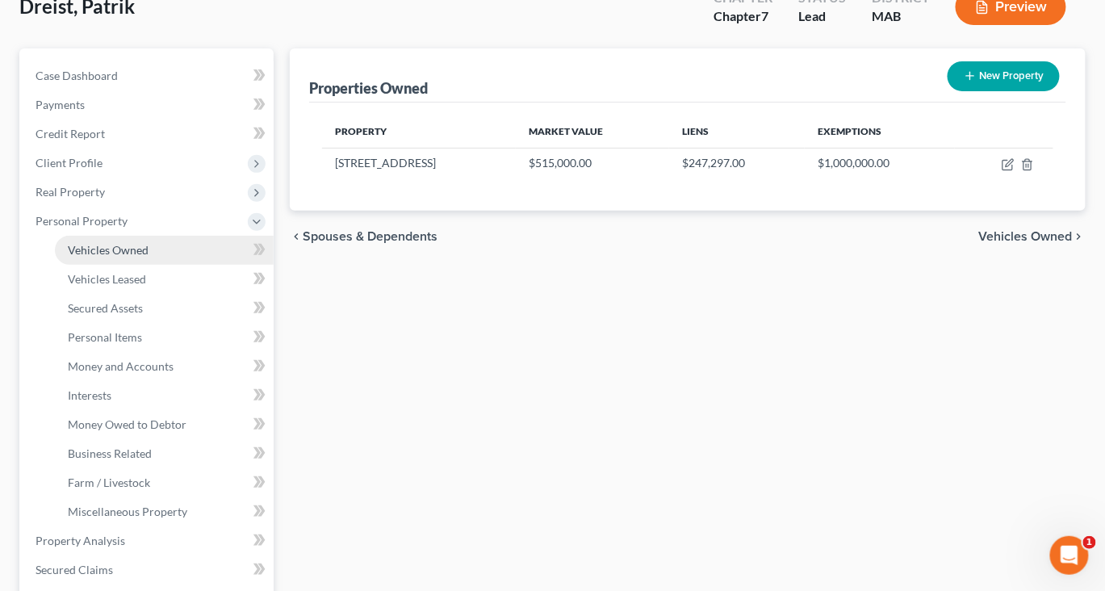
click at [178, 265] on link "Vehicles Owned" at bounding box center [164, 250] width 219 height 29
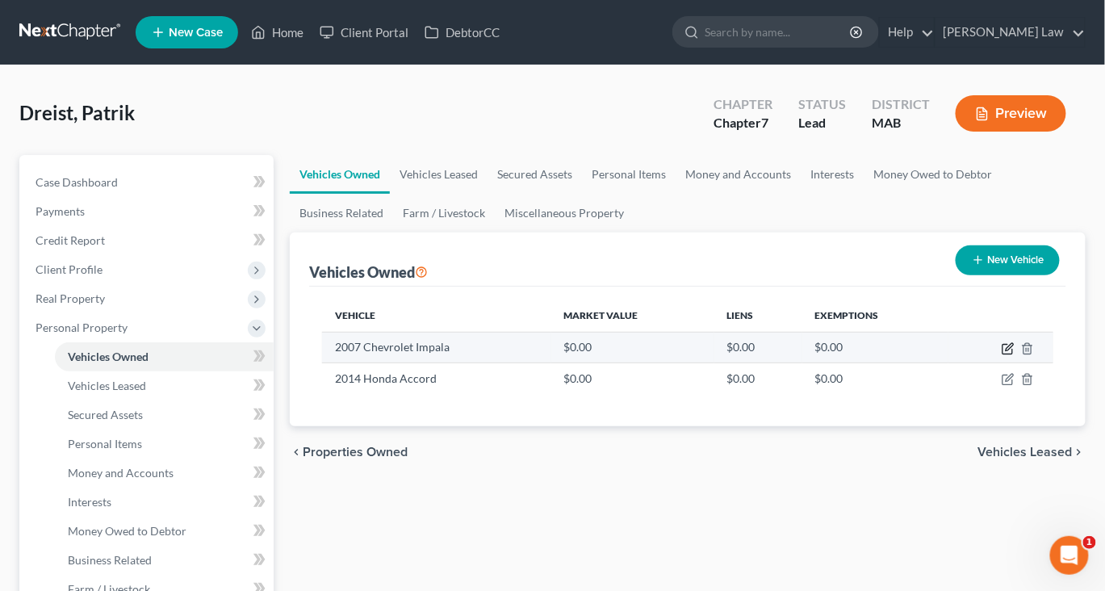
click at [1002, 354] on icon "button" at bounding box center [1007, 350] width 10 height 10
select select "0"
select select "19"
select select "0"
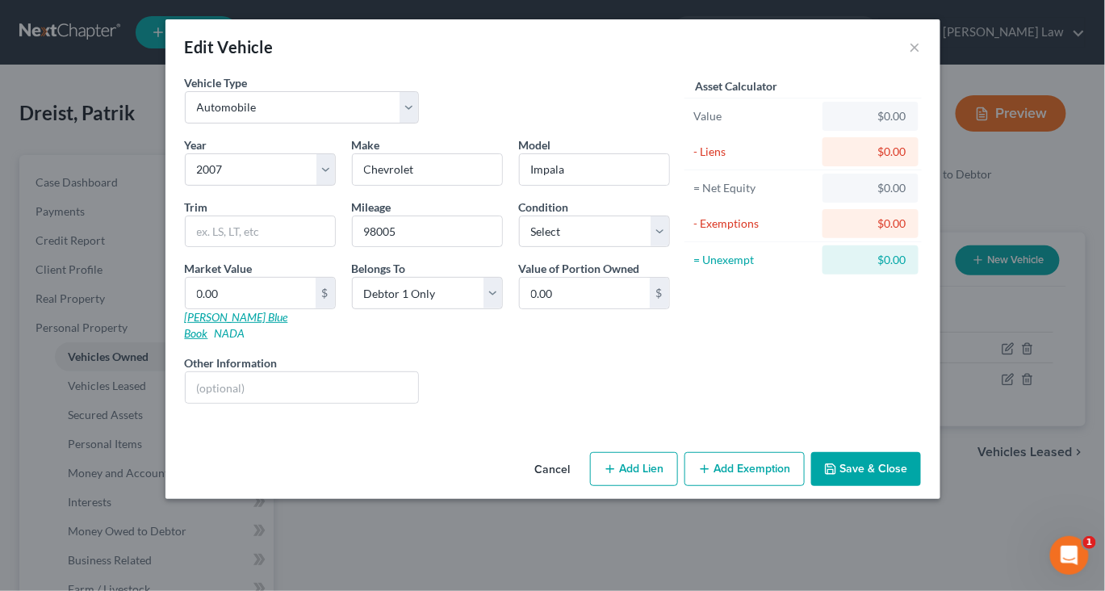
click at [185, 340] on link "[PERSON_NAME] Blue Book" at bounding box center [236, 325] width 103 height 30
click at [186, 308] on input "0.00" at bounding box center [251, 293] width 130 height 31
type input "3"
type input "3.00"
type input "37"
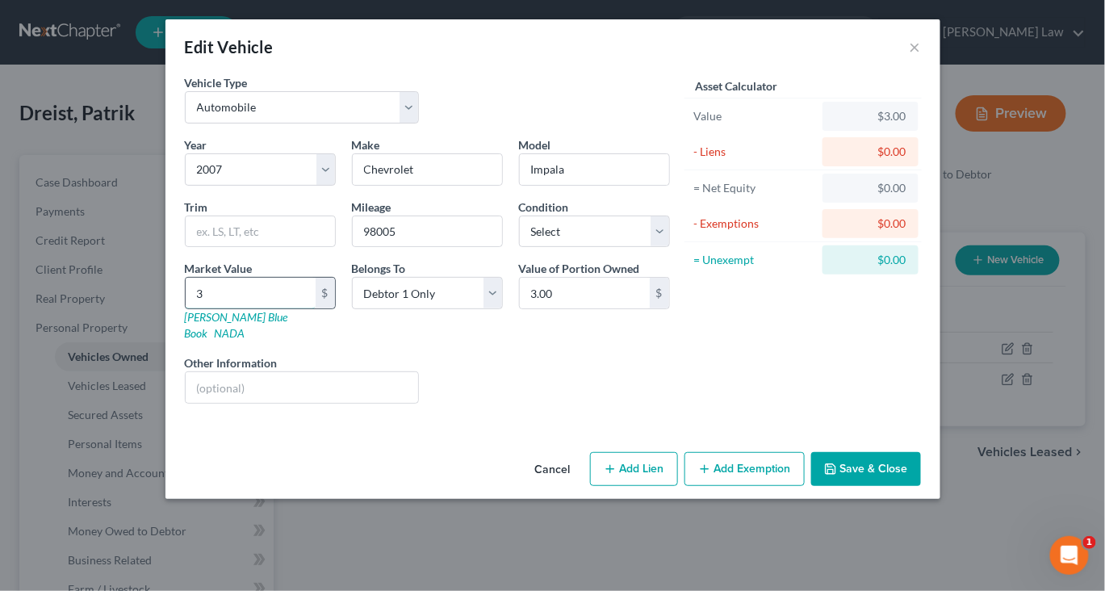
type input "37.00"
type input "376"
type input "376.00"
type input "3763"
type input "3,763.00"
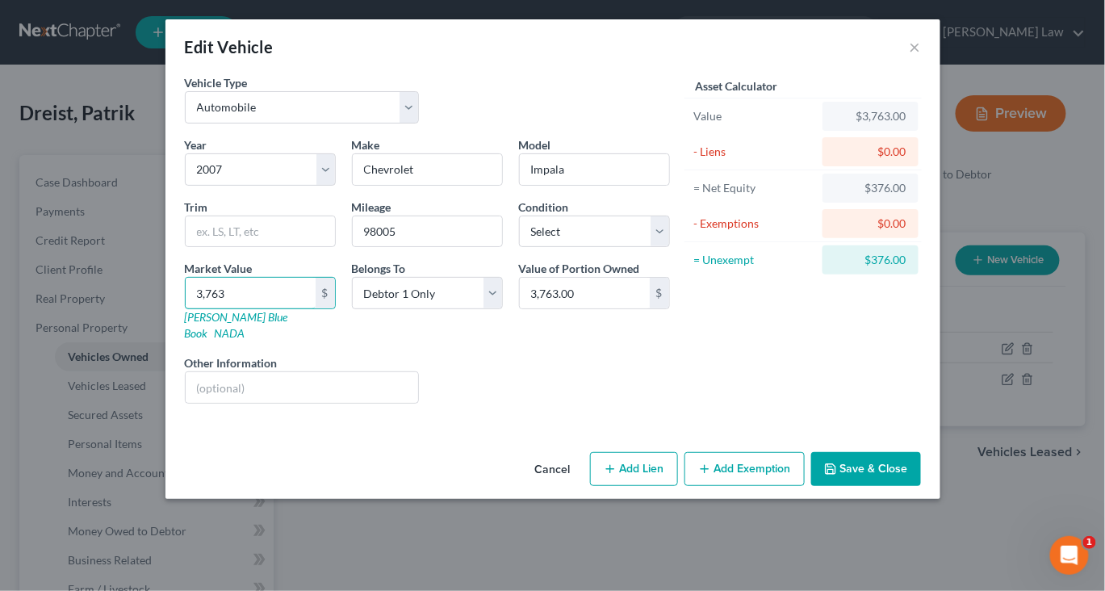
type input "3,763"
click at [780, 486] on button "Add Exemption" at bounding box center [744, 469] width 120 height 34
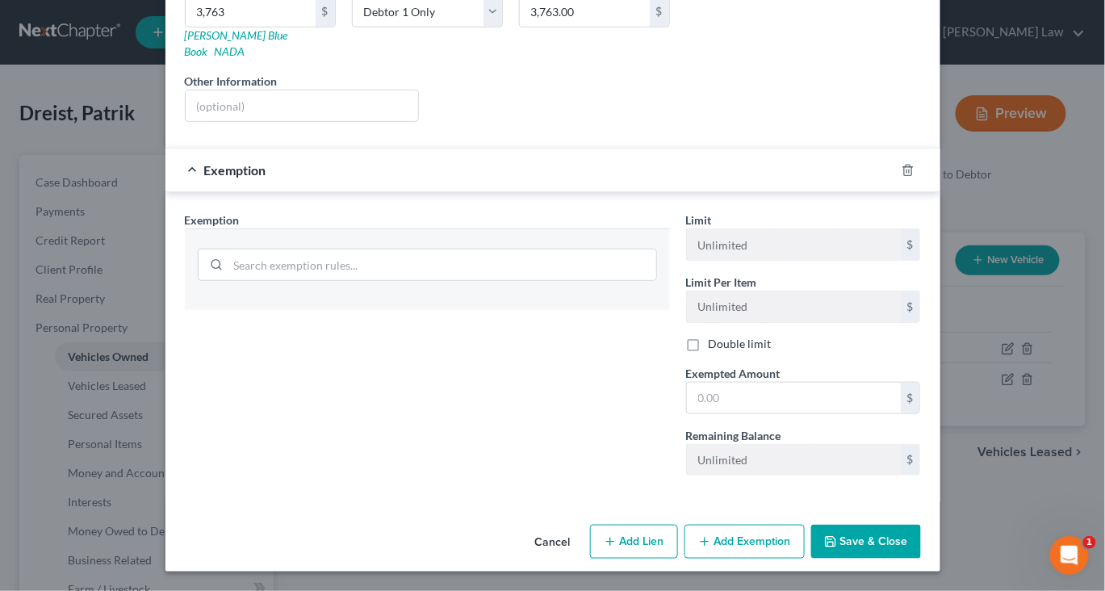
scroll to position [303, 0]
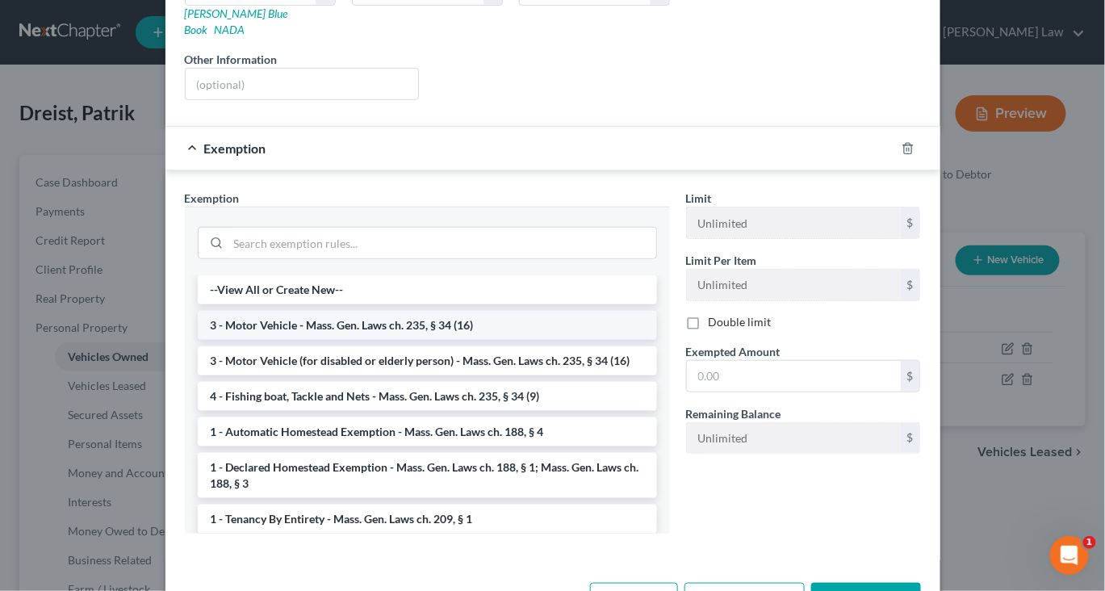
click at [619, 340] on li "3 - Motor Vehicle - Mass. Gen. Laws ch. 235, § 34 (16)" at bounding box center [427, 325] width 459 height 29
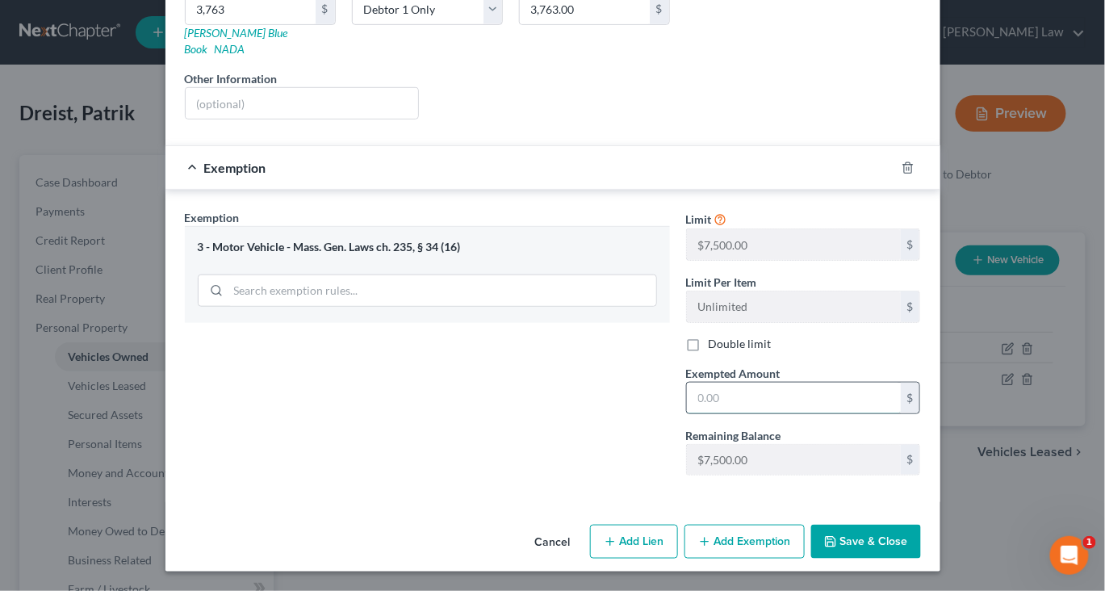
click at [789, 413] on input "text" at bounding box center [794, 398] width 214 height 31
type input "7,500"
click at [921, 543] on button "Save & Close" at bounding box center [866, 542] width 110 height 34
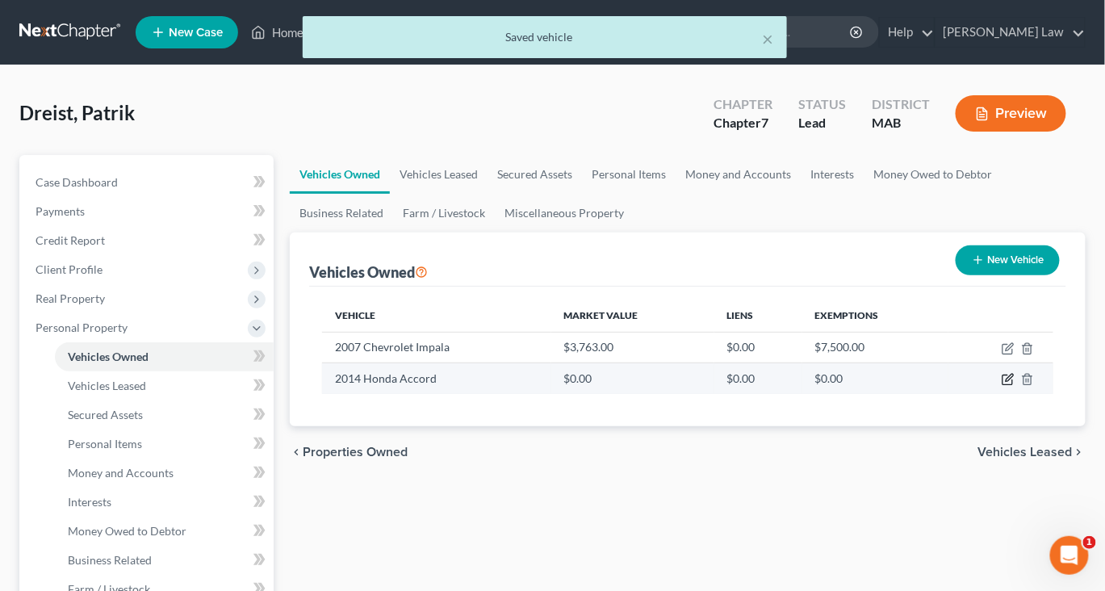
click at [1002, 386] on icon "button" at bounding box center [1008, 379] width 13 height 13
select select "0"
select select "12"
select select "0"
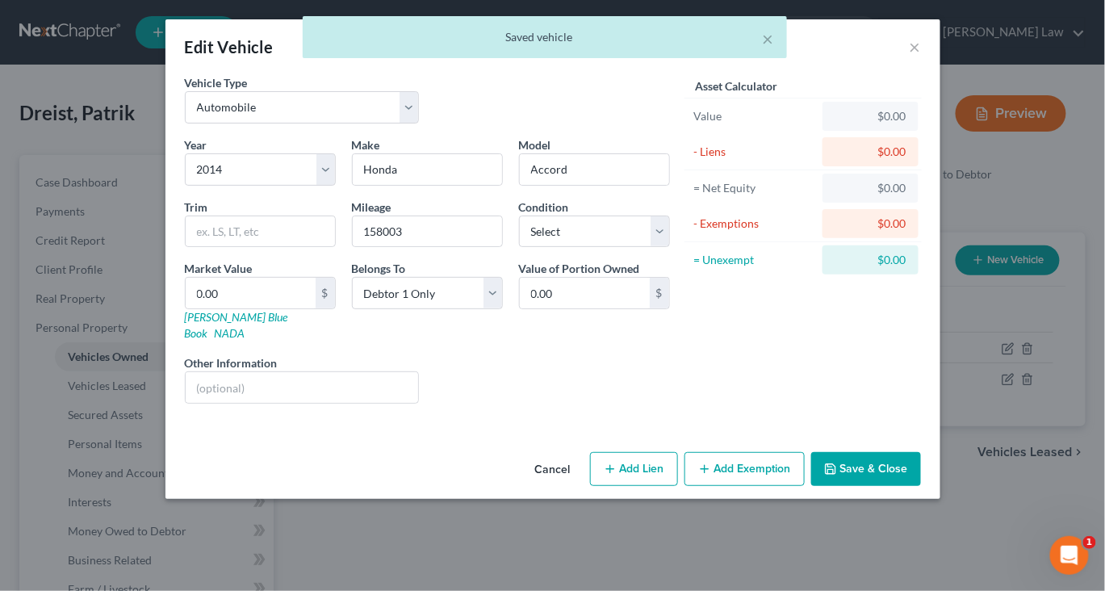
click at [185, 371] on label "Other Information" at bounding box center [231, 362] width 93 height 17
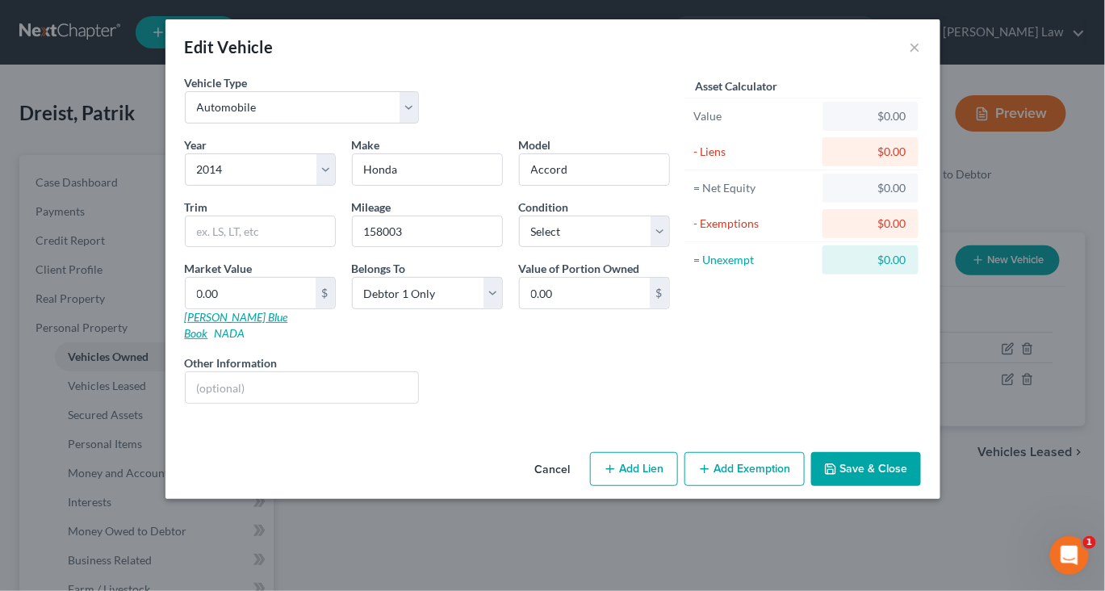
click at [185, 340] on link "[PERSON_NAME] Blue Book" at bounding box center [236, 325] width 103 height 30
click at [186, 308] on input "0.00" at bounding box center [251, 293] width 130 height 31
type input "6"
type input "6.00"
type input "63"
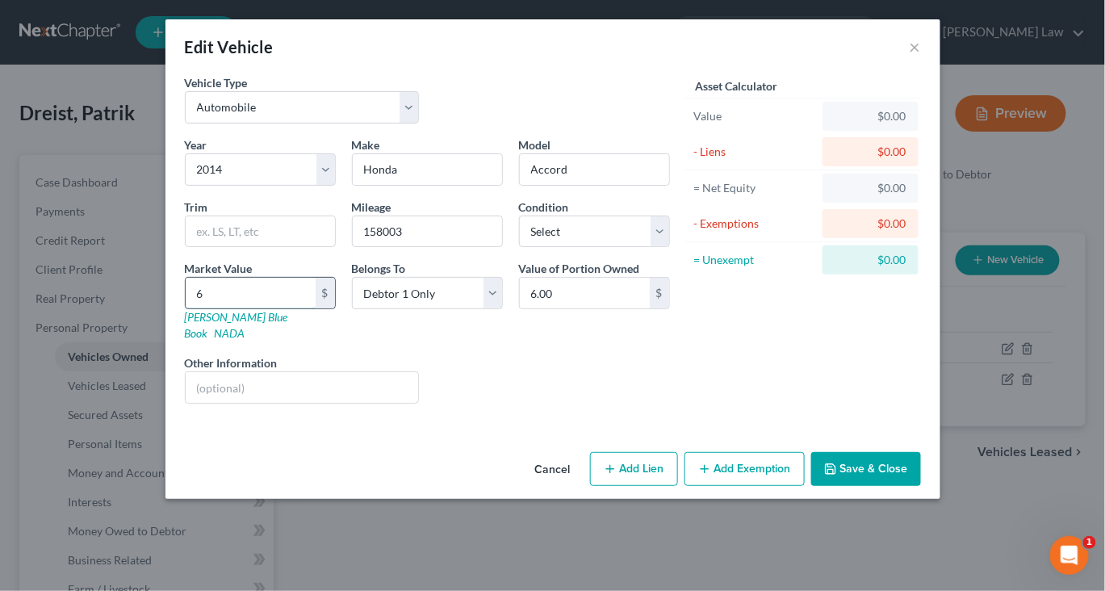
type input "63.00"
type input "639"
type input "639.00"
type input "6393"
type input "6,393.00"
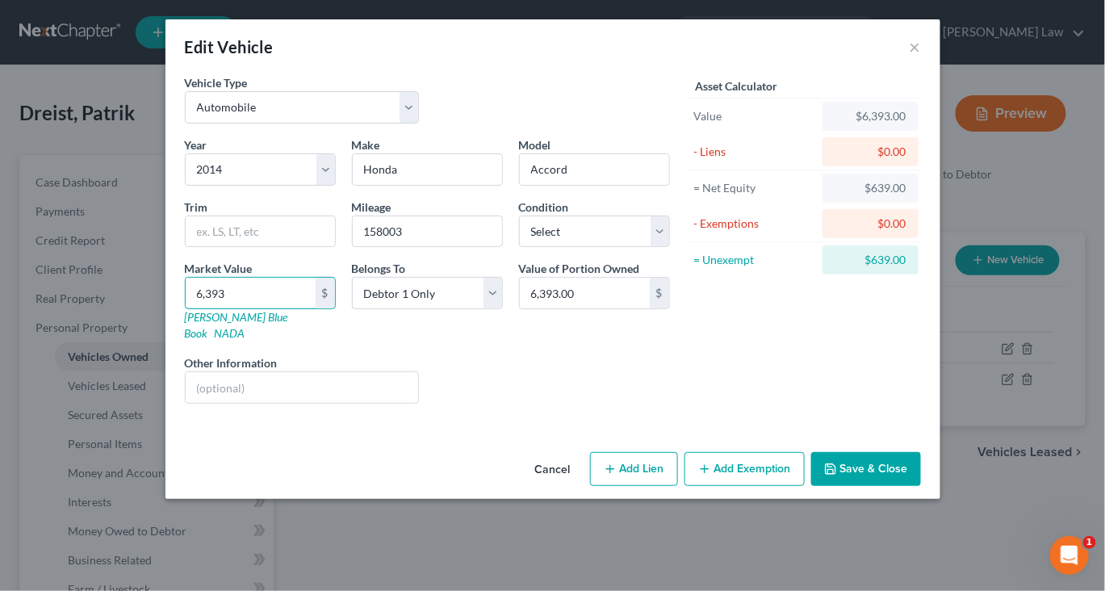
type input "6,393"
click at [766, 486] on button "Add Exemption" at bounding box center [744, 469] width 120 height 34
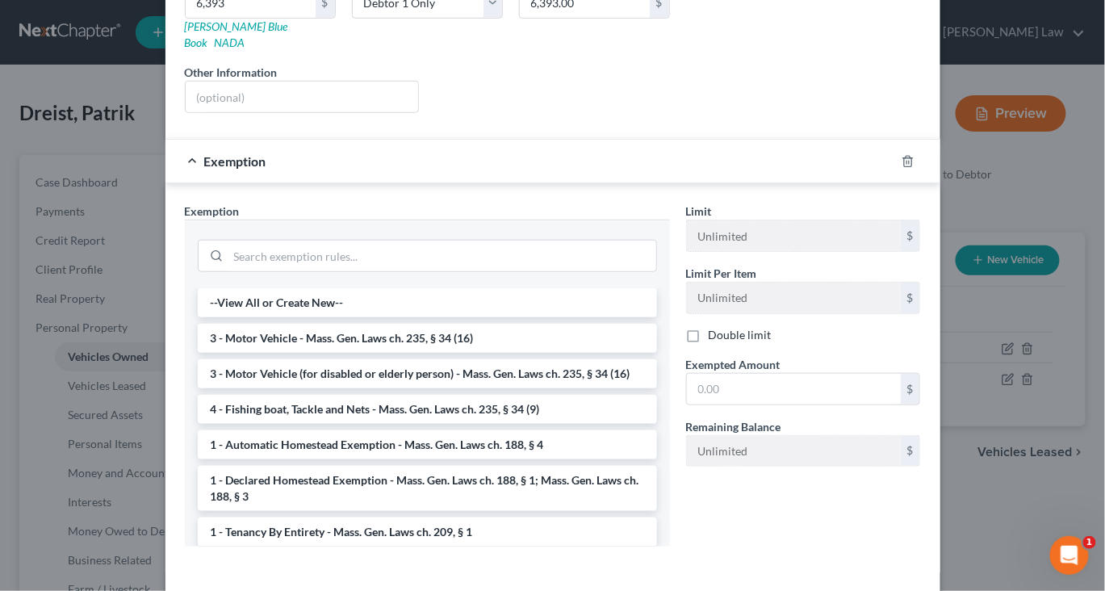
scroll to position [297, 0]
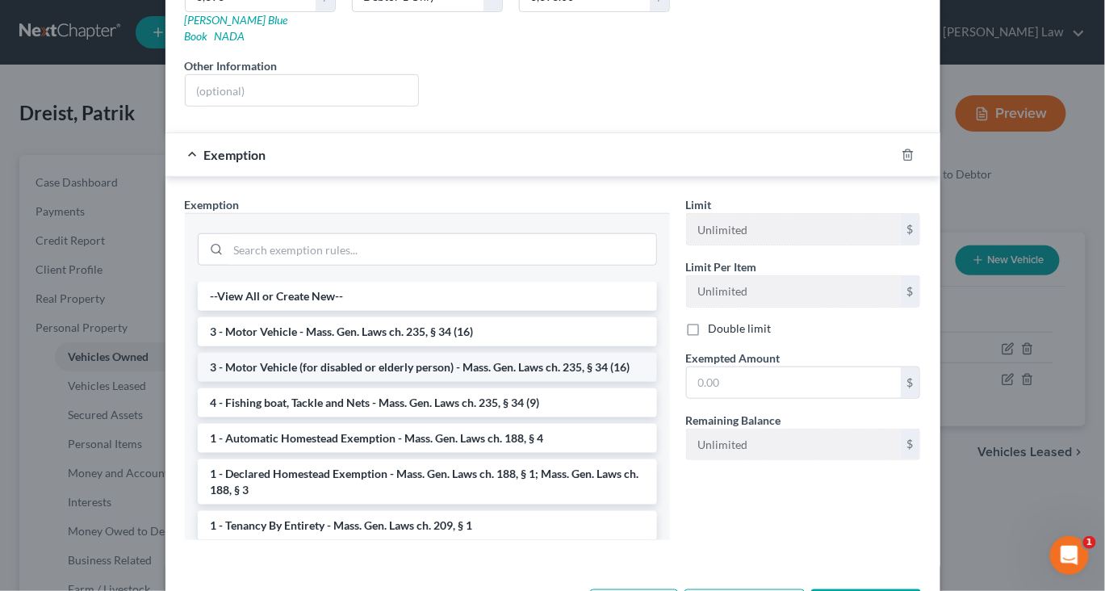
click at [593, 382] on li "3 - Motor Vehicle (for disabled or elderly person) - Mass. Gen. Laws ch. 235, §…" at bounding box center [427, 367] width 459 height 29
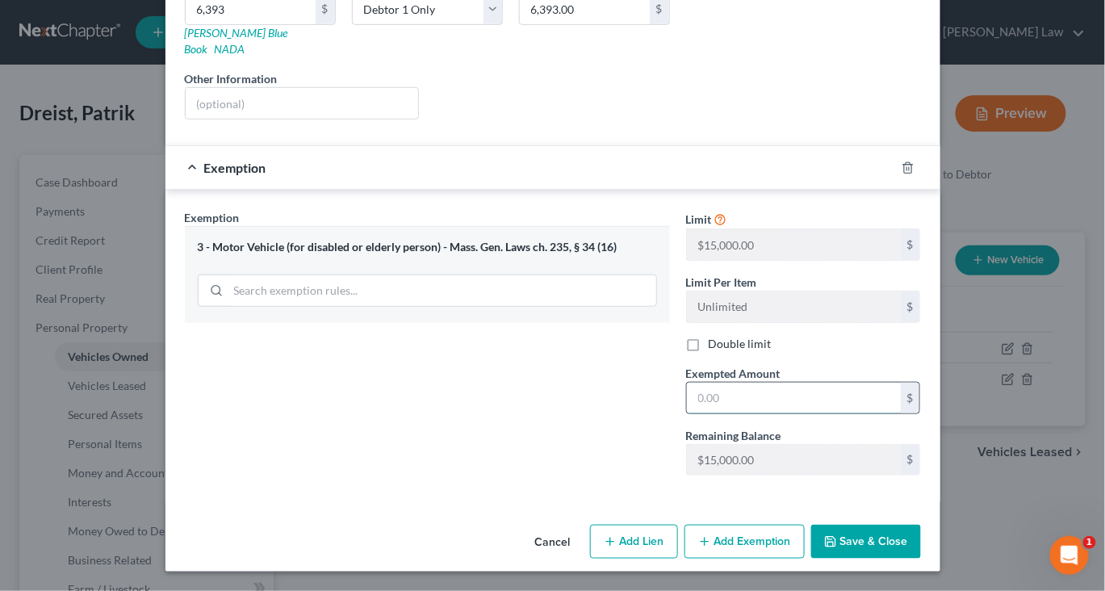
click at [760, 413] on input "text" at bounding box center [794, 398] width 214 height 31
type input "15,000"
click at [921, 525] on button "Save & Close" at bounding box center [866, 542] width 110 height 34
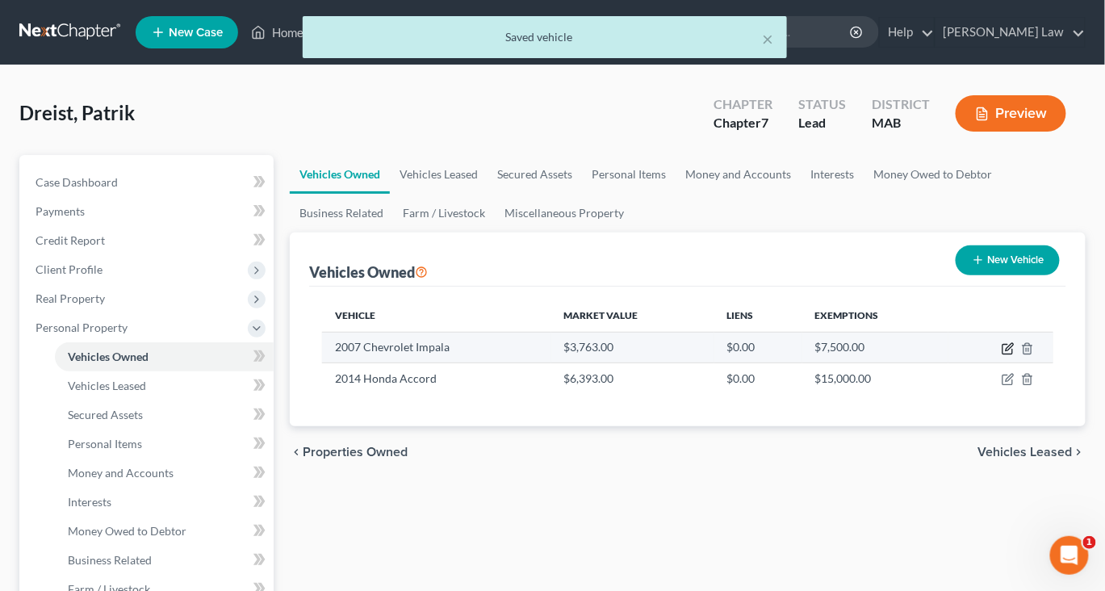
click at [1002, 355] on icon "button" at bounding box center [1008, 348] width 13 height 13
select select "0"
select select "19"
select select "0"
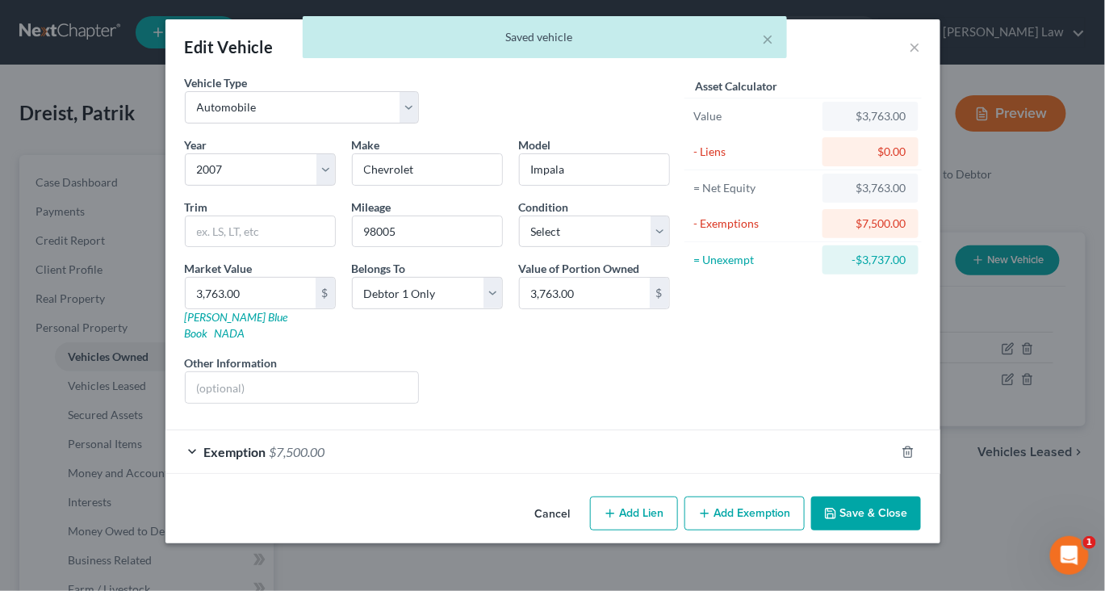
scroll to position [86, 0]
click at [914, 450] on icon "button" at bounding box center [907, 451] width 13 height 13
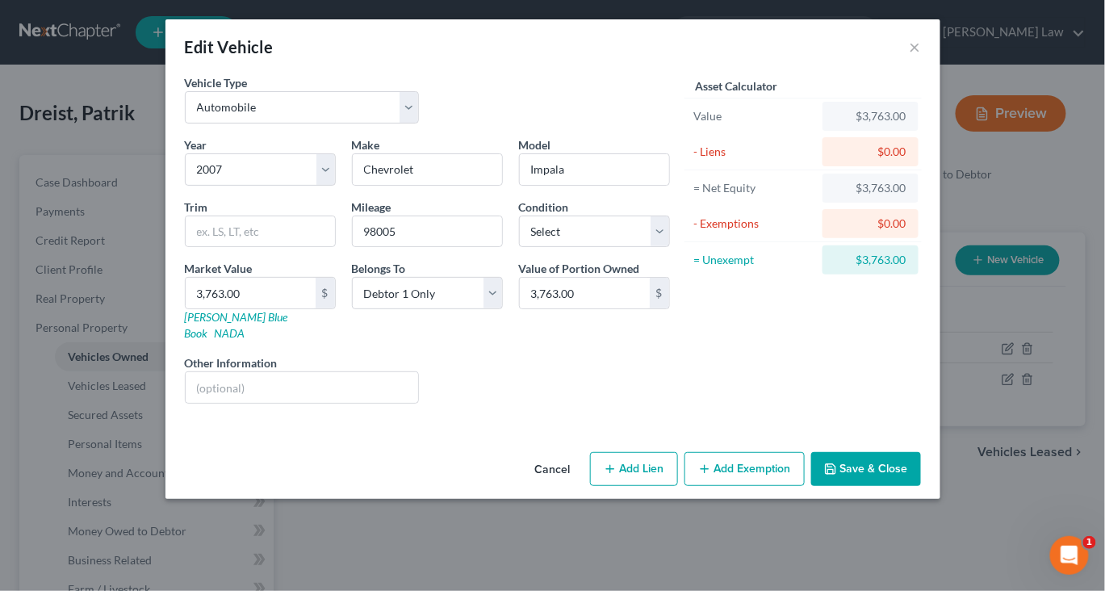
click at [790, 486] on button "Add Exemption" at bounding box center [744, 469] width 120 height 34
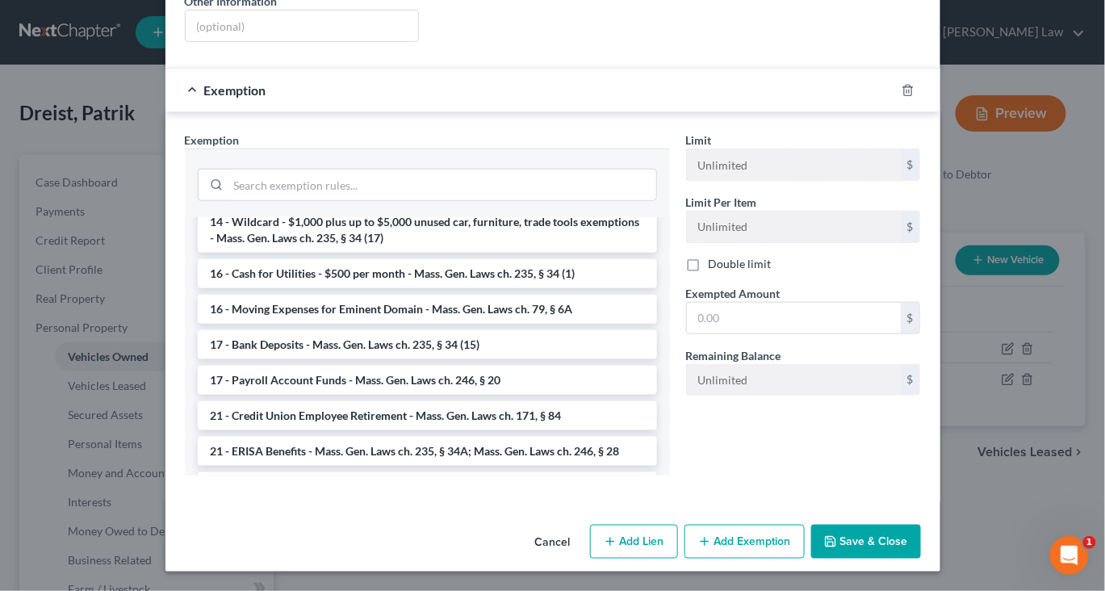
scroll to position [465, 0]
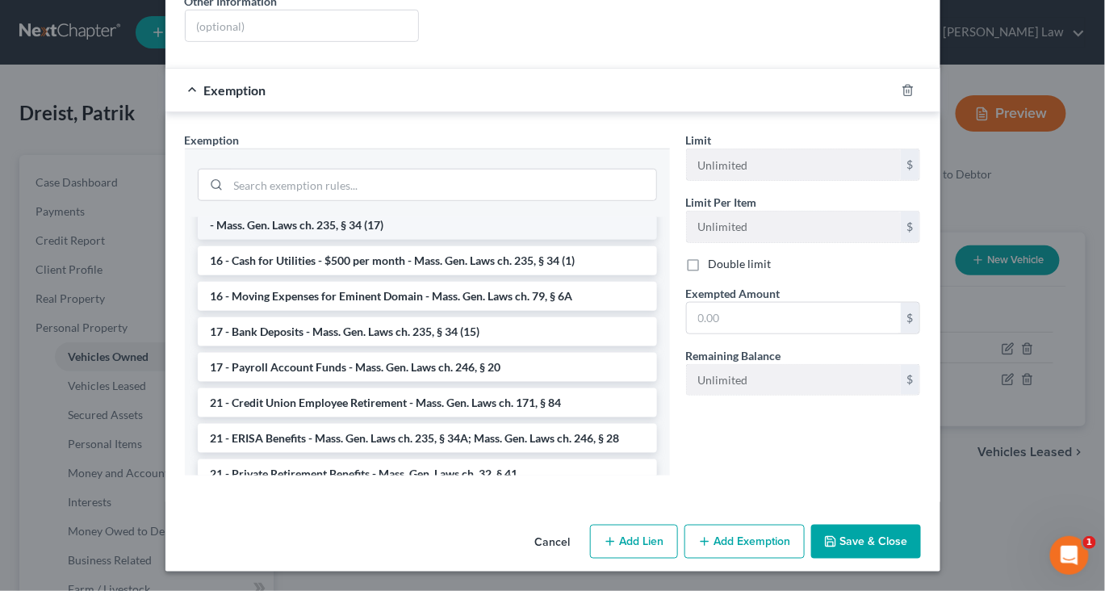
click at [583, 240] on li "14 - Wildcard - $1,000 plus up to $5,000 unused car, furniture, trade tools exe…" at bounding box center [427, 216] width 459 height 45
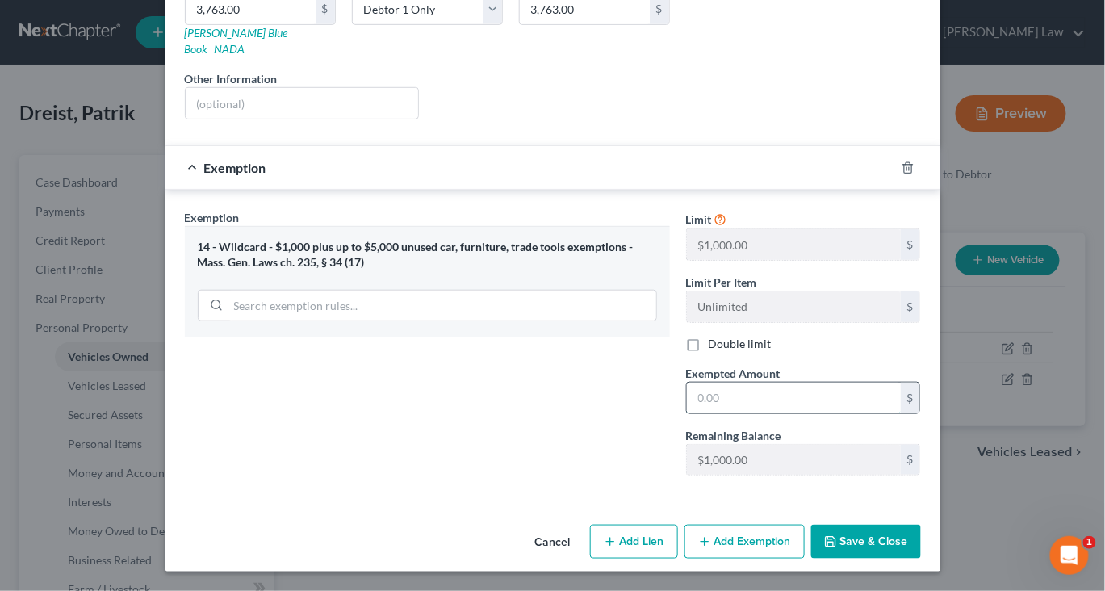
click at [778, 413] on input "text" at bounding box center [794, 398] width 214 height 31
type input "3,763"
click at [921, 530] on button "Save & Close" at bounding box center [866, 542] width 110 height 34
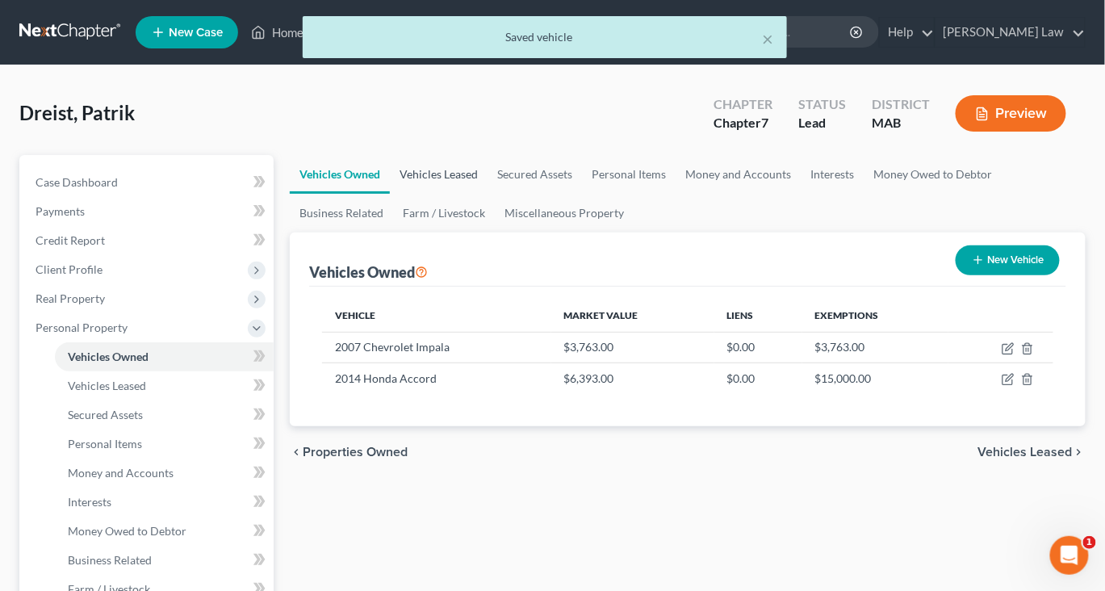
click at [487, 194] on link "Vehicles Leased" at bounding box center [439, 174] width 98 height 39
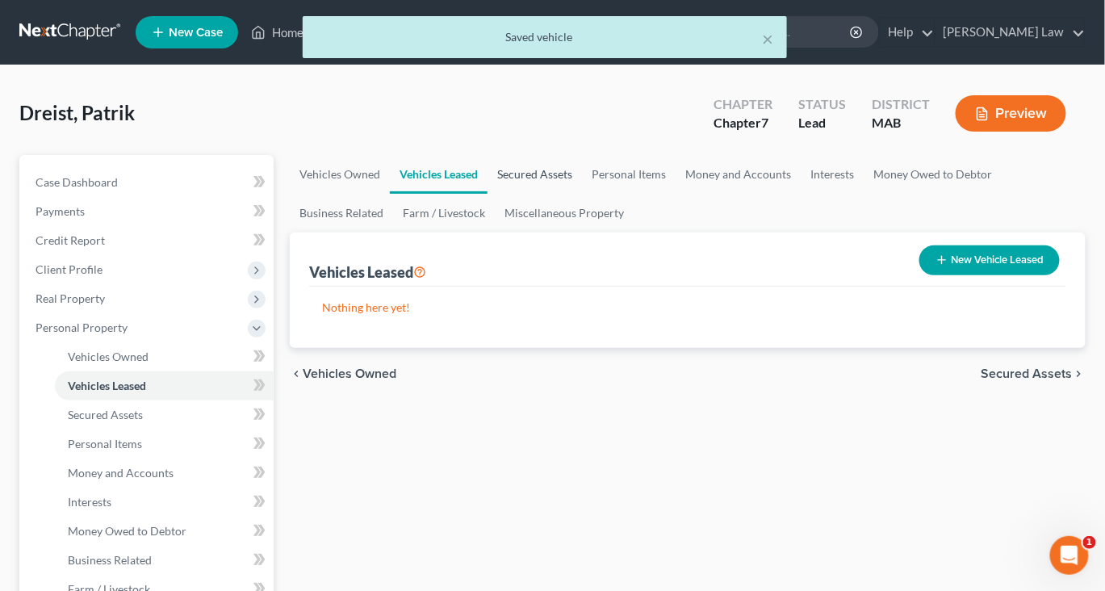
click at [582, 194] on link "Secured Assets" at bounding box center [534, 174] width 94 height 39
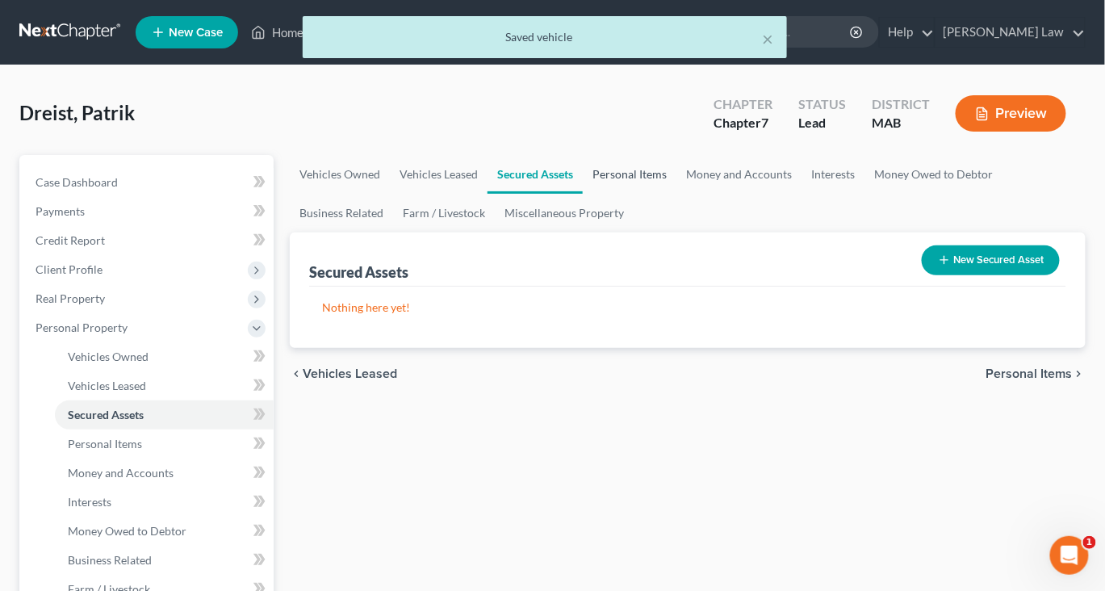
click at [676, 194] on link "Personal Items" at bounding box center [630, 174] width 94 height 39
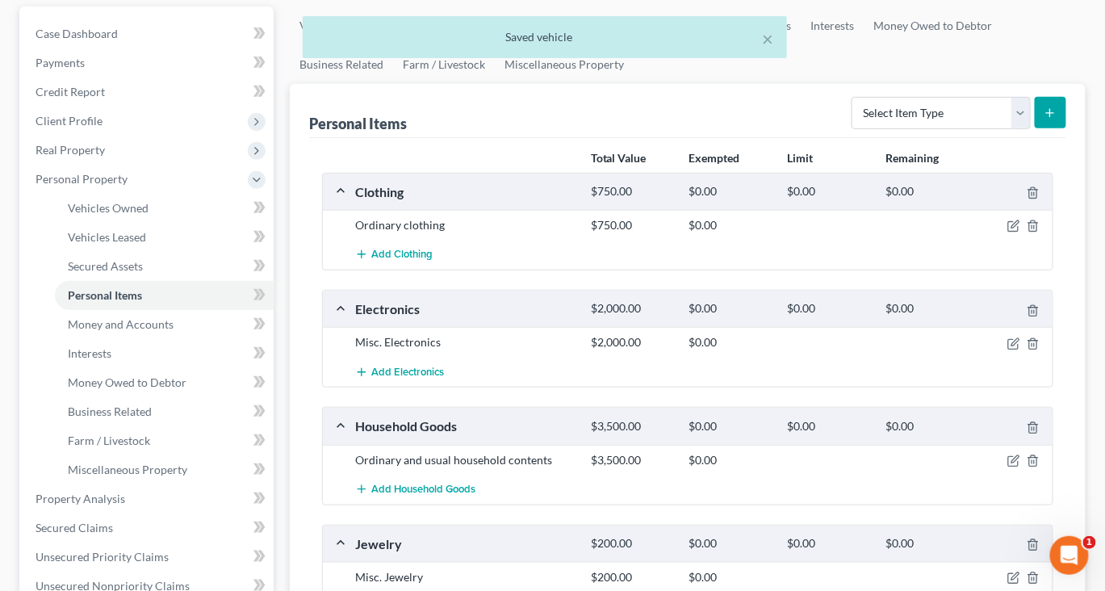
scroll to position [176, 0]
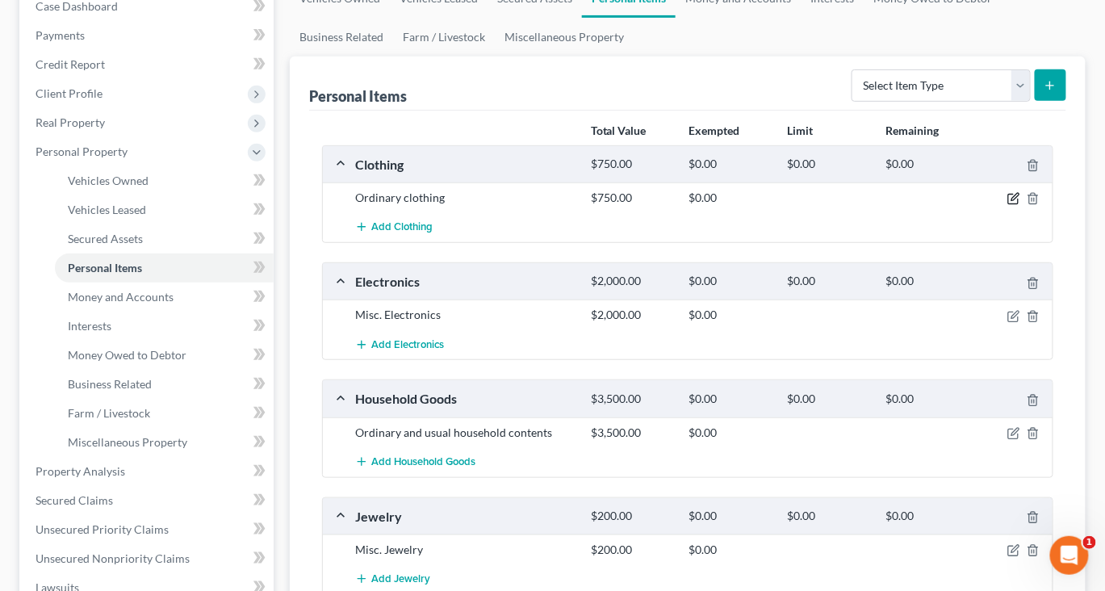
click at [1007, 205] on icon "button" at bounding box center [1013, 198] width 13 height 13
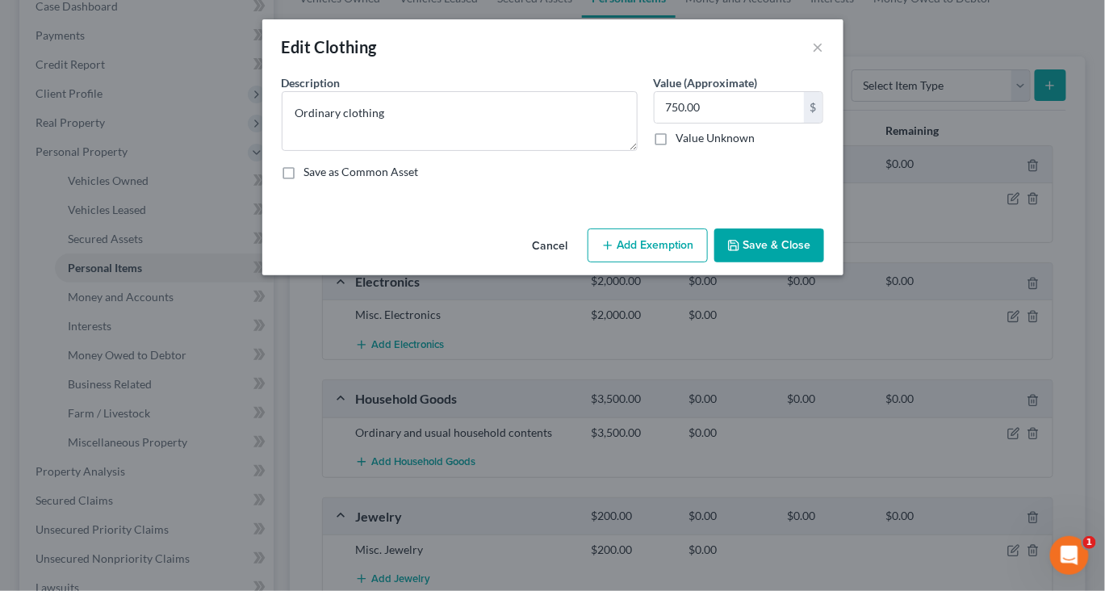
click at [680, 262] on button "Add Exemption" at bounding box center [648, 245] width 120 height 34
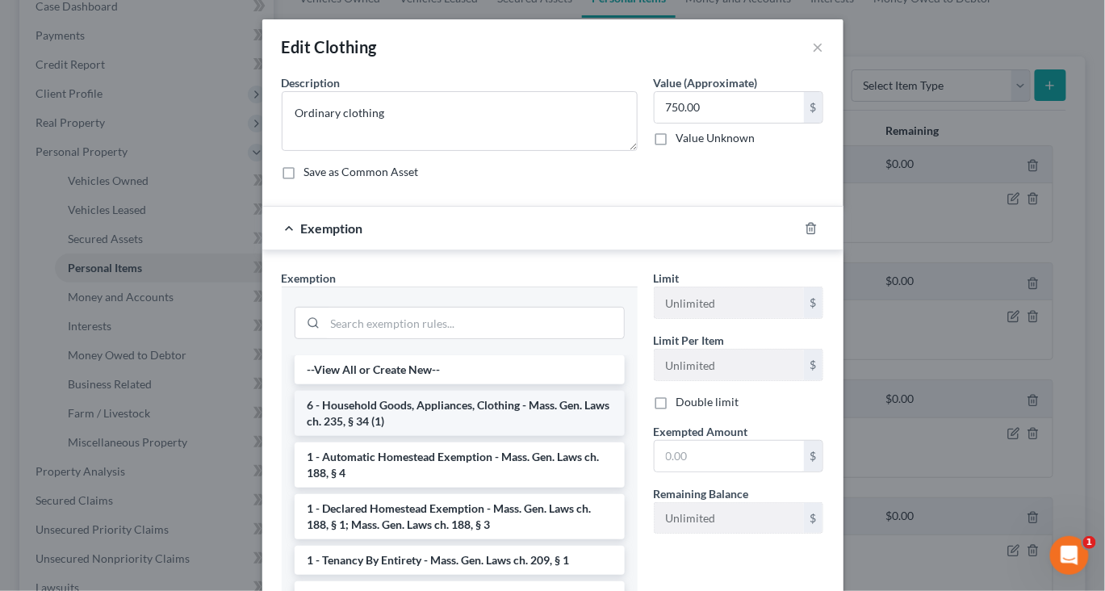
click at [362, 436] on li "6 - Household Goods, Appliances, Clothing - Mass. Gen. Laws ch. 235, § 34 (1)" at bounding box center [460, 413] width 330 height 45
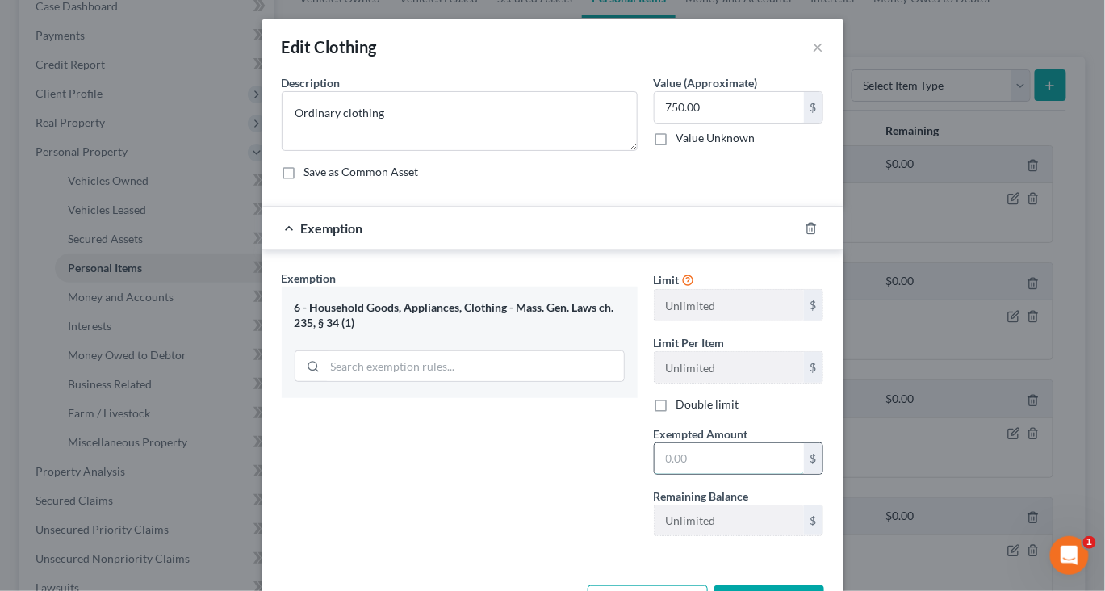
click at [732, 474] on input "text" at bounding box center [728, 458] width 149 height 31
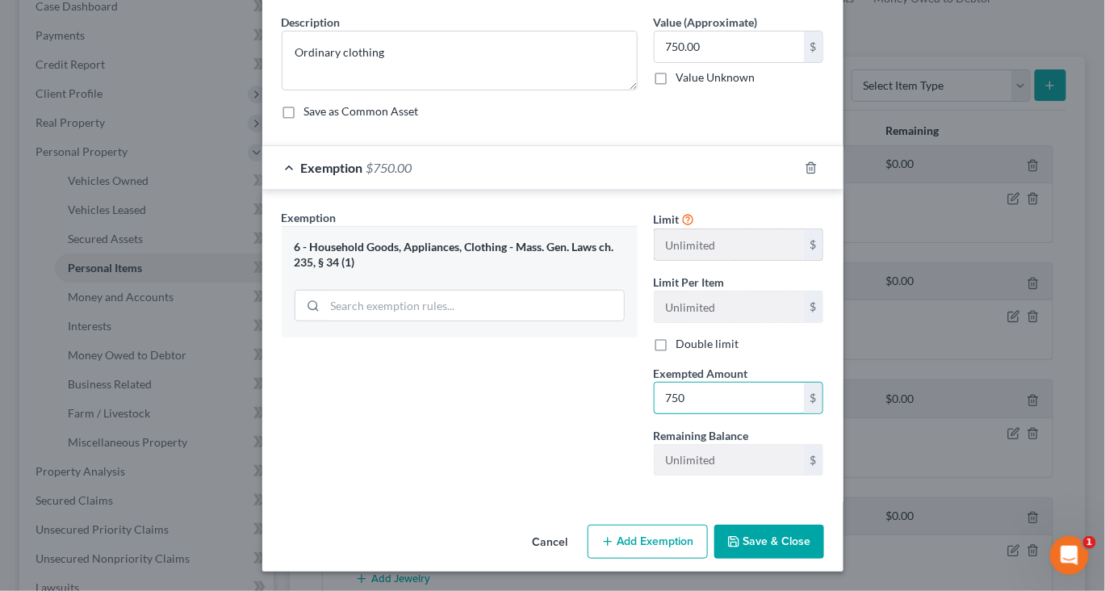
scroll to position [217, 0]
type input "750"
click at [824, 534] on button "Save & Close" at bounding box center [769, 542] width 110 height 34
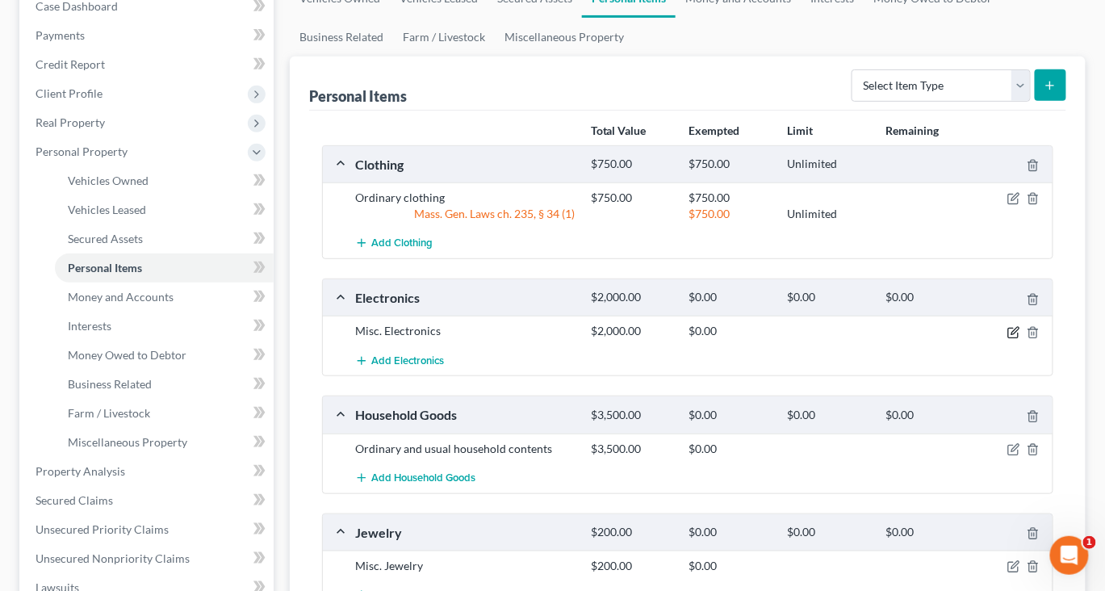
click at [1008, 337] on icon "button" at bounding box center [1013, 333] width 10 height 10
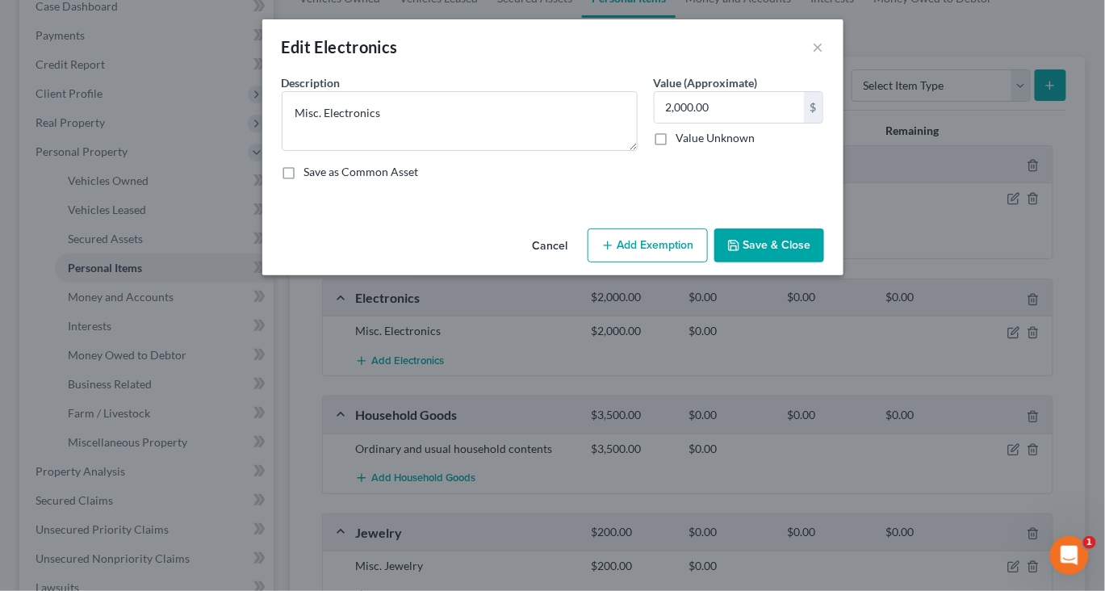
click at [660, 262] on button "Add Exemption" at bounding box center [648, 245] width 120 height 34
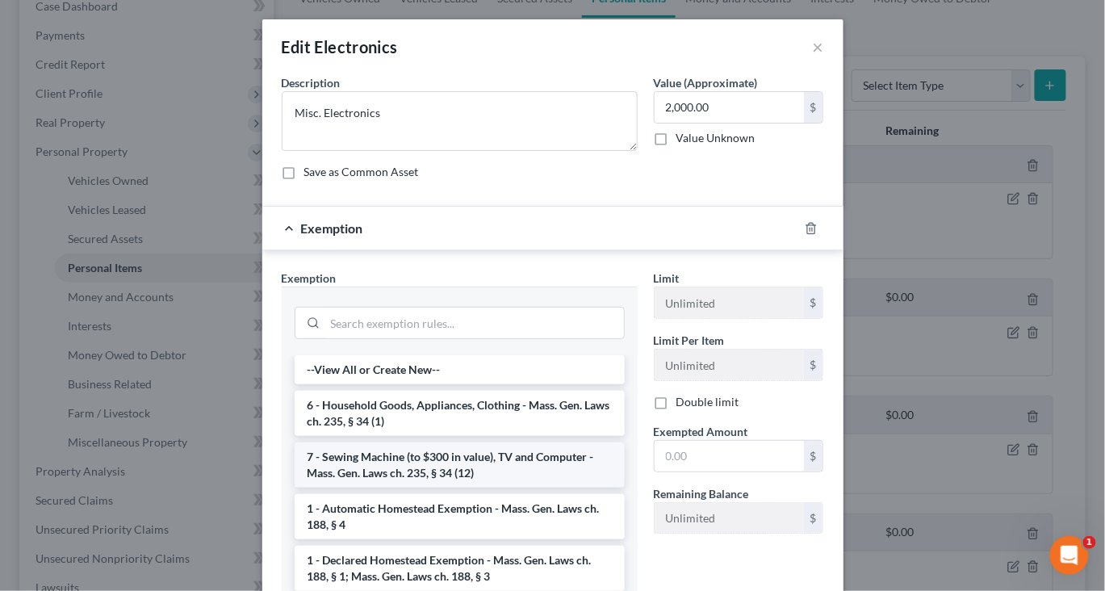
click at [375, 487] on li "7 - Sewing Machine (to $300 in value), TV and Computer - Mass. Gen. Laws ch. 23…" at bounding box center [460, 464] width 330 height 45
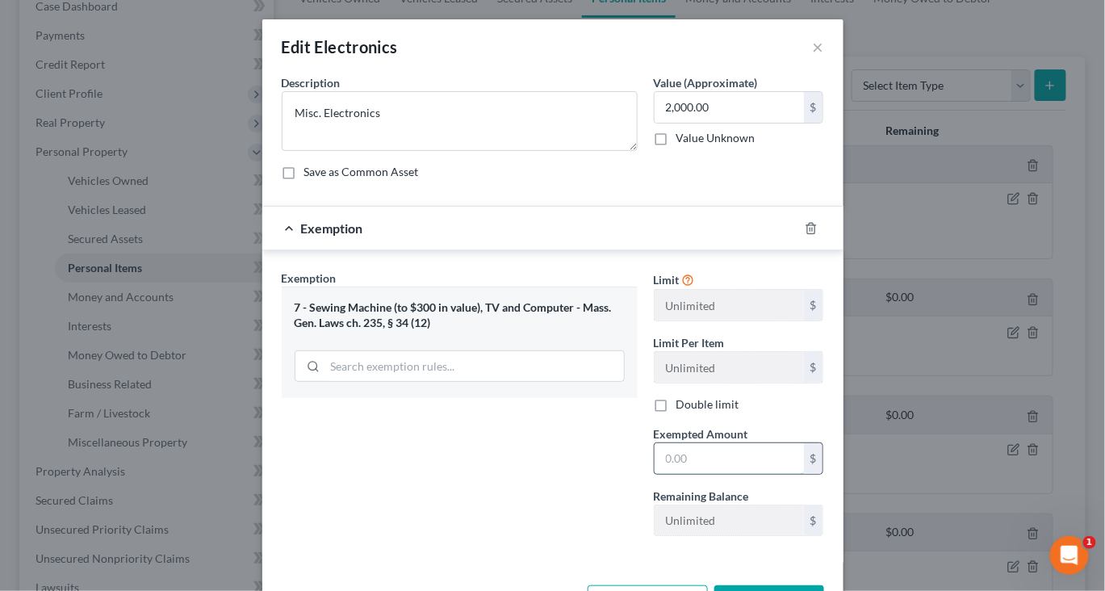
click at [712, 474] on input "text" at bounding box center [728, 458] width 149 height 31
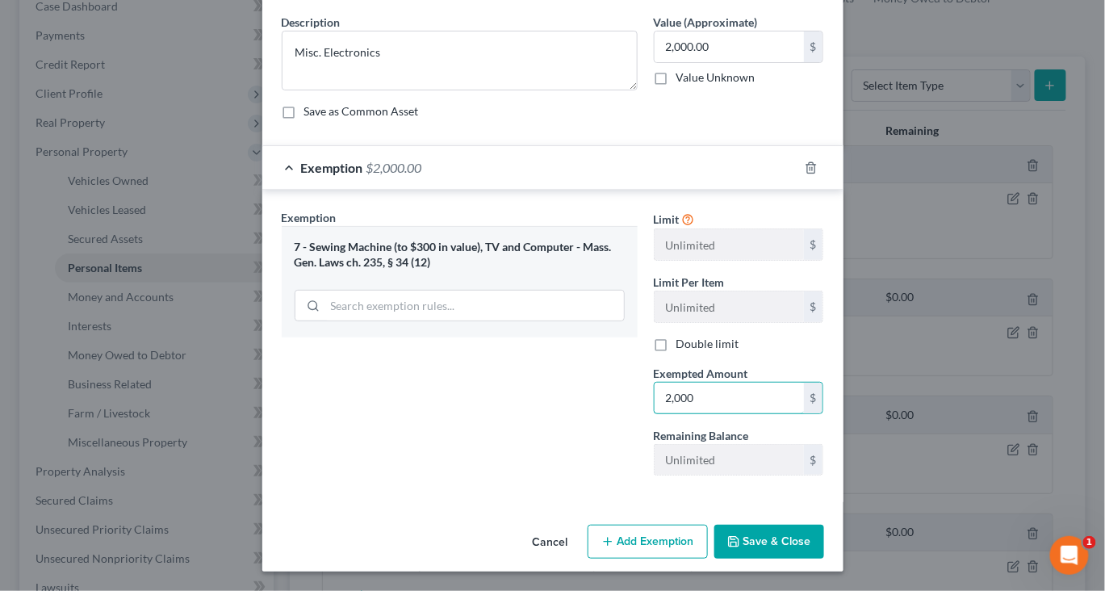
type input "2,000"
click at [824, 537] on button "Save & Close" at bounding box center [769, 542] width 110 height 34
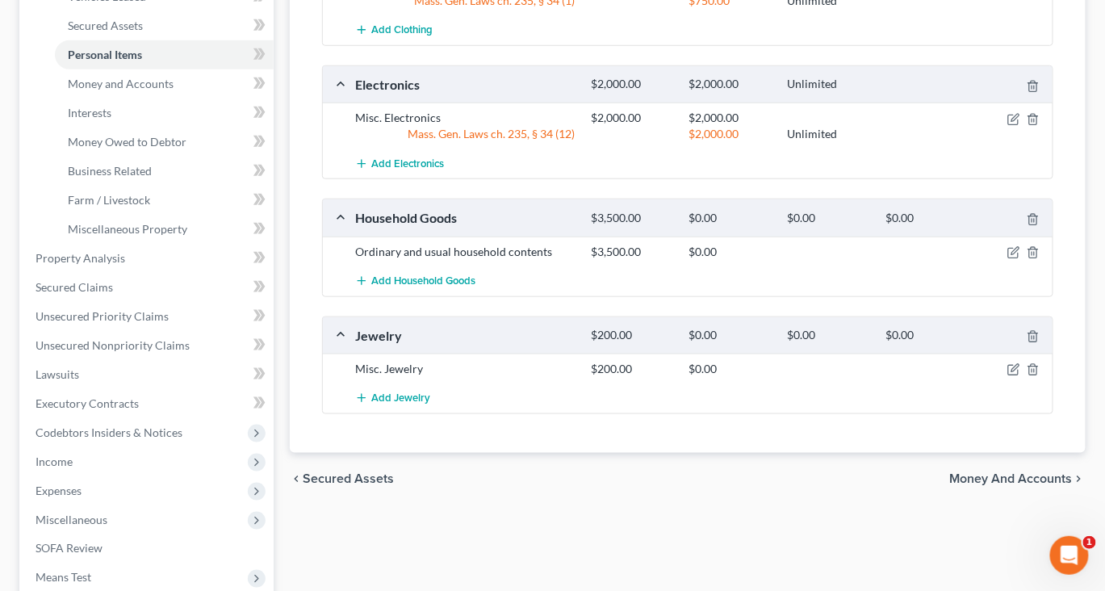
scroll to position [427, 0]
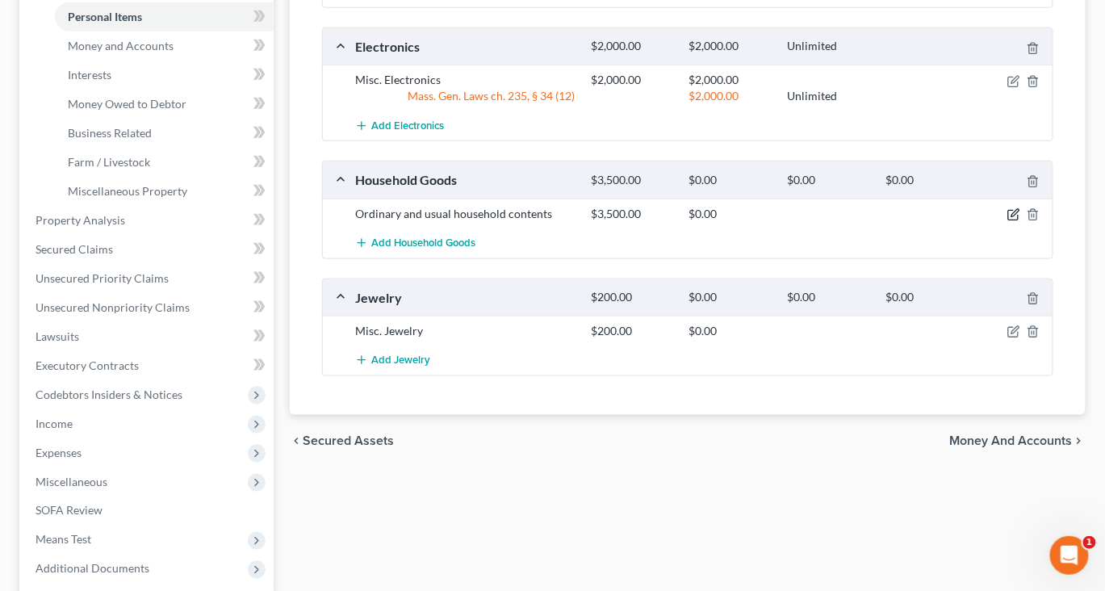
click at [1011, 216] on icon "button" at bounding box center [1014, 212] width 7 height 7
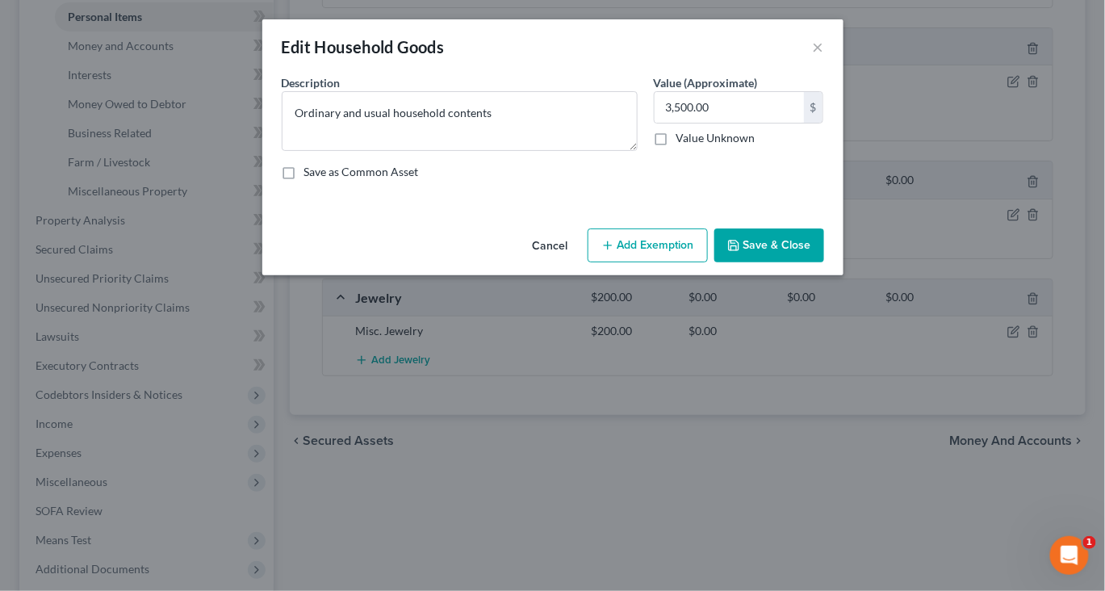
click at [701, 262] on button "Add Exemption" at bounding box center [648, 245] width 120 height 34
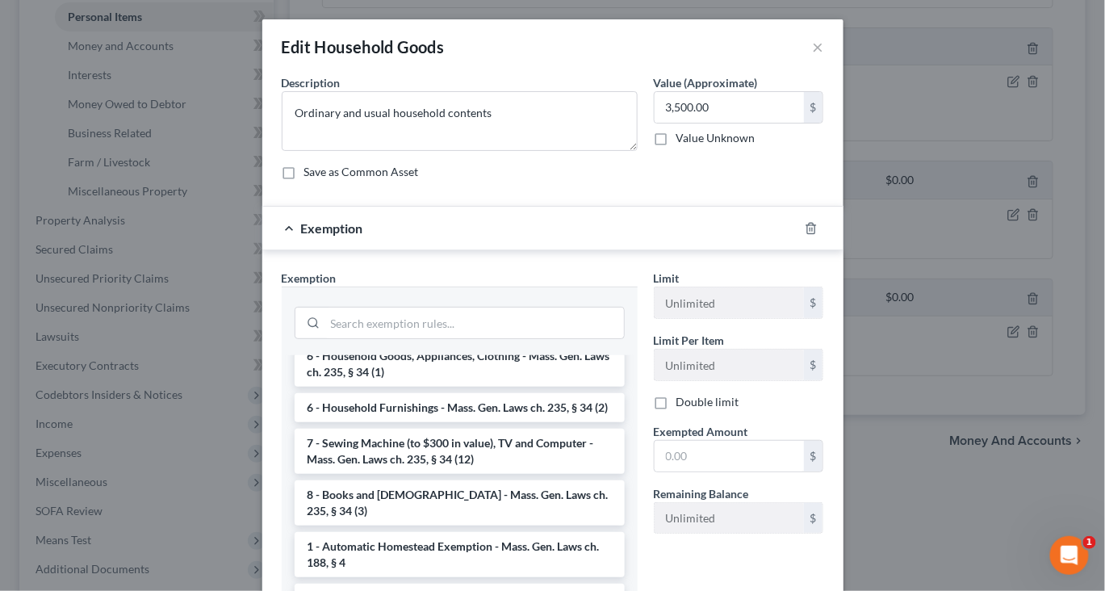
scroll to position [53, 0]
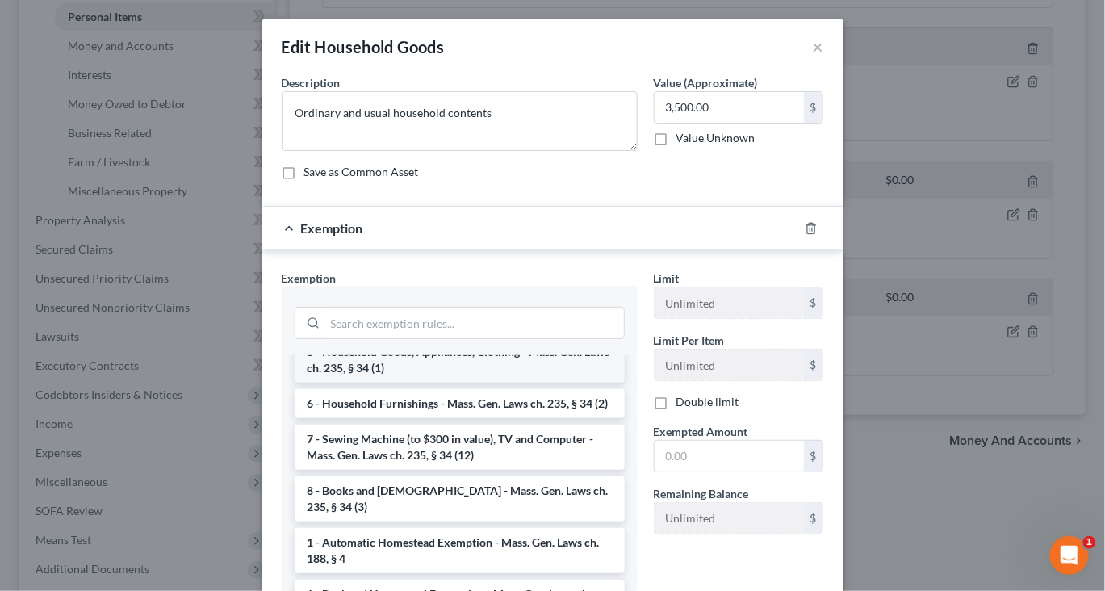
click at [502, 383] on li "6 - Household Goods, Appliances, Clothing - Mass. Gen. Laws ch. 235, § 34 (1)" at bounding box center [460, 359] width 330 height 45
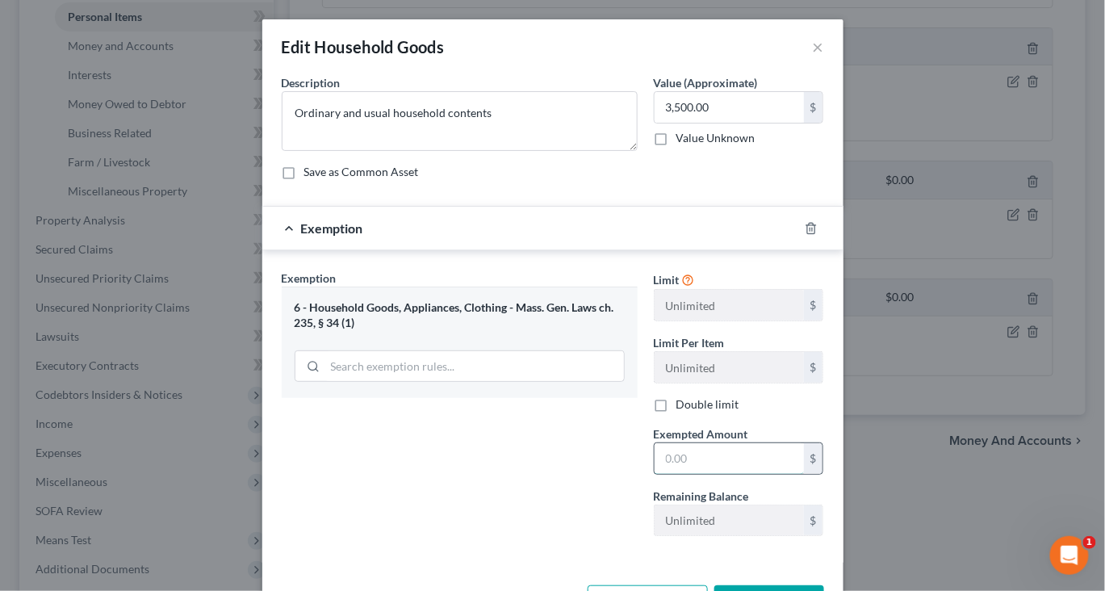
click at [718, 474] on input "text" at bounding box center [728, 458] width 149 height 31
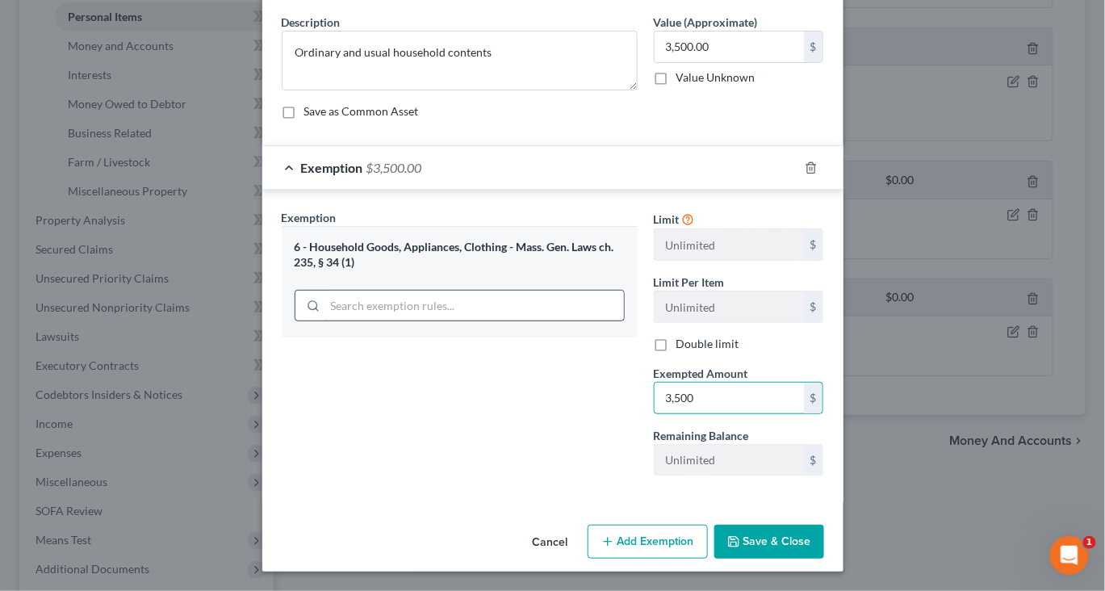
scroll to position [217, 0]
type input "3,500"
click at [820, 531] on button "Save & Close" at bounding box center [769, 542] width 110 height 34
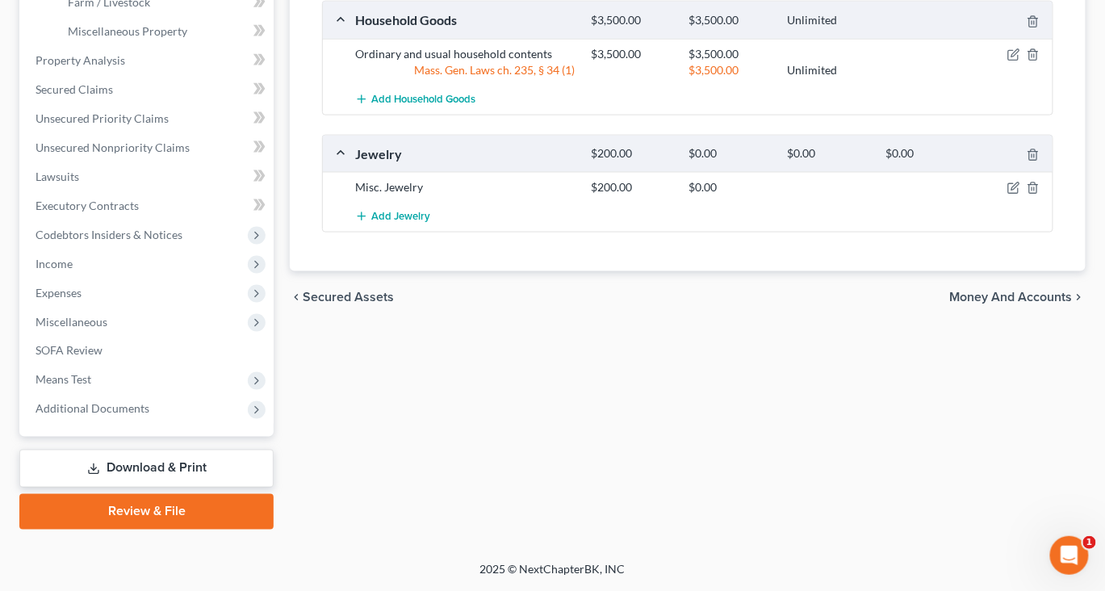
scroll to position [620, 0]
click at [1007, 194] on icon "button" at bounding box center [1013, 188] width 13 height 13
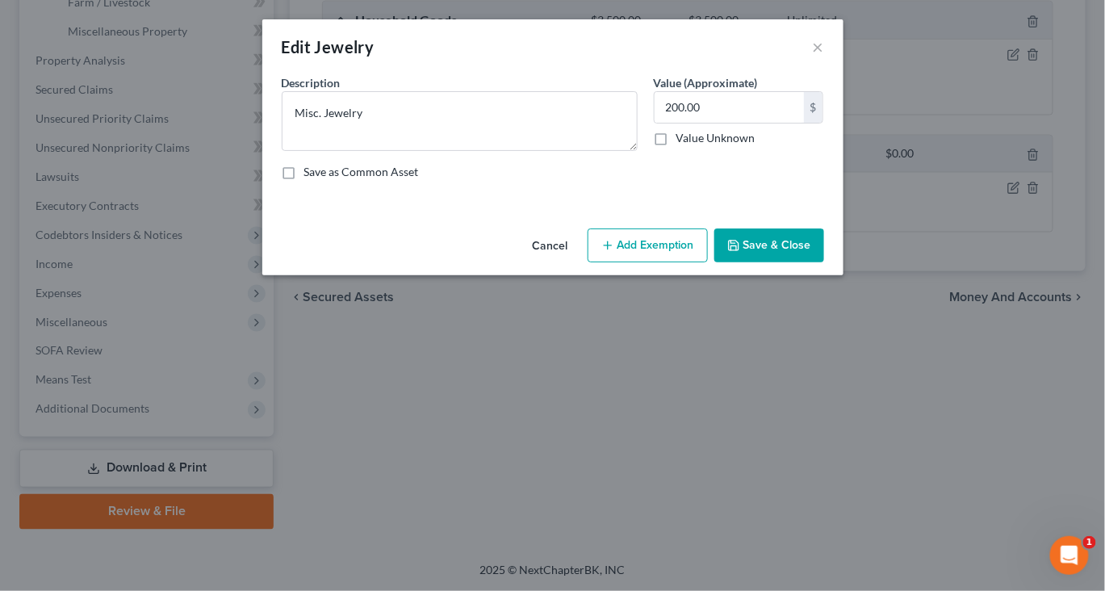
click at [680, 262] on button "Add Exemption" at bounding box center [648, 245] width 120 height 34
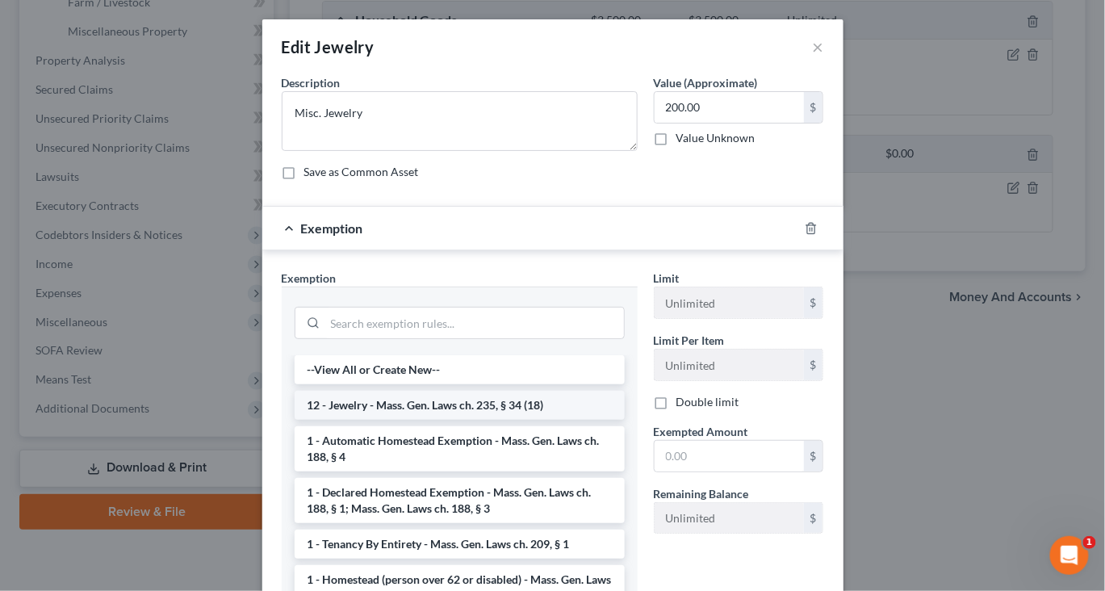
click at [487, 420] on li "12 - Jewelry - Mass. Gen. Laws ch. 235, § 34 (18)" at bounding box center [460, 405] width 330 height 29
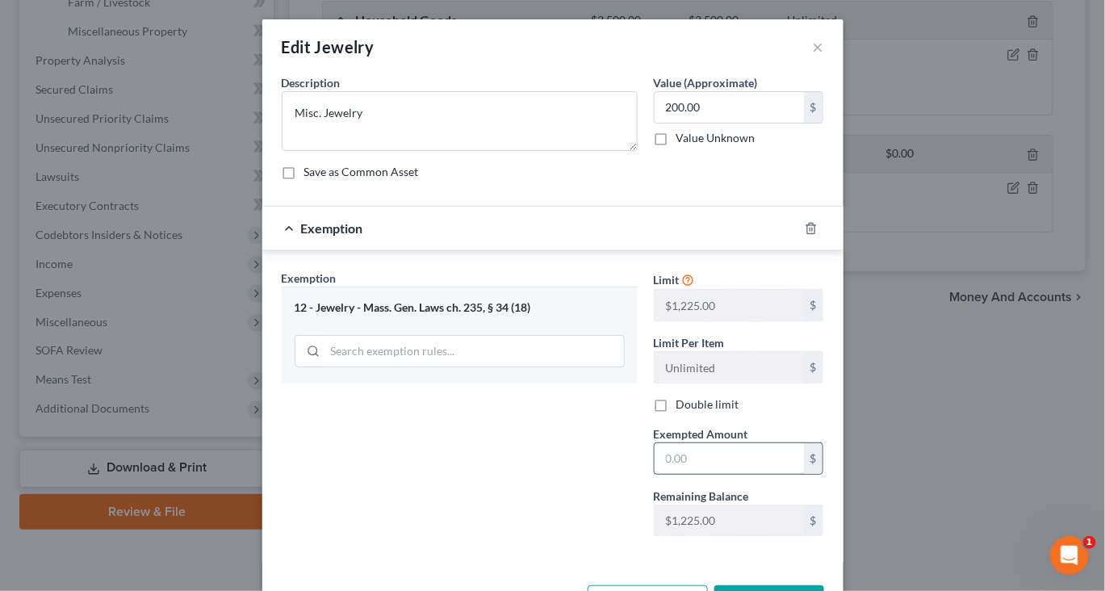
click at [722, 474] on input "text" at bounding box center [728, 458] width 149 height 31
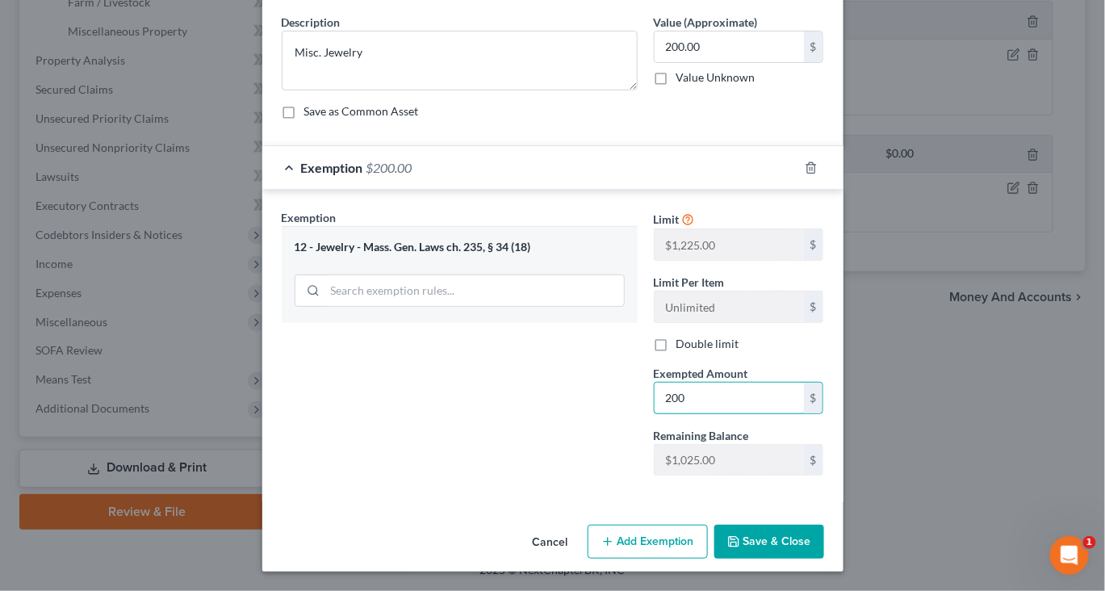
scroll to position [217, 0]
type input "200"
click at [824, 533] on button "Save & Close" at bounding box center [769, 542] width 110 height 34
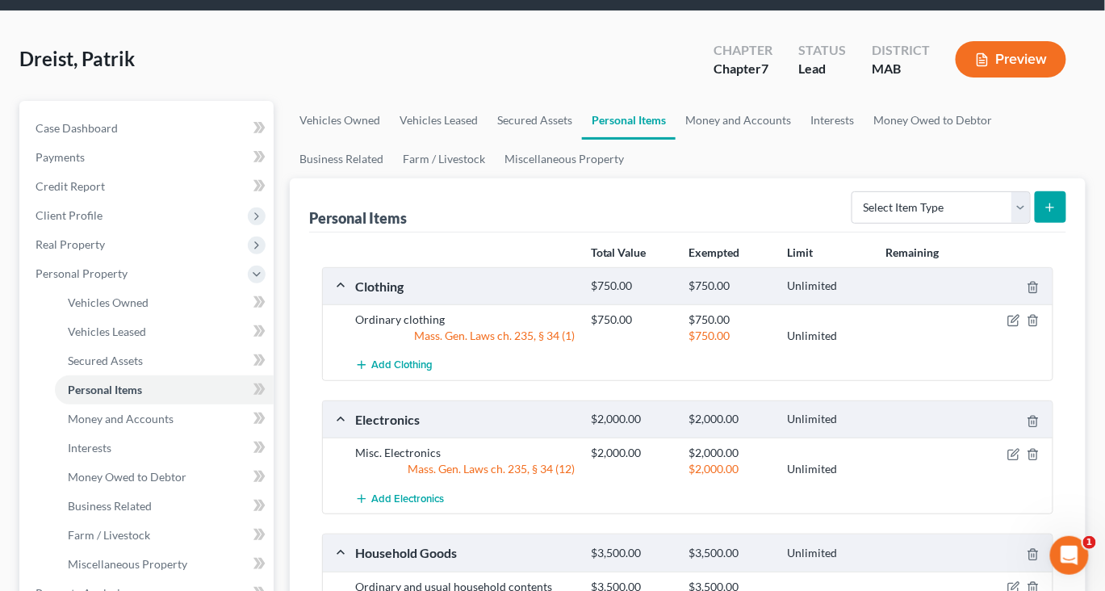
scroll to position [37, 0]
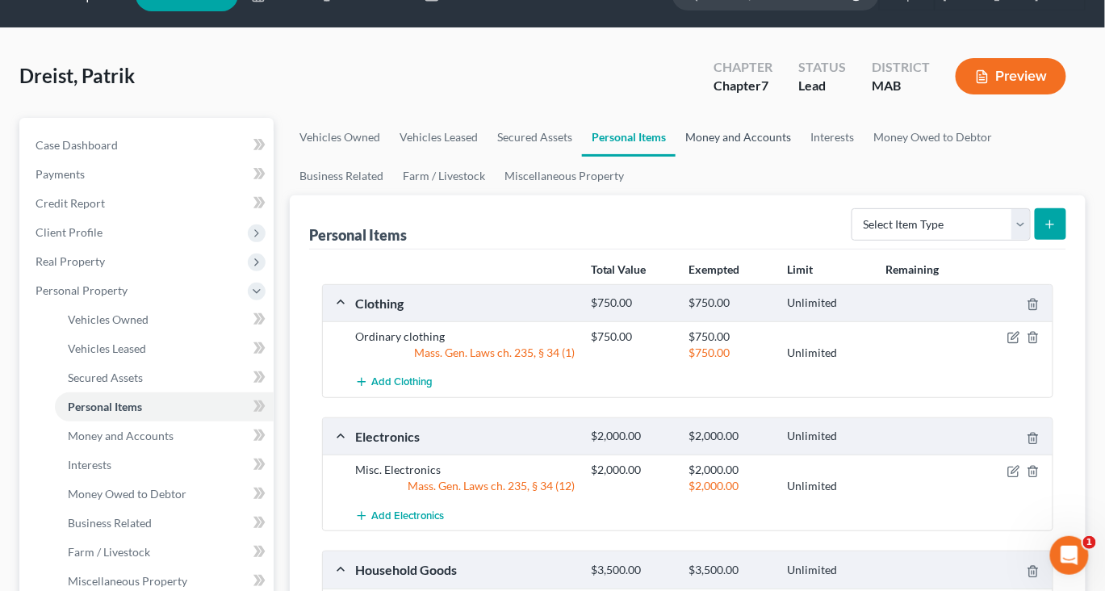
click at [801, 157] on link "Money and Accounts" at bounding box center [737, 137] width 125 height 39
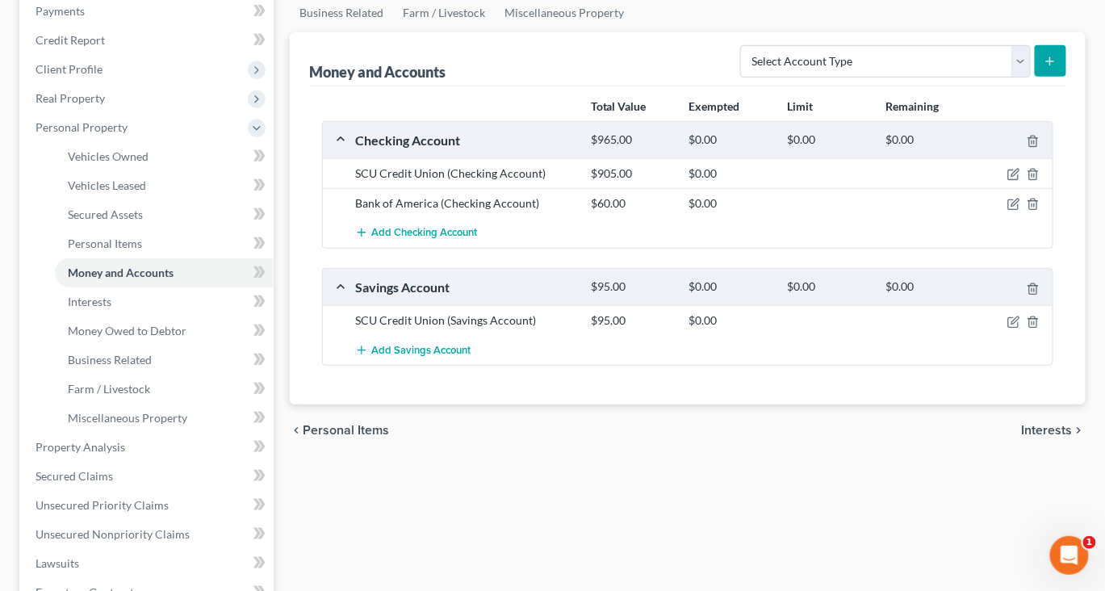
scroll to position [216, 0]
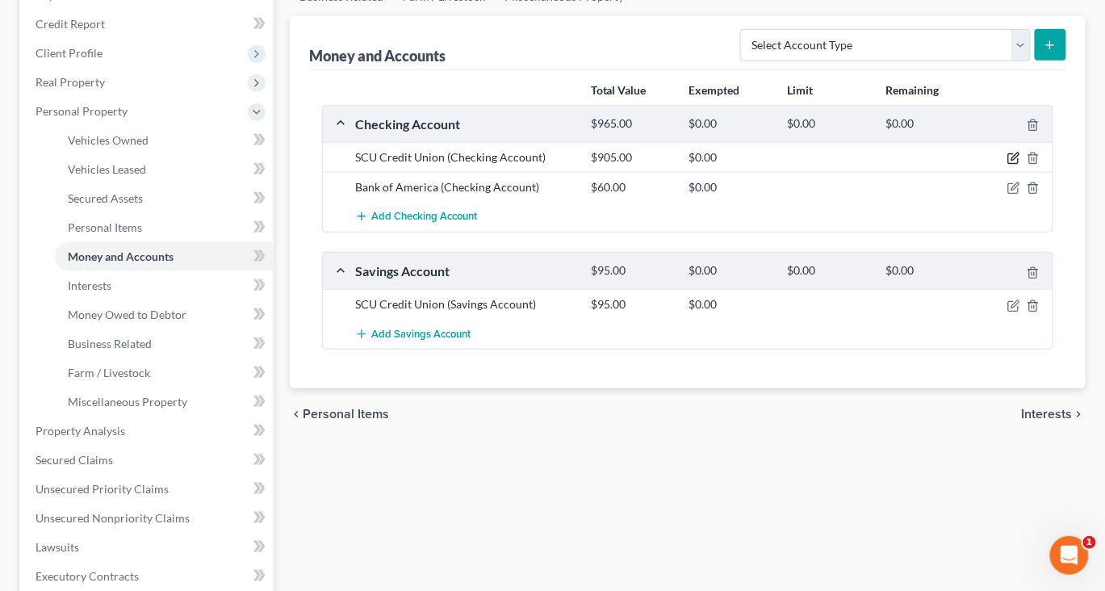
click at [1007, 165] on icon "button" at bounding box center [1013, 158] width 13 height 13
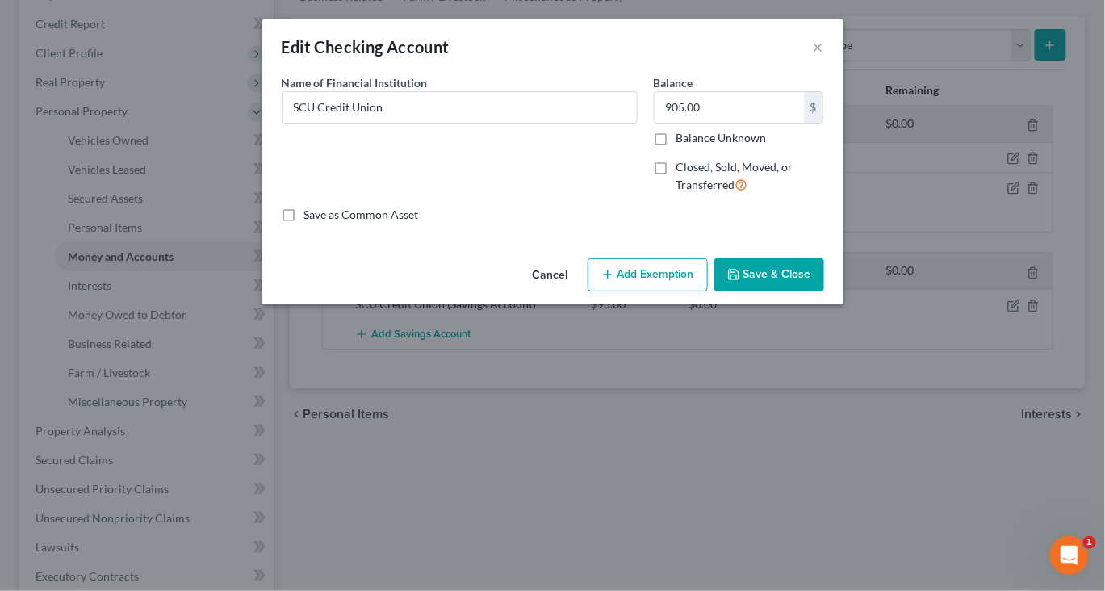
click at [694, 292] on button "Add Exemption" at bounding box center [648, 275] width 120 height 34
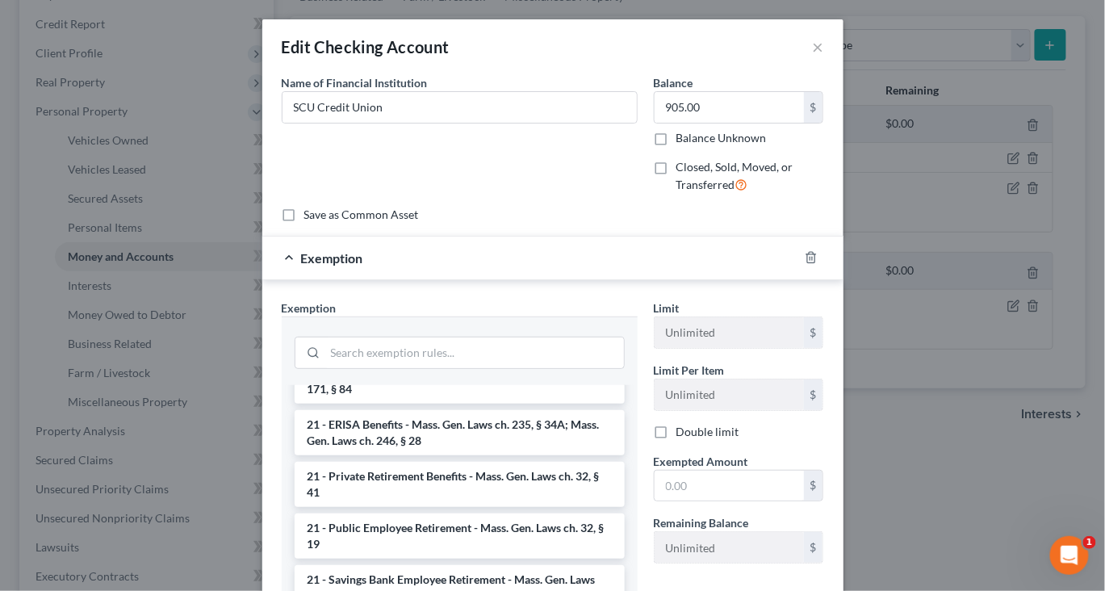
scroll to position [662, 0]
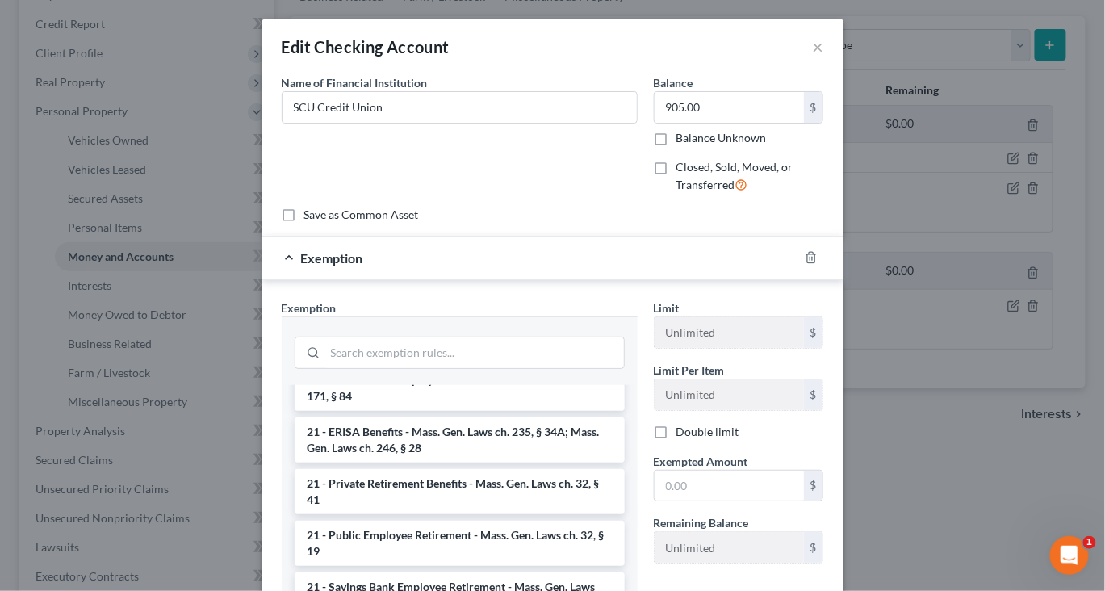
click at [488, 324] on li "17 - Bank Deposits - Mass. Gen. Laws ch. 235, § 34 (15)" at bounding box center [460, 309] width 330 height 29
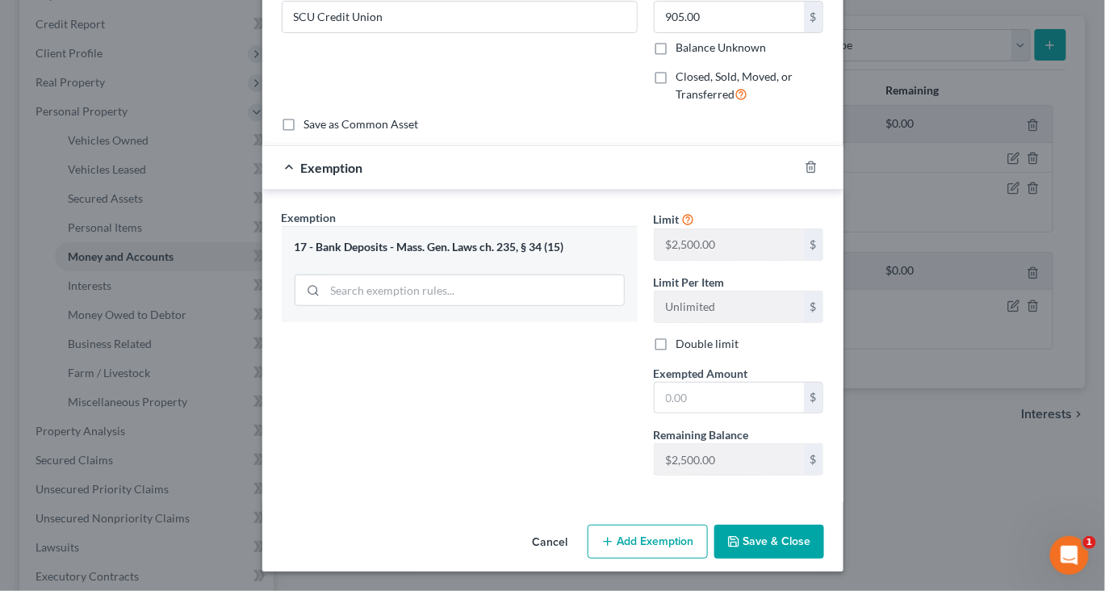
scroll to position [253, 0]
click at [751, 383] on input "text" at bounding box center [728, 398] width 149 height 31
type input "905"
click at [810, 525] on button "Save & Close" at bounding box center [769, 542] width 110 height 34
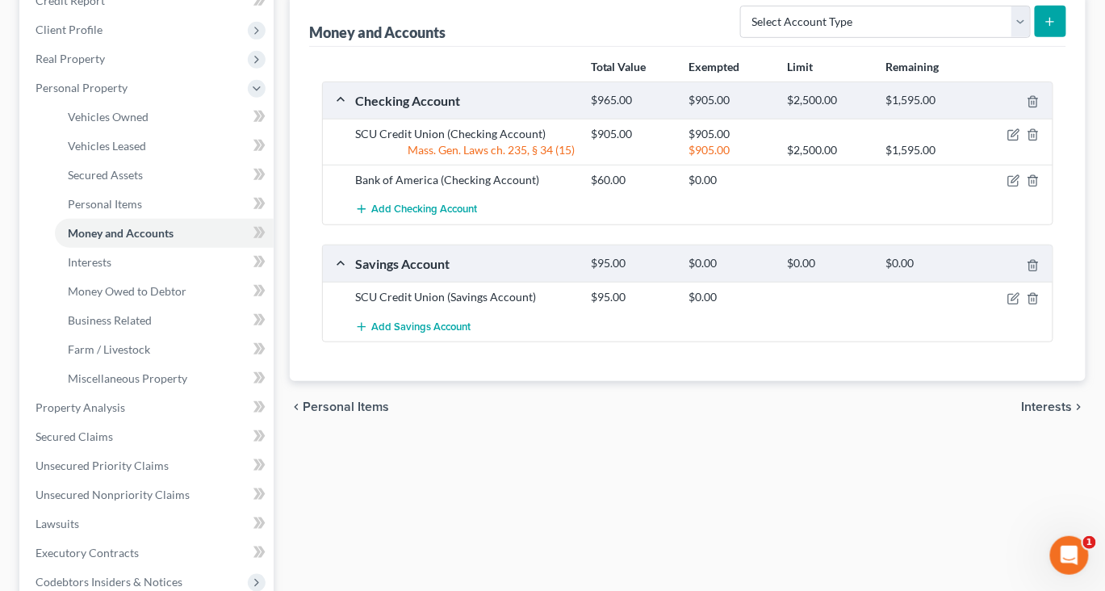
scroll to position [242, 0]
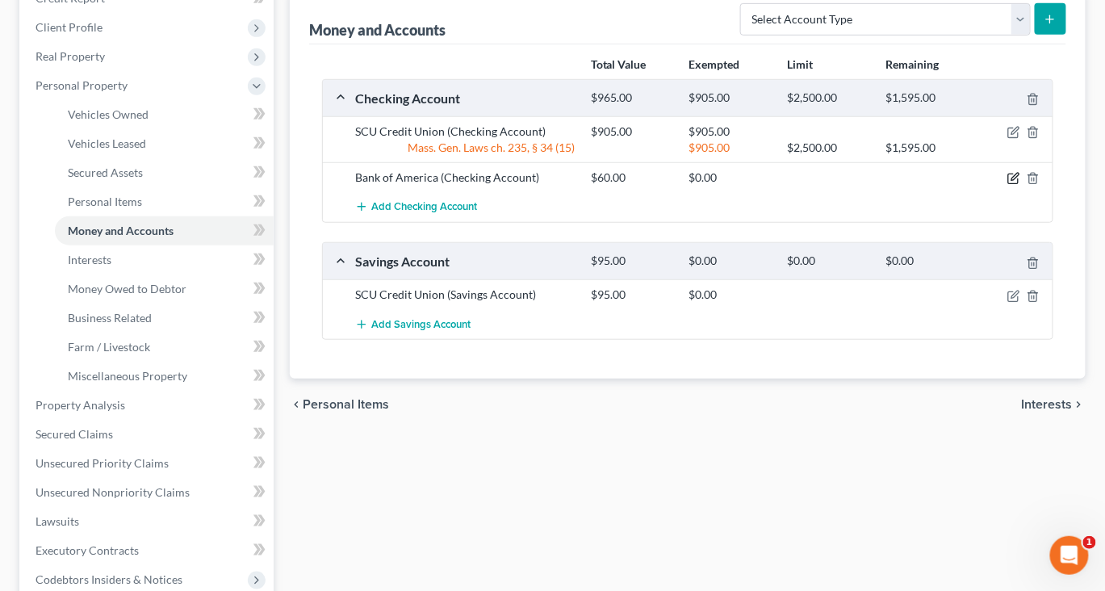
click at [1011, 181] on icon "button" at bounding box center [1014, 177] width 7 height 7
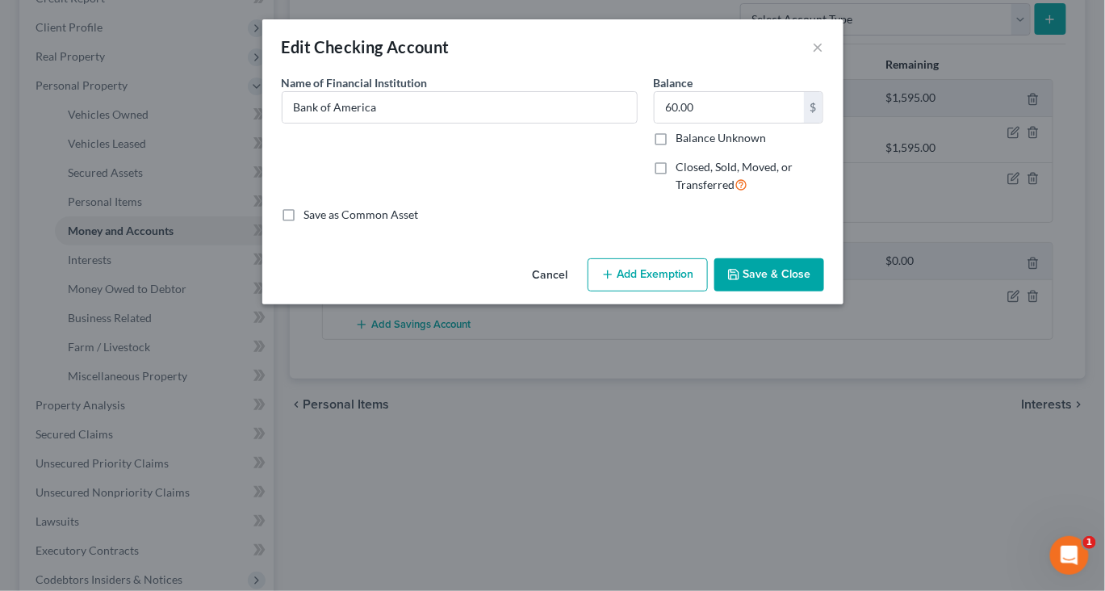
click at [700, 292] on button "Add Exemption" at bounding box center [648, 275] width 120 height 34
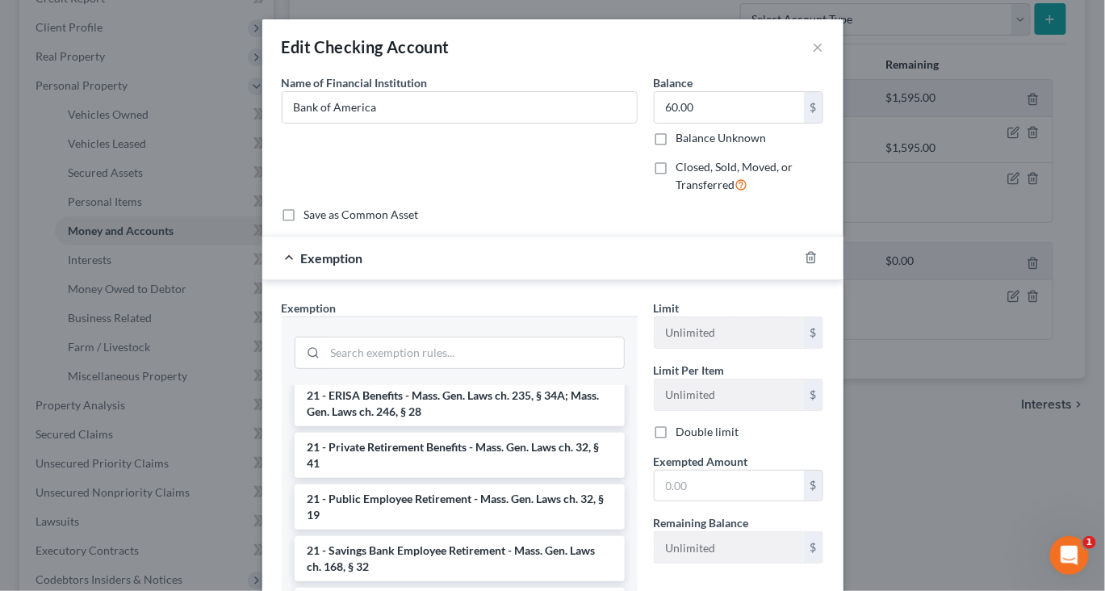
scroll to position [721, 0]
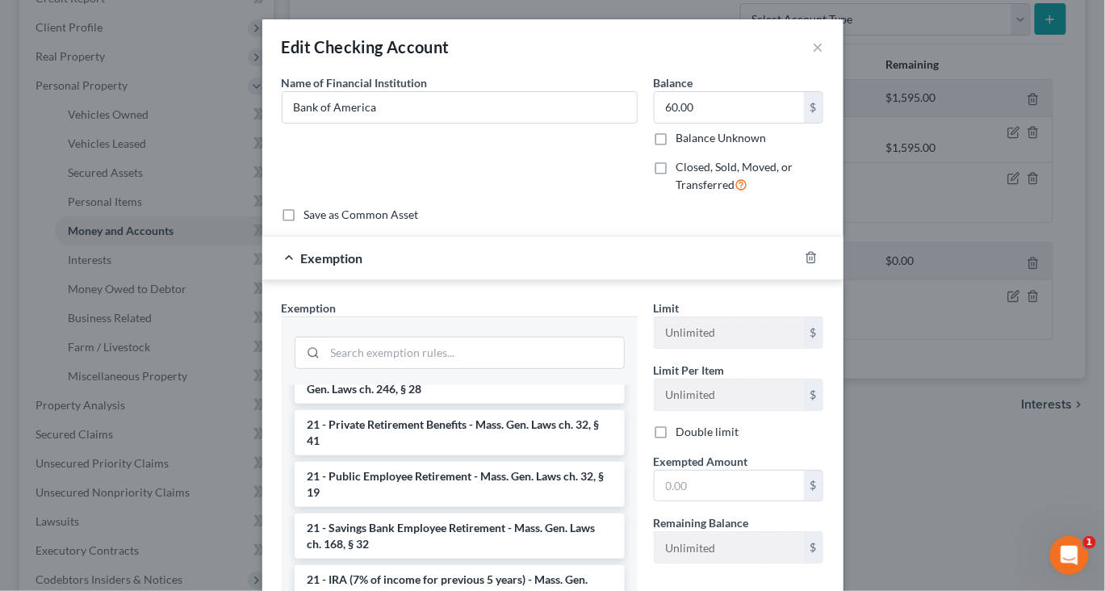
click at [555, 265] on li "17 - Bank Deposits - Mass. Gen. Laws ch. 235, § 34 (15)" at bounding box center [460, 250] width 330 height 29
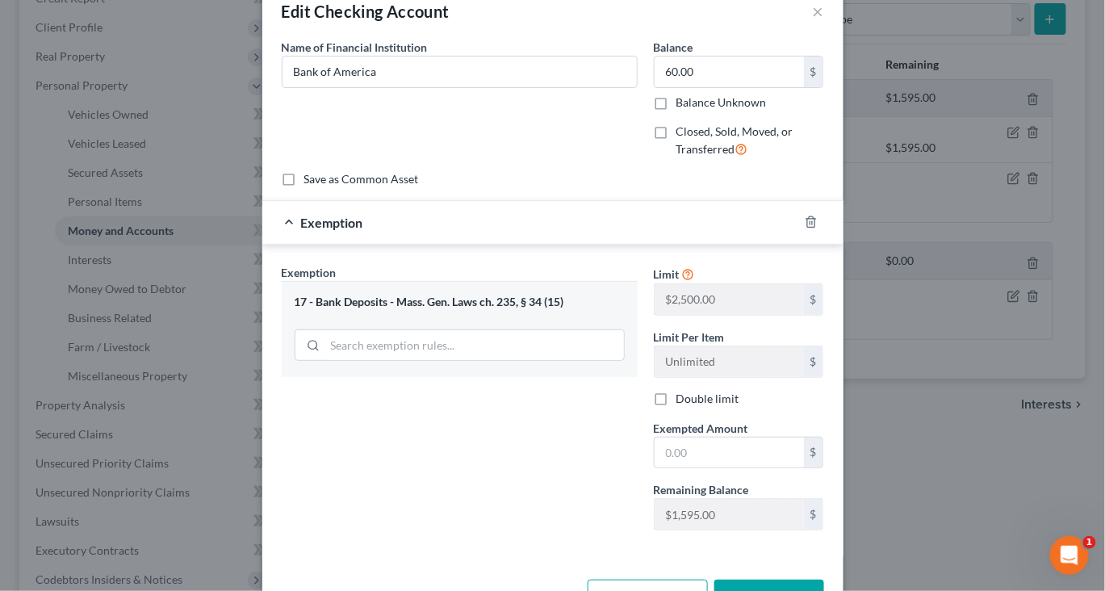
scroll to position [52, 0]
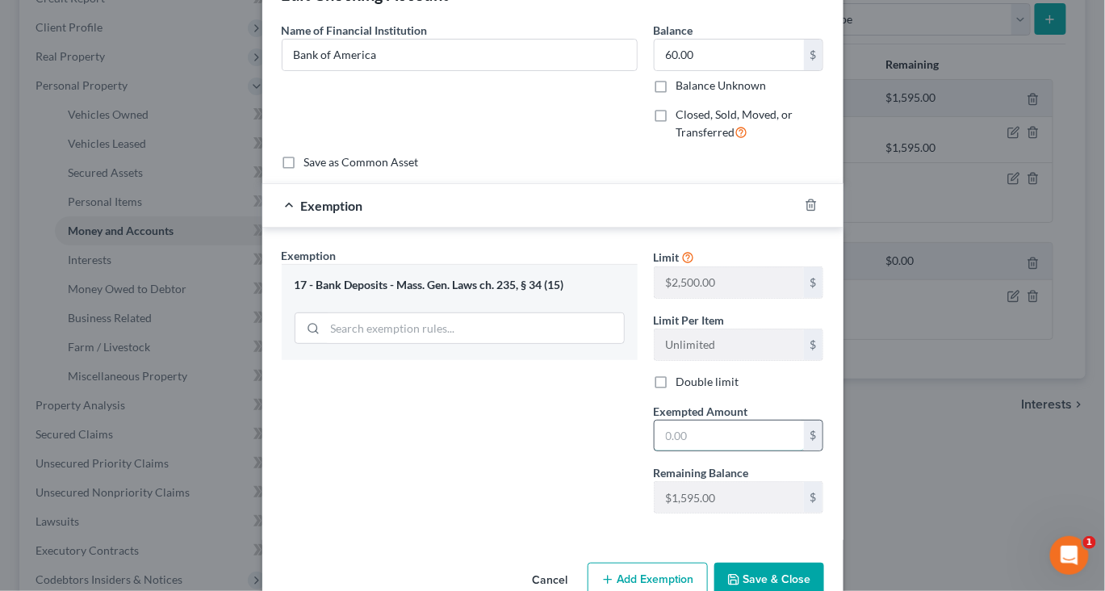
click at [734, 451] on input "text" at bounding box center [728, 435] width 149 height 31
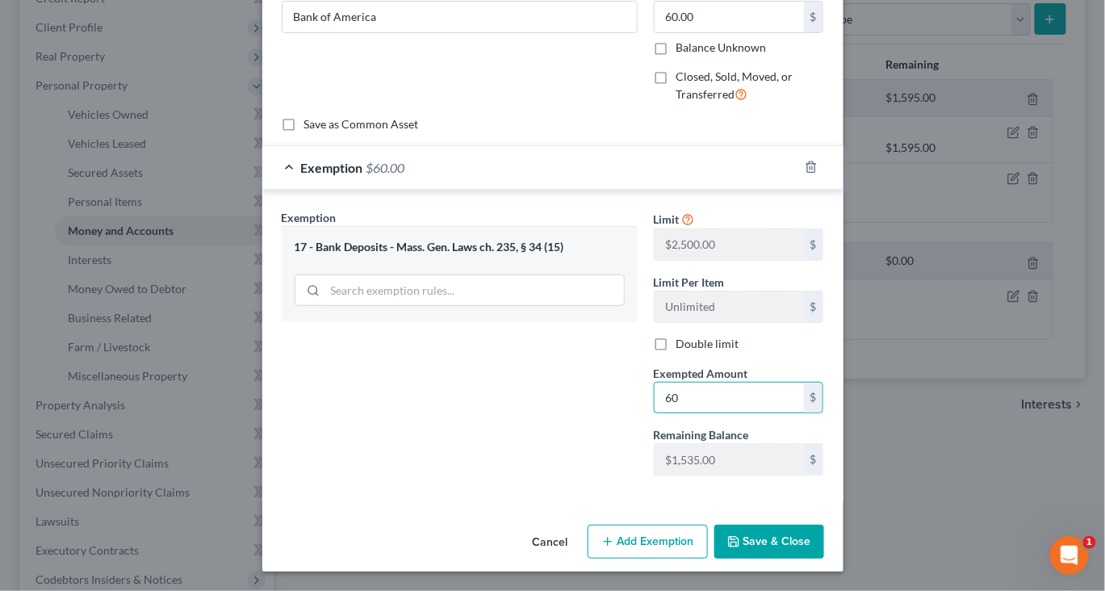
scroll to position [240, 0]
type input "60"
click at [824, 544] on button "Save & Close" at bounding box center [769, 542] width 110 height 34
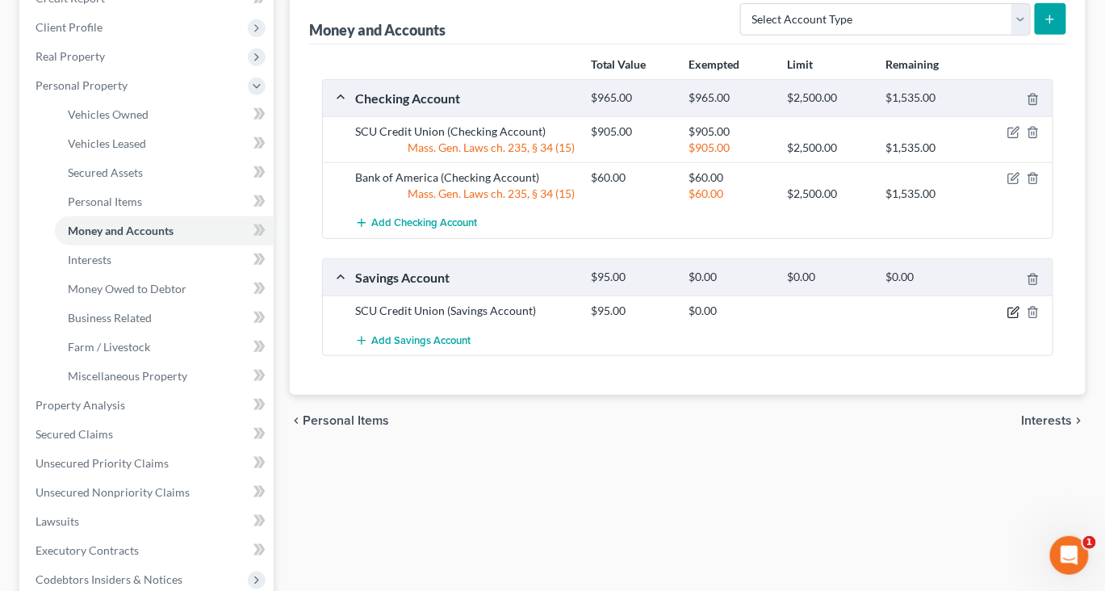
click at [1007, 319] on icon "button" at bounding box center [1013, 312] width 13 height 13
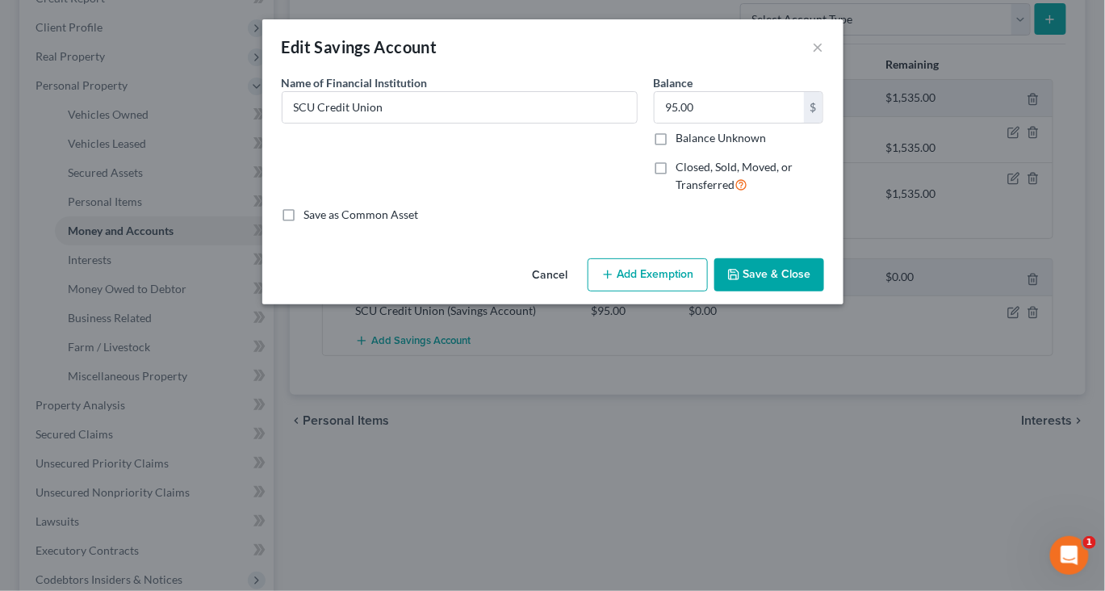
click at [685, 292] on button "Add Exemption" at bounding box center [648, 275] width 120 height 34
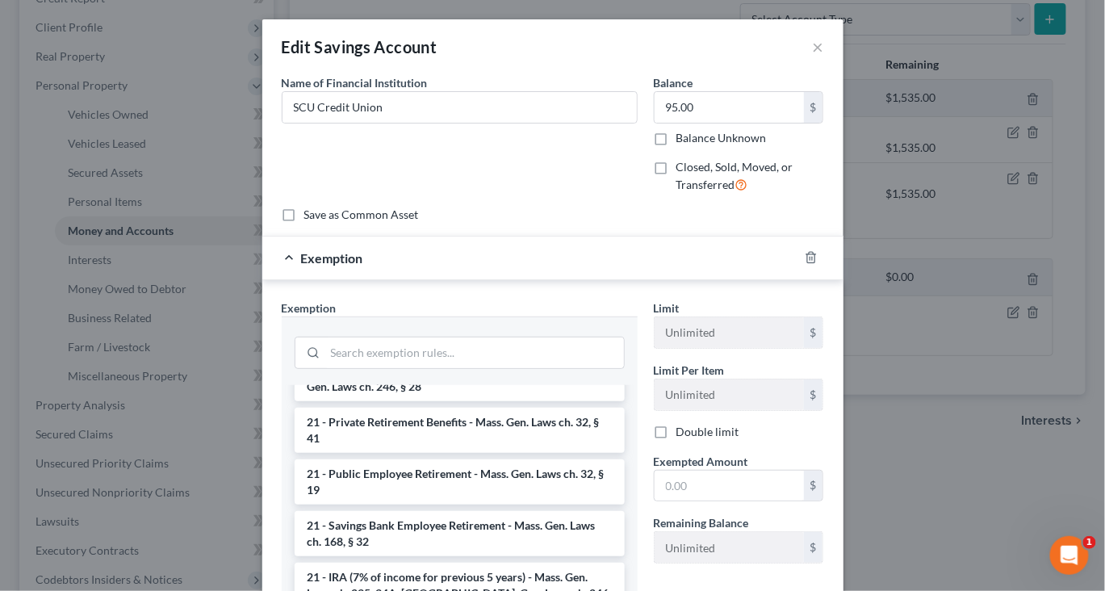
scroll to position [726, 0]
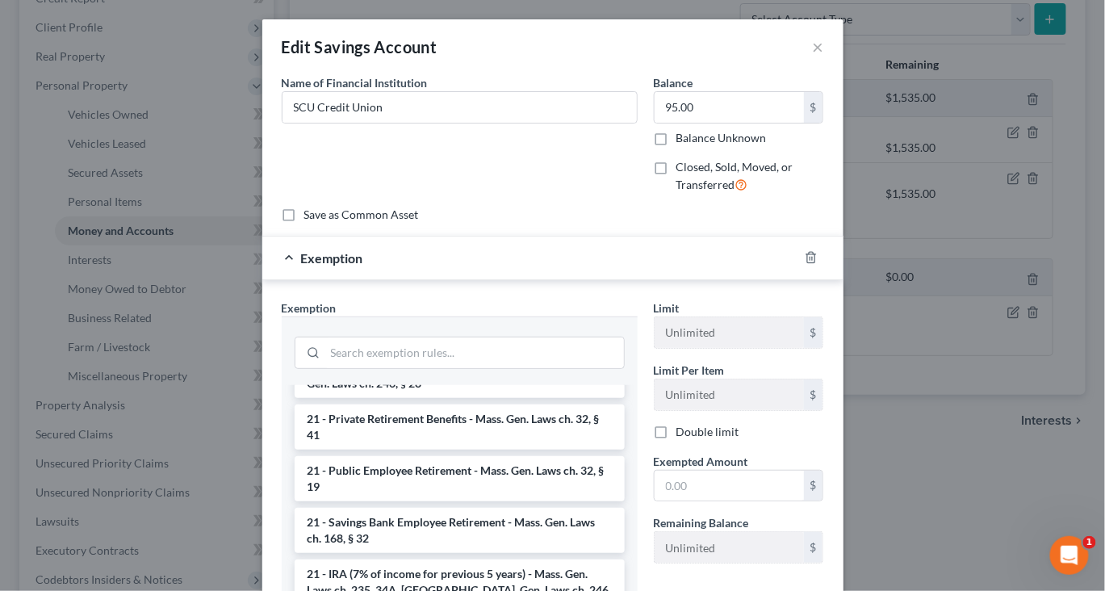
click at [533, 259] on li "17 - Bank Deposits - Mass. Gen. Laws ch. 235, § 34 (15)" at bounding box center [460, 244] width 330 height 29
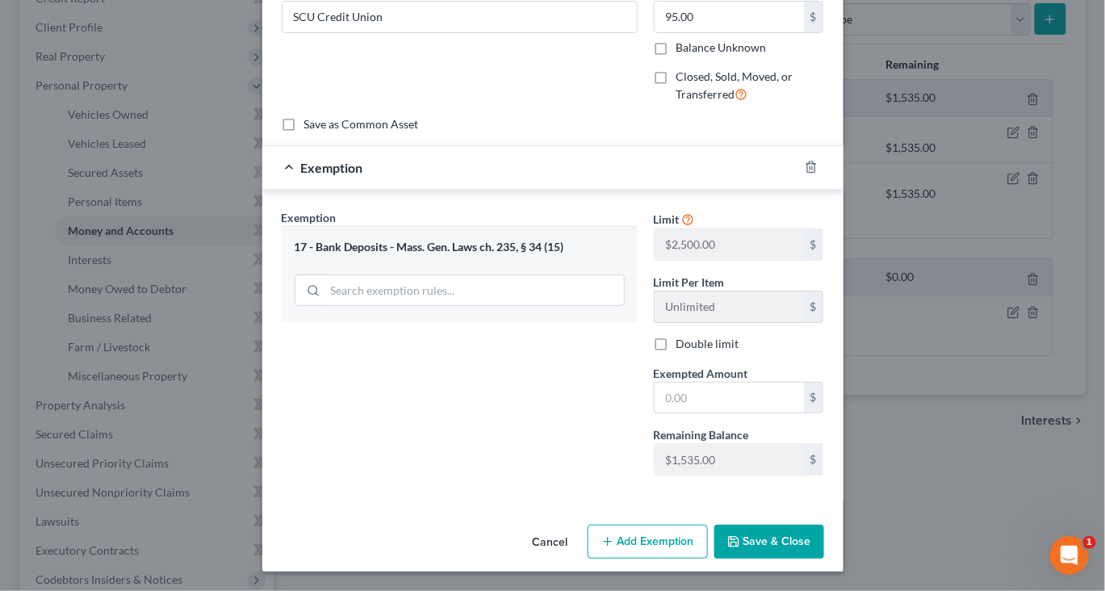
scroll to position [132, 0]
click at [755, 488] on div "Limit $2,500.00 $ Limit Per Item Unlimited $ Double limit Exempted Amount * $ R…" at bounding box center [739, 348] width 186 height 279
click at [742, 413] on input "text" at bounding box center [728, 398] width 149 height 31
type input "95"
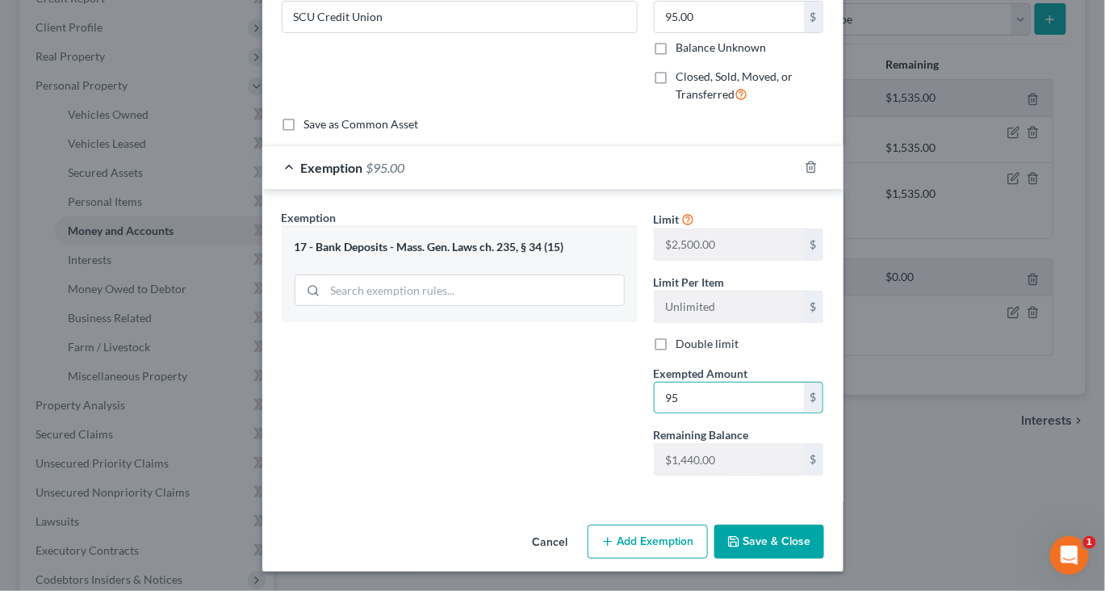
click at [824, 533] on button "Save & Close" at bounding box center [769, 542] width 110 height 34
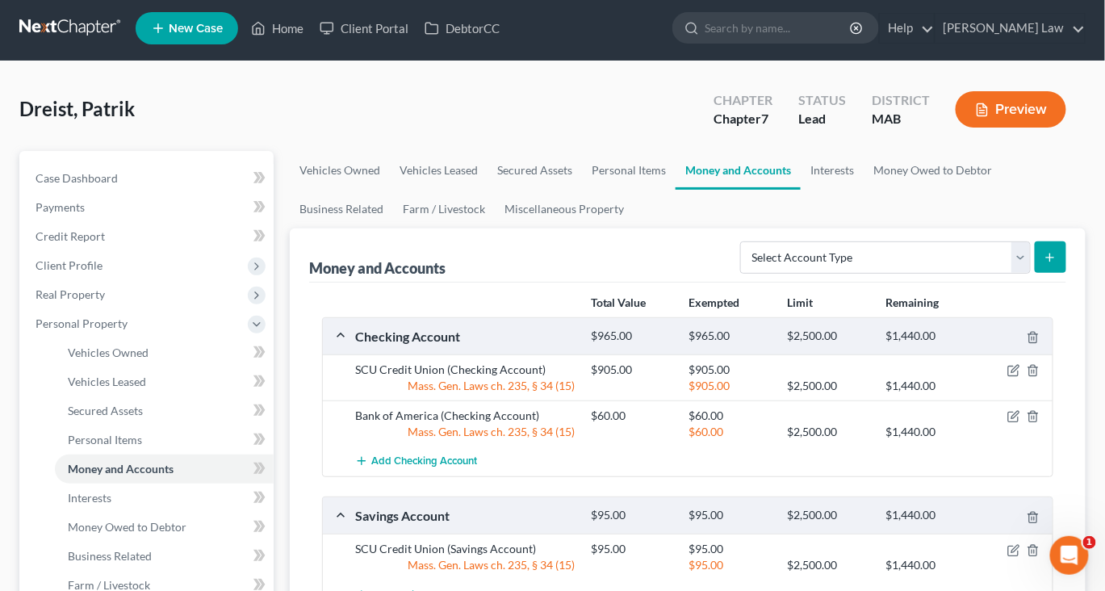
scroll to position [0, 0]
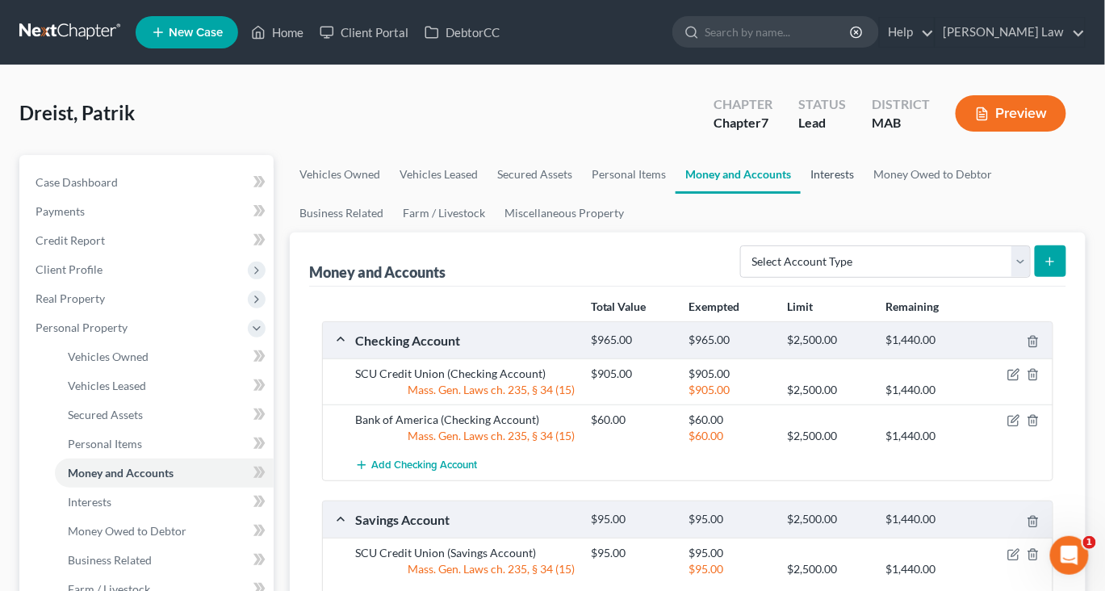
click at [864, 194] on link "Interests" at bounding box center [832, 174] width 63 height 39
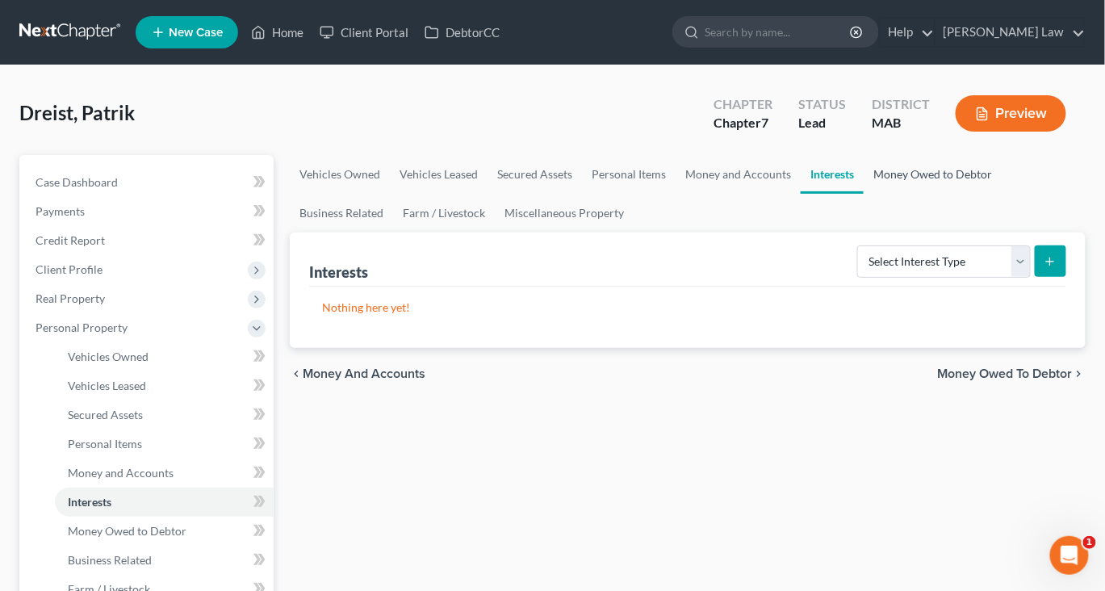
click at [864, 194] on link "Money Owed to Debtor" at bounding box center [933, 174] width 138 height 39
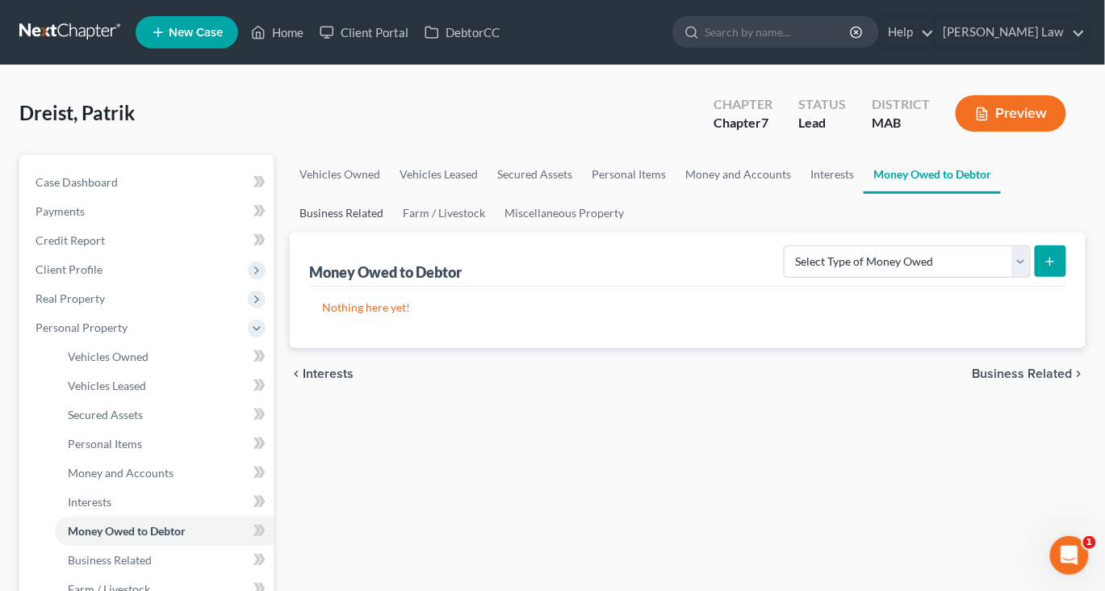
click at [393, 232] on link "Business Related" at bounding box center [341, 213] width 103 height 39
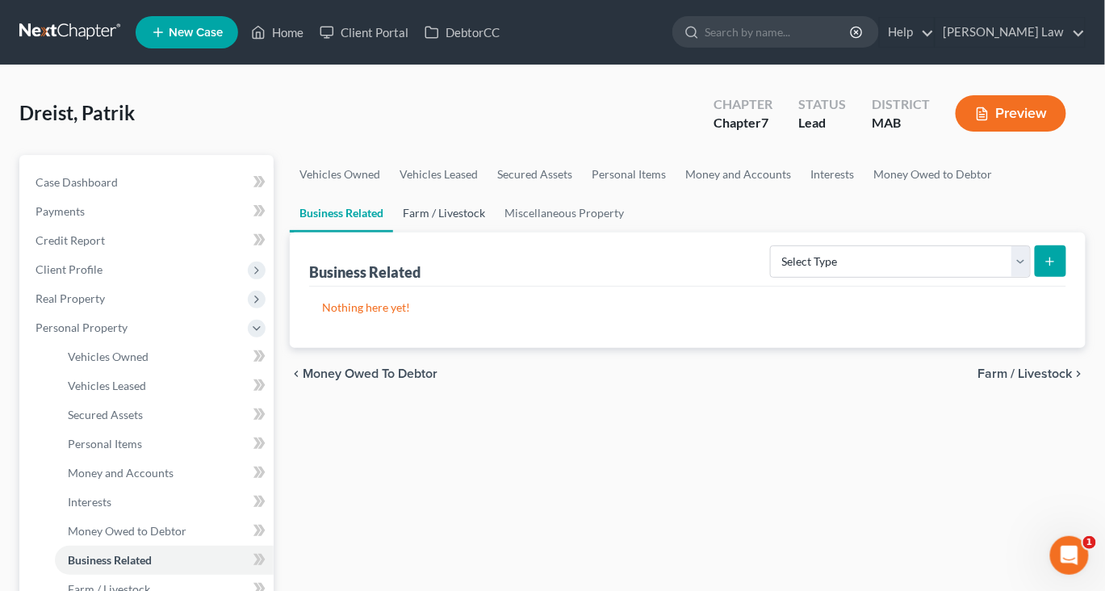
click at [495, 232] on link "Farm / Livestock" at bounding box center [444, 213] width 102 height 39
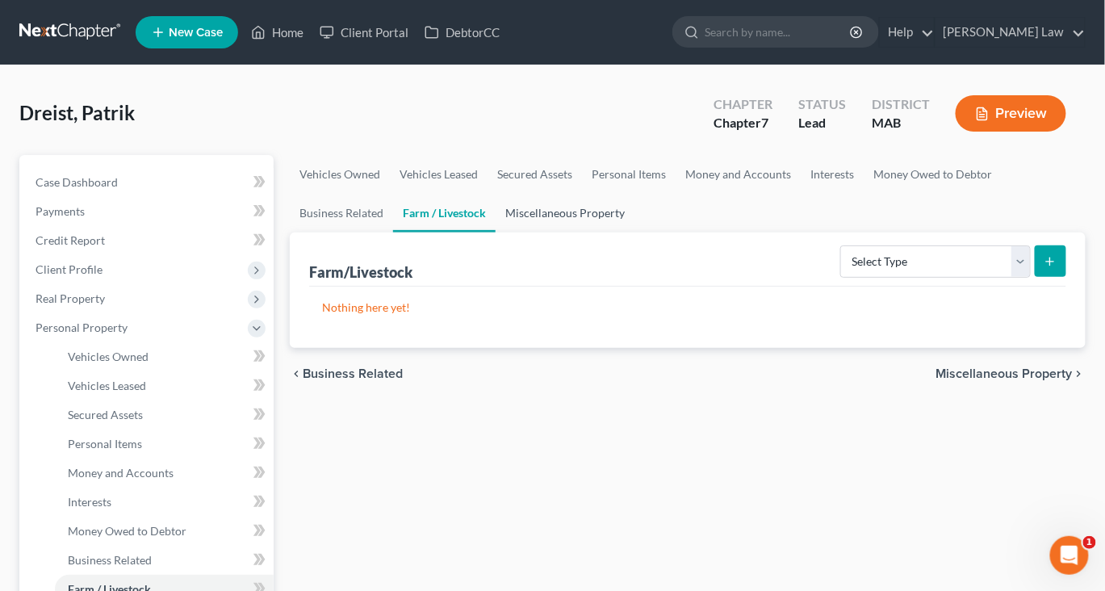
click at [634, 232] on link "Miscellaneous Property" at bounding box center [565, 213] width 139 height 39
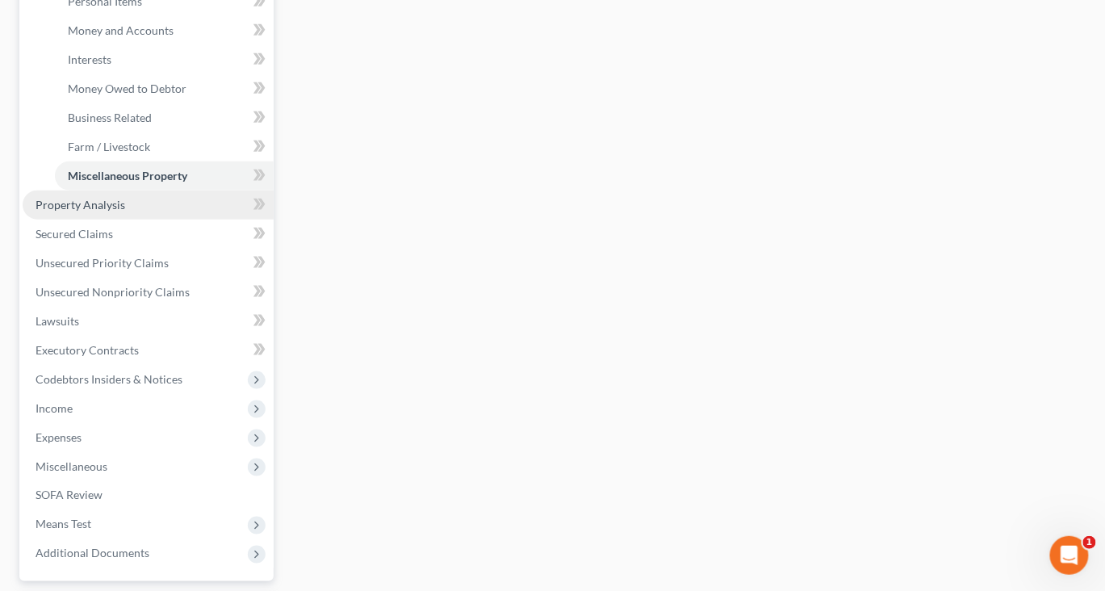
click at [109, 211] on span "Property Analysis" at bounding box center [81, 205] width 90 height 14
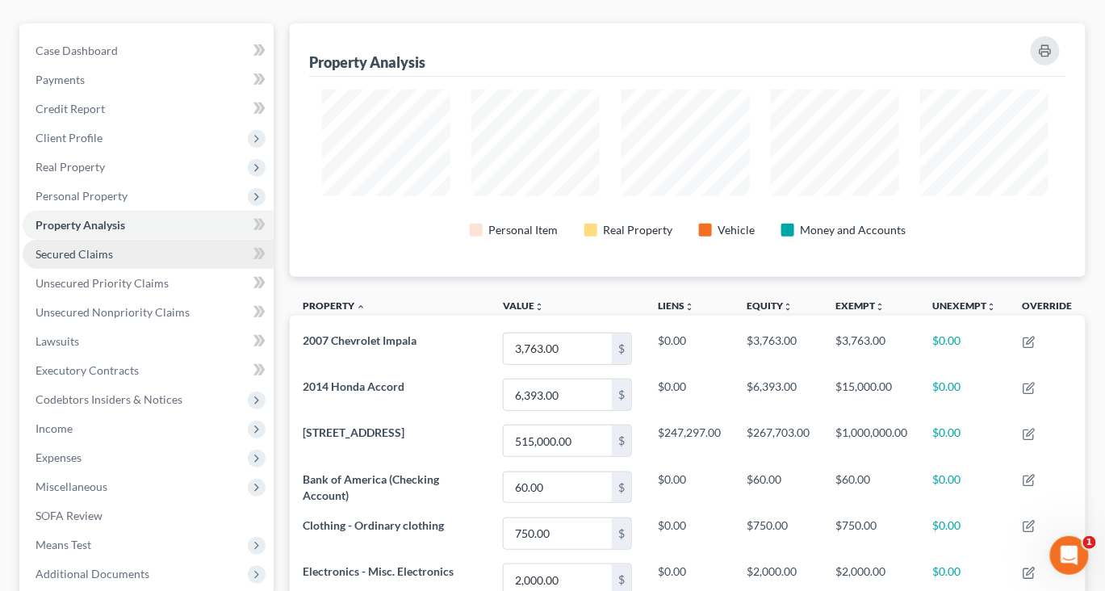
click at [90, 261] on span "Secured Claims" at bounding box center [74, 254] width 77 height 14
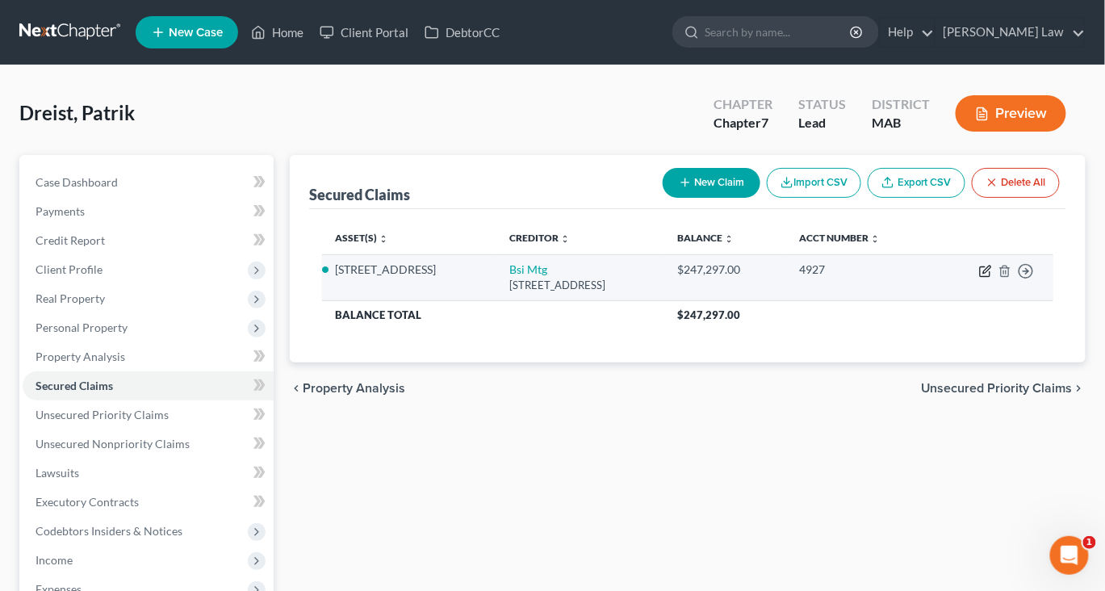
click at [979, 278] on icon "button" at bounding box center [985, 271] width 13 height 13
select select "39"
select select "2"
select select "0"
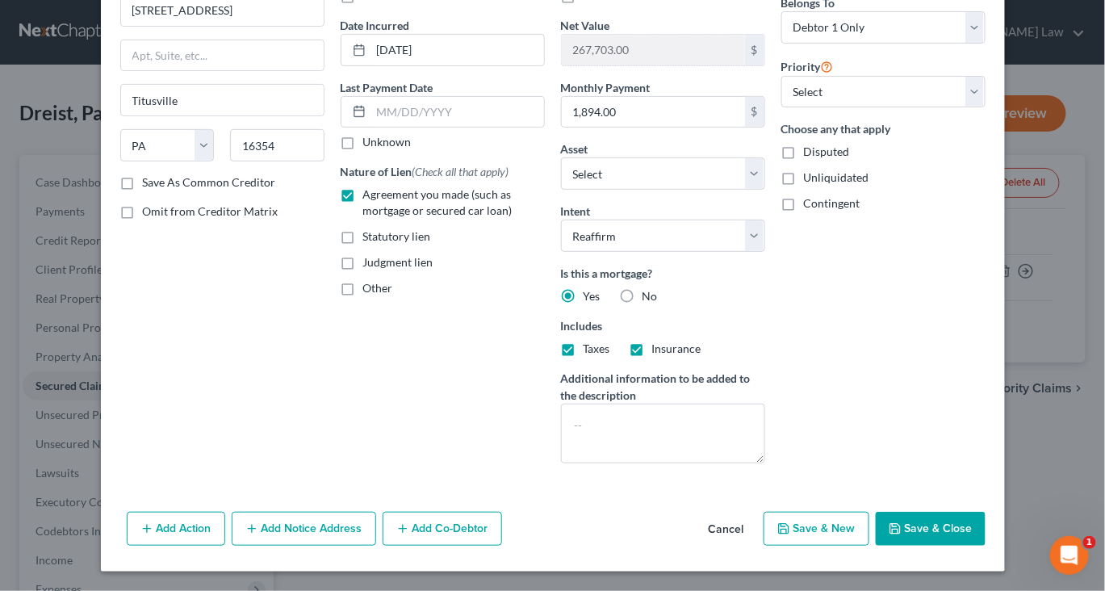
click at [980, 546] on button "Save & Close" at bounding box center [931, 529] width 110 height 34
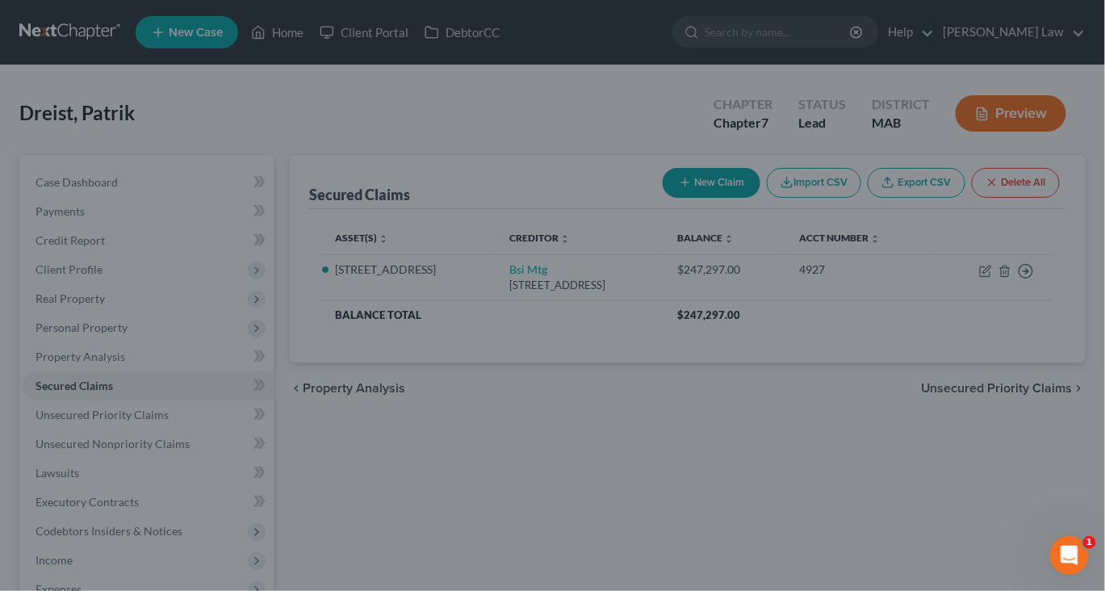
select select "4"
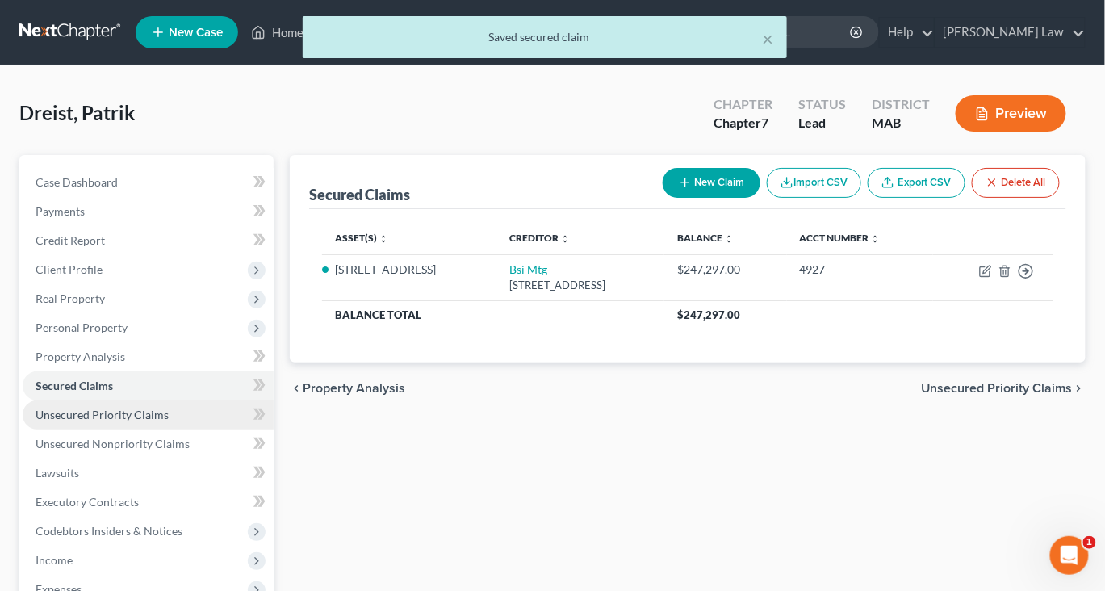
click at [93, 421] on span "Unsecured Priority Claims" at bounding box center [102, 415] width 133 height 14
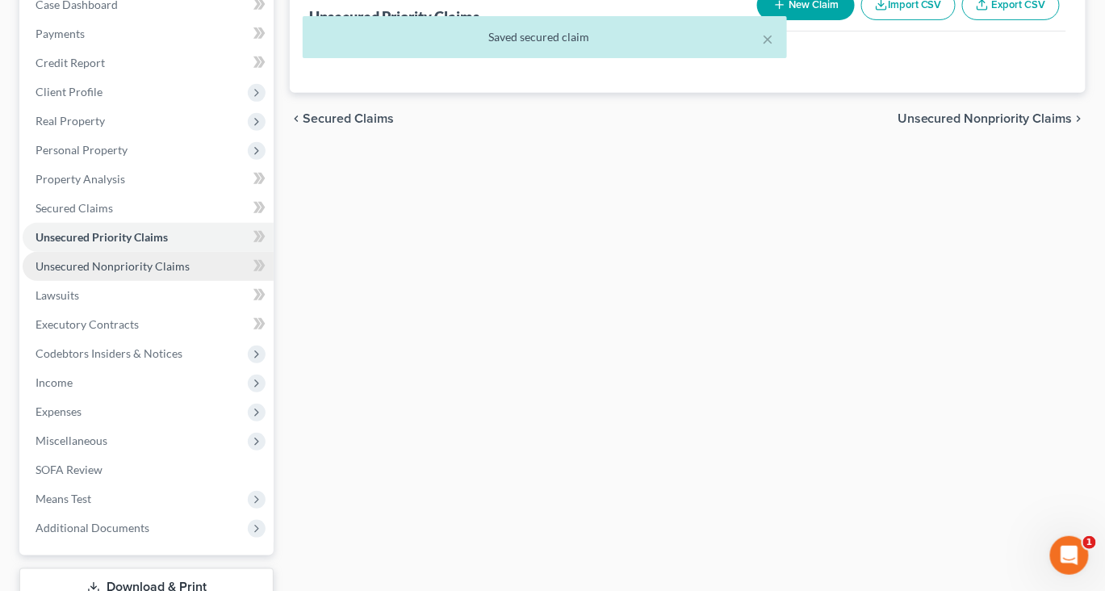
click at [187, 273] on span "Unsecured Nonpriority Claims" at bounding box center [113, 266] width 154 height 14
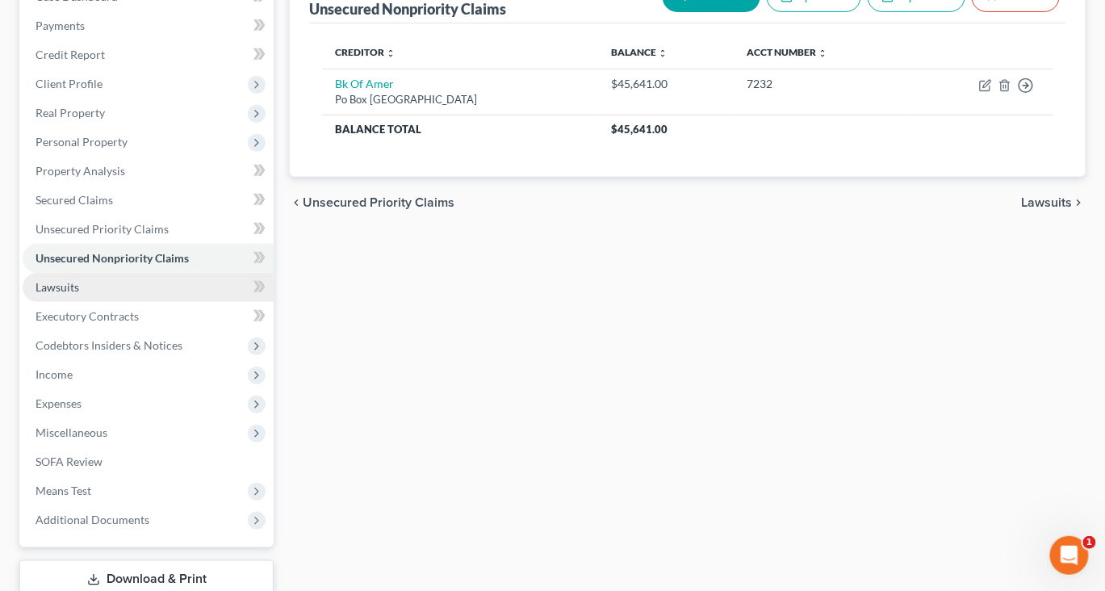
click at [78, 294] on span "Lawsuits" at bounding box center [58, 287] width 44 height 14
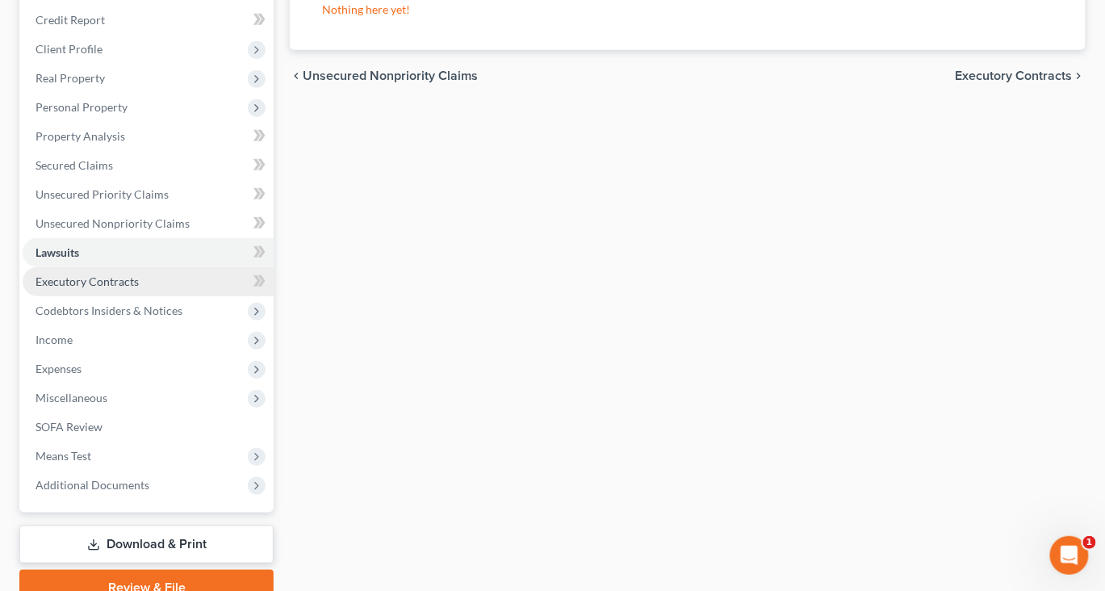
click at [115, 296] on link "Executory Contracts" at bounding box center [148, 281] width 251 height 29
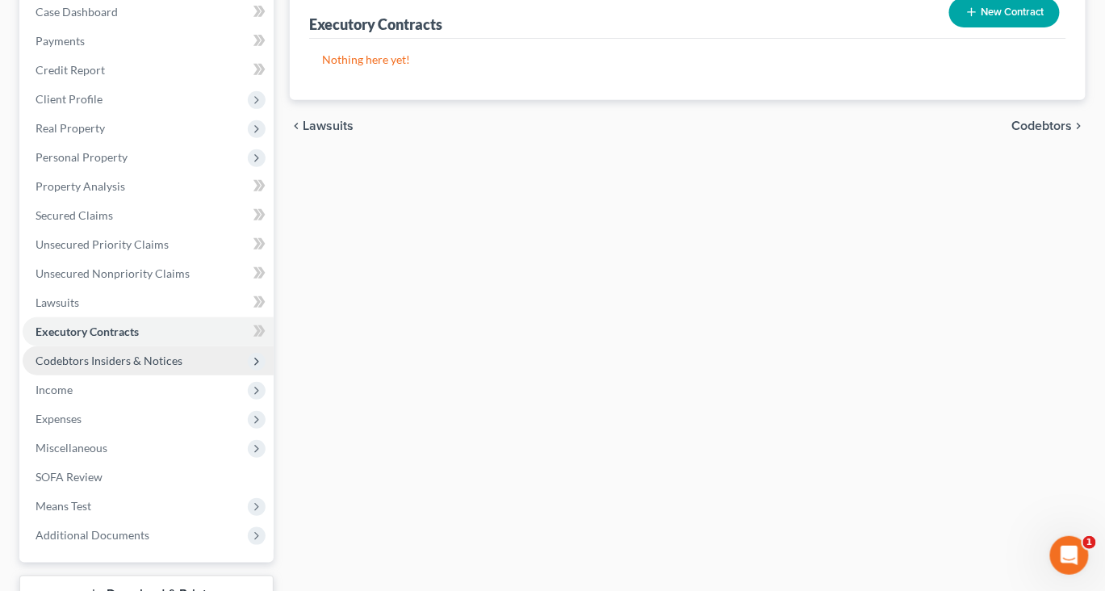
click at [123, 375] on span "Codebtors Insiders & Notices" at bounding box center [148, 360] width 251 height 29
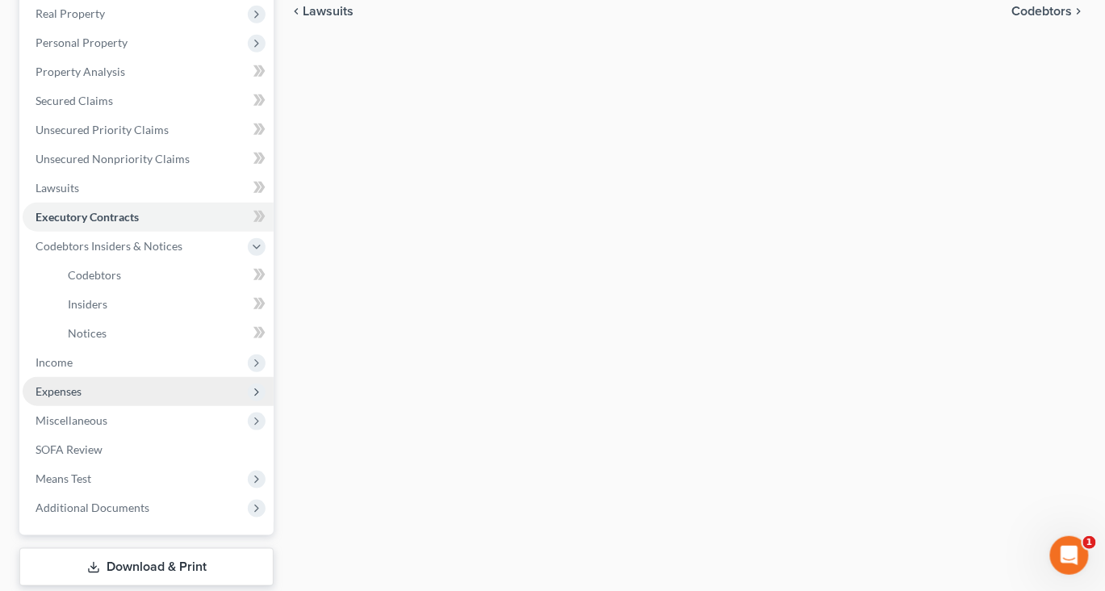
click at [82, 398] on span "Expenses" at bounding box center [59, 391] width 46 height 14
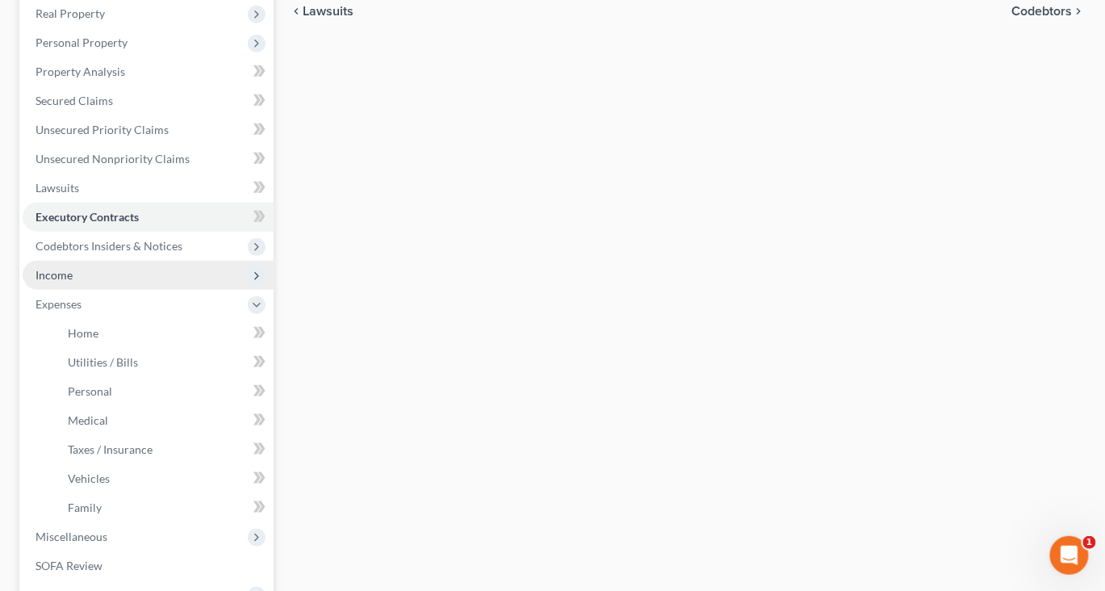
click at [97, 290] on span "Income" at bounding box center [148, 275] width 251 height 29
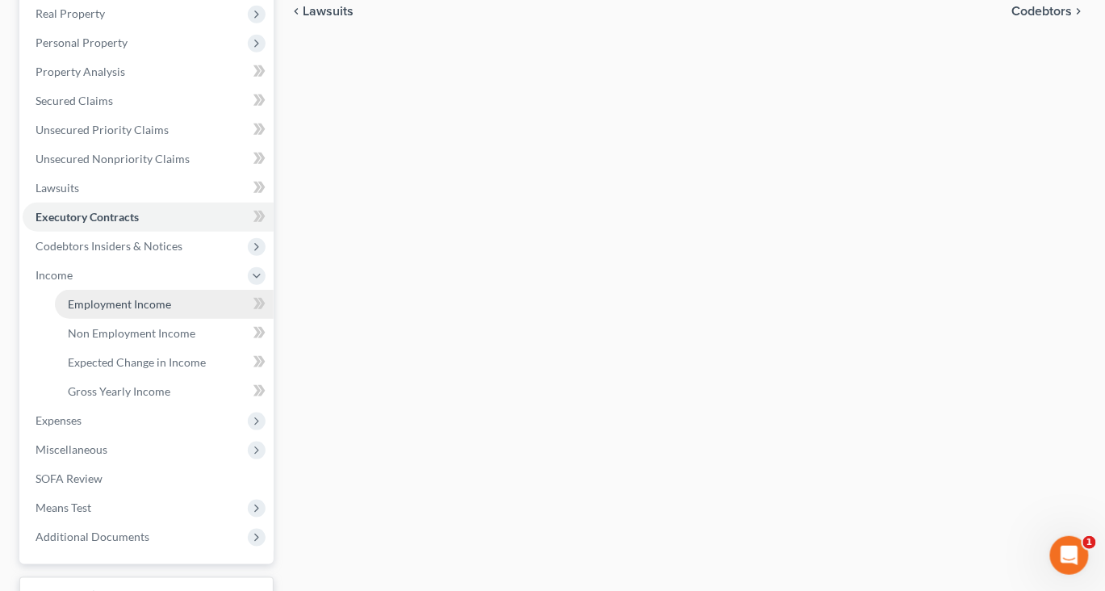
click at [136, 311] on span "Employment Income" at bounding box center [119, 304] width 103 height 14
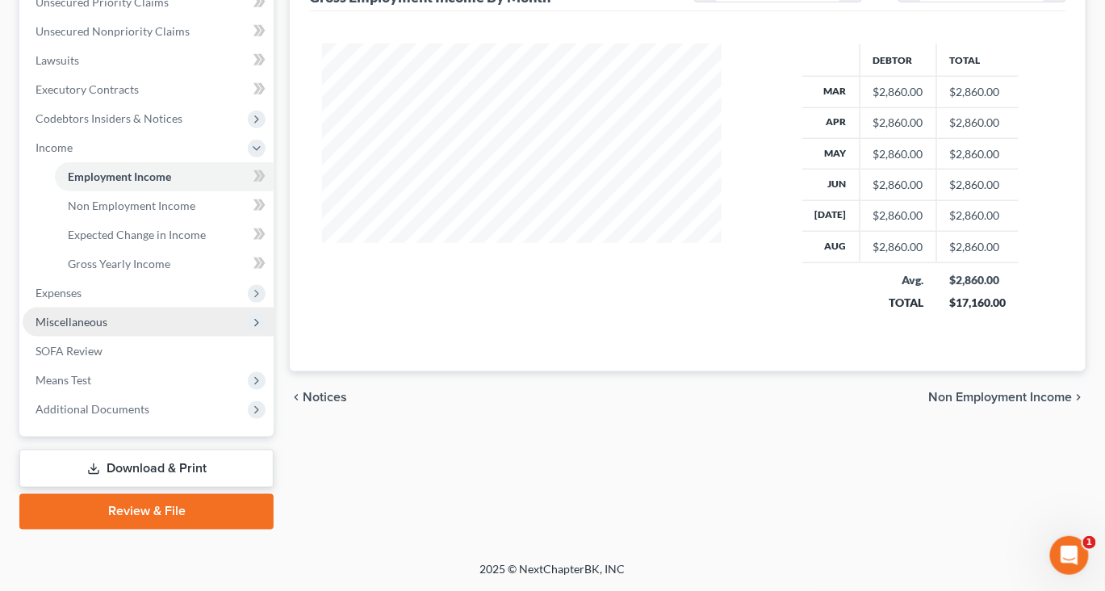
click at [107, 328] on span "Miscellaneous" at bounding box center [72, 322] width 72 height 14
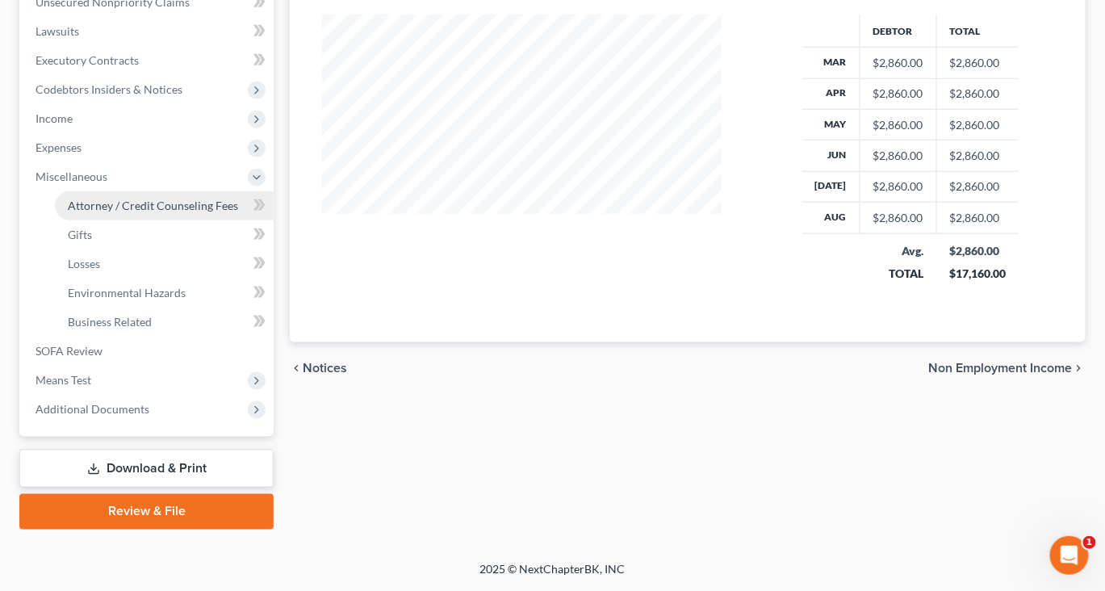
click at [215, 212] on span "Attorney / Credit Counseling Fees" at bounding box center [153, 206] width 170 height 14
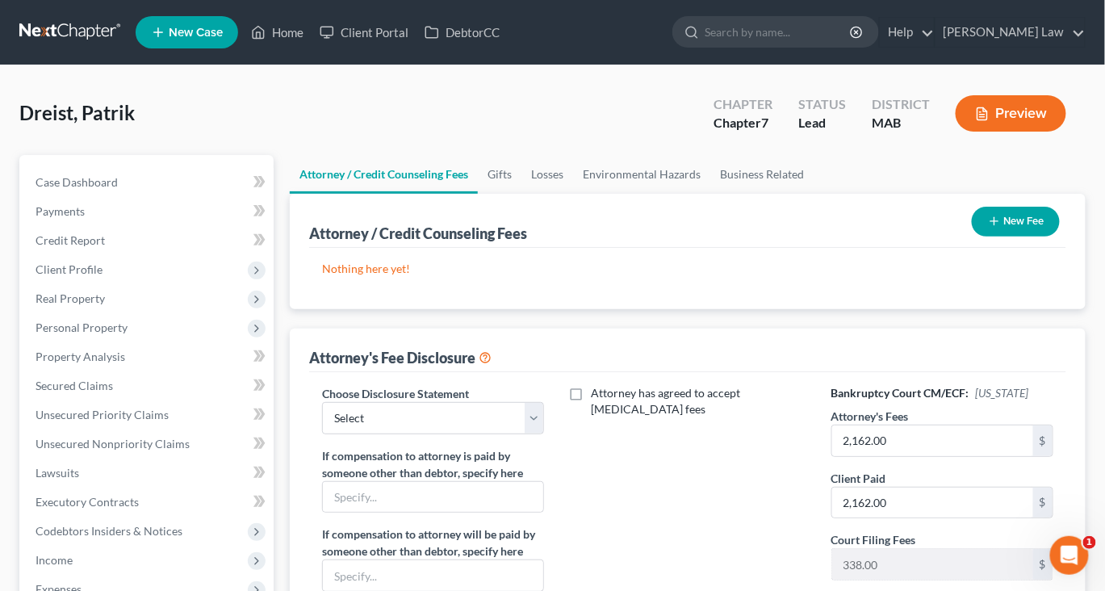
click at [972, 236] on button "New Fee" at bounding box center [1016, 222] width 88 height 30
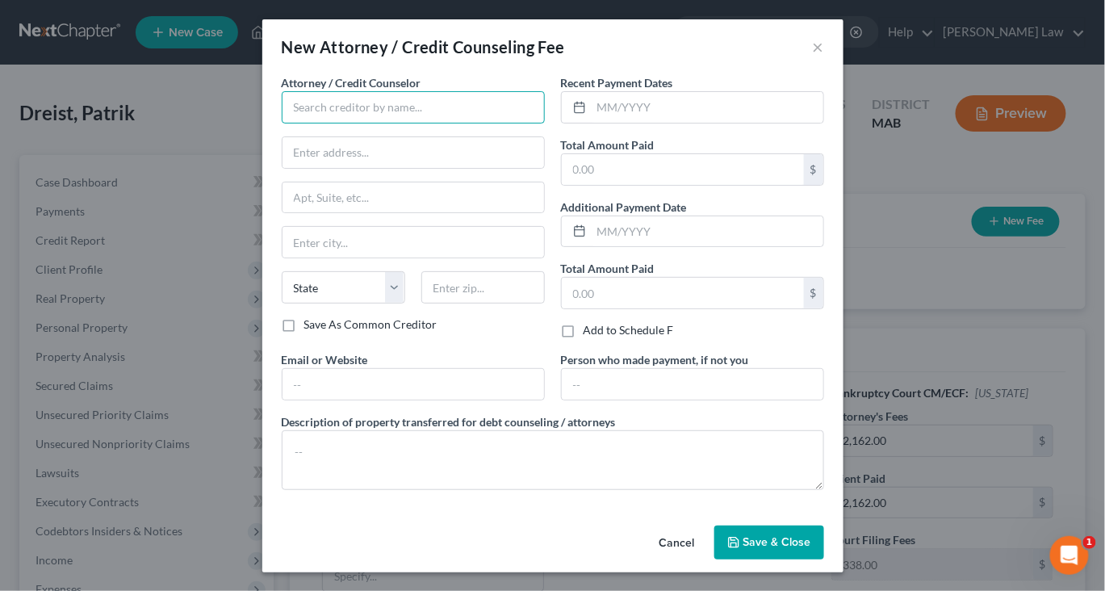
click at [364, 123] on input "text" at bounding box center [413, 107] width 263 height 32
type input "[PERSON_NAME] Law, P.C."
type input "[STREET_ADDRESS]"
type input "[GEOGRAPHIC_DATA]"
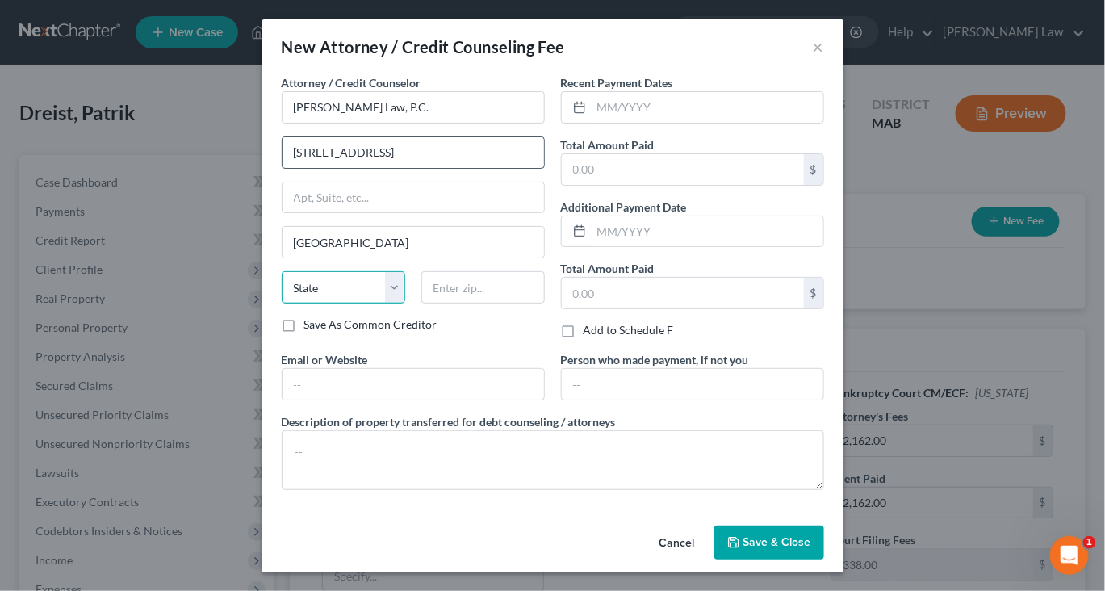
select select "22"
type input "02360"
click at [664, 185] on input "text" at bounding box center [683, 169] width 242 height 31
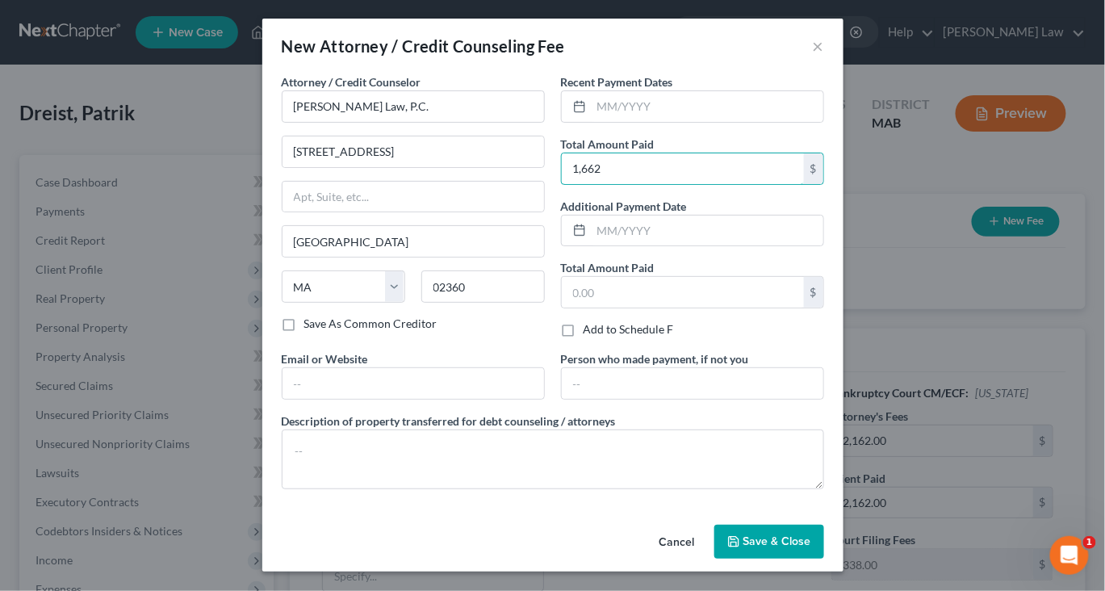
type input "1,662"
click at [798, 539] on button "Save & Close" at bounding box center [769, 542] width 110 height 34
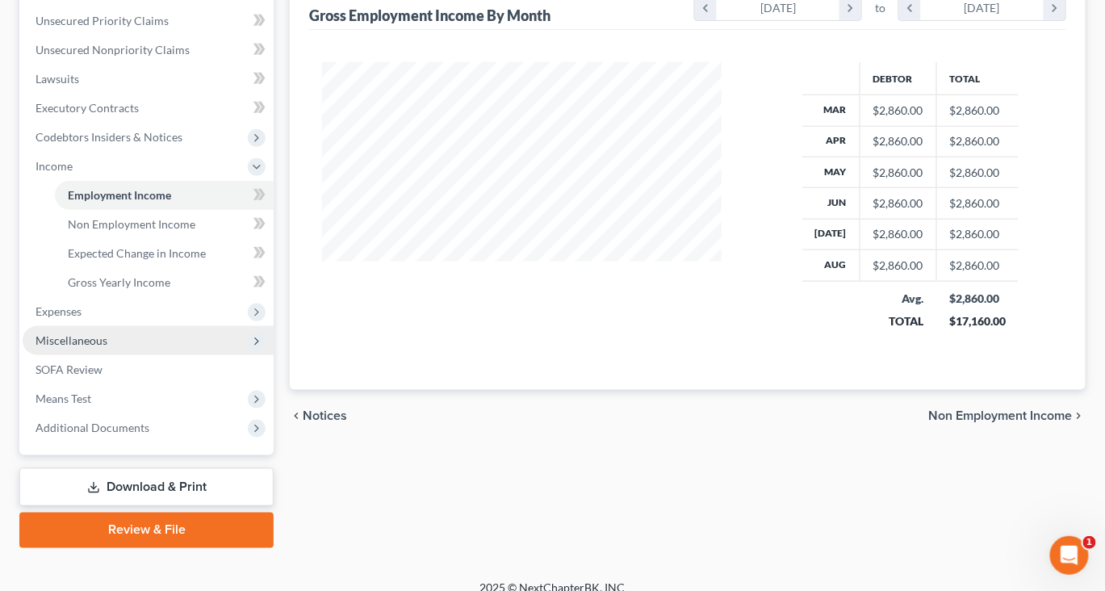
click at [107, 347] on span "Miscellaneous" at bounding box center [72, 340] width 72 height 14
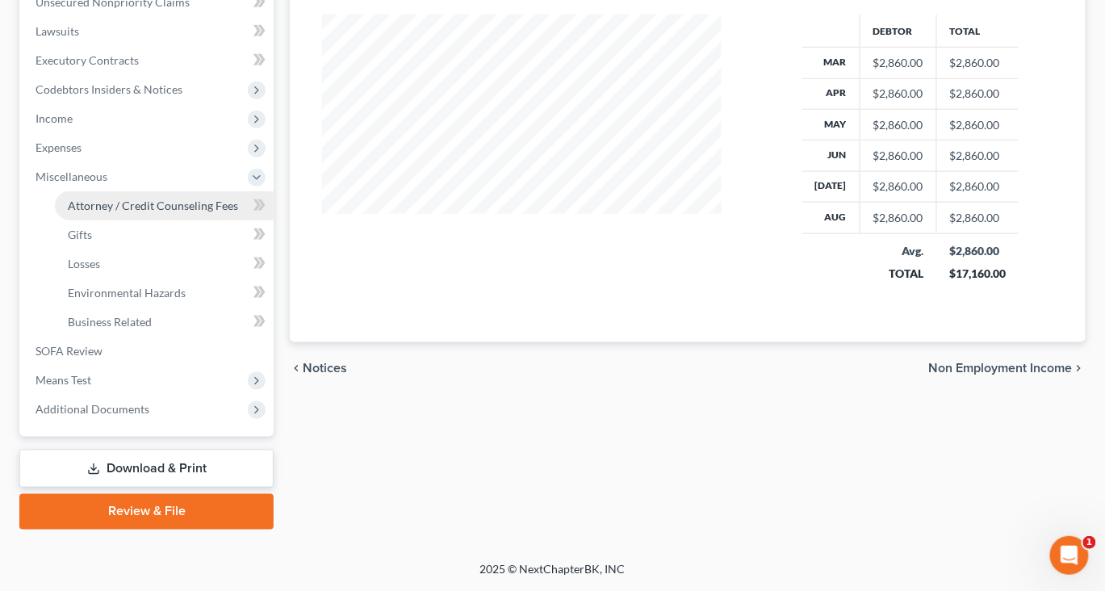
click at [165, 199] on span "Attorney / Credit Counseling Fees" at bounding box center [153, 206] width 170 height 14
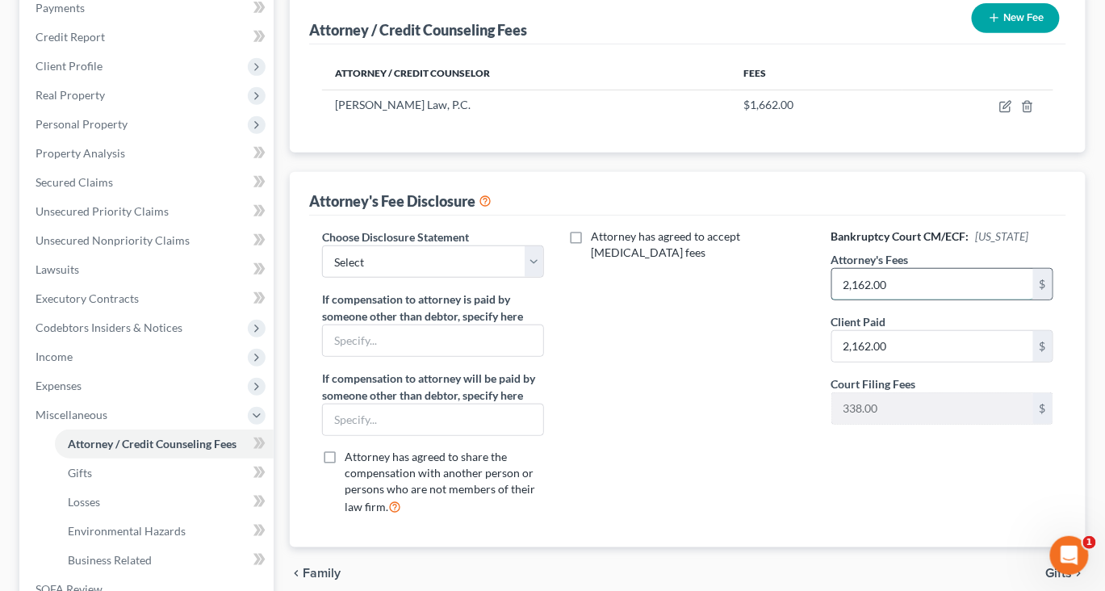
click at [912, 299] on input "2,162.00" at bounding box center [932, 284] width 201 height 31
type input "1,662"
click at [939, 362] on input "2,162.00" at bounding box center [932, 346] width 201 height 31
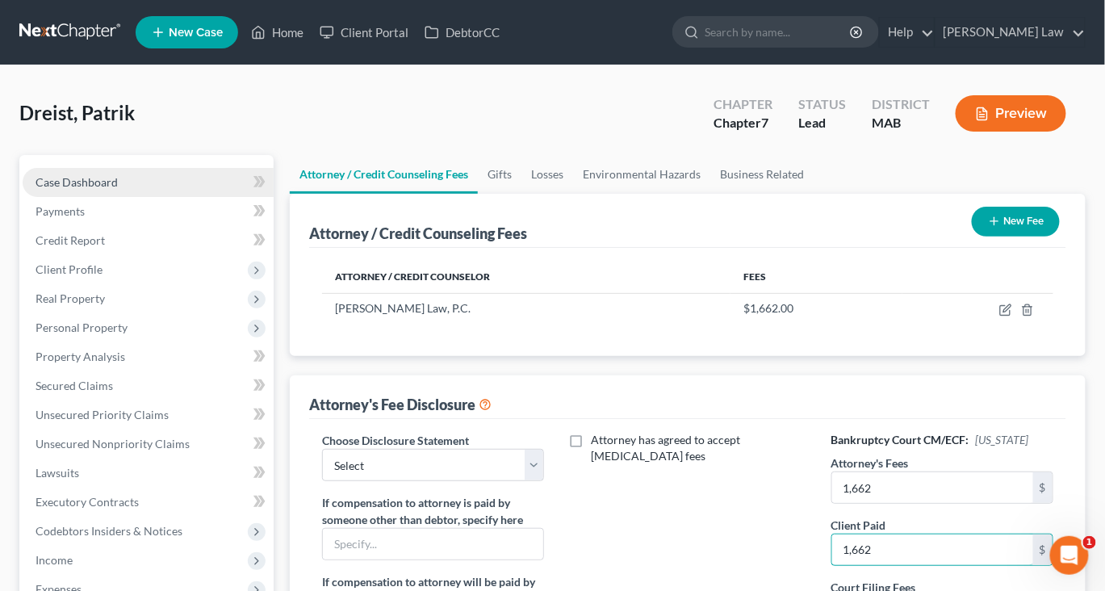
type input "1,662"
click at [112, 189] on span "Case Dashboard" at bounding box center [77, 182] width 82 height 14
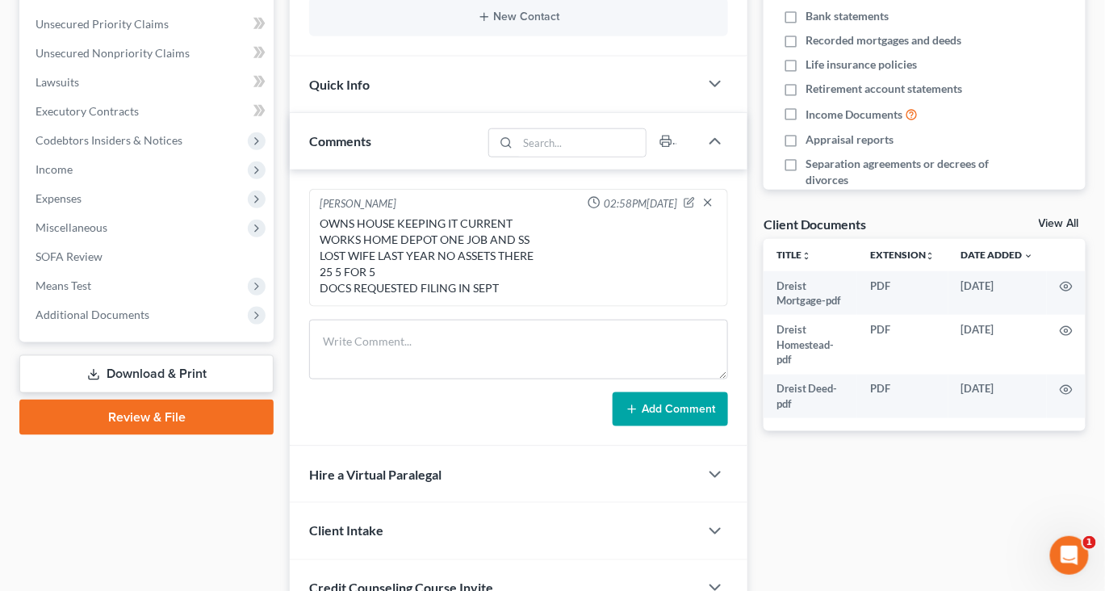
scroll to position [545, 0]
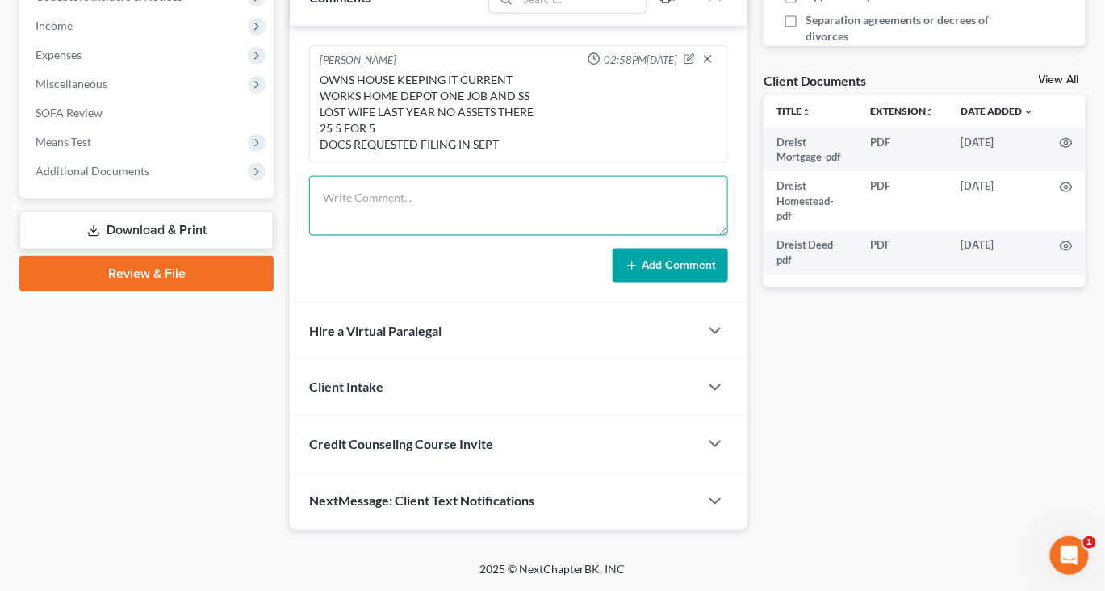
click at [387, 236] on textarea at bounding box center [518, 206] width 419 height 60
type textarea "typed up just need stubs from home depot we ordered the 23 and 24 tax transcrip…"
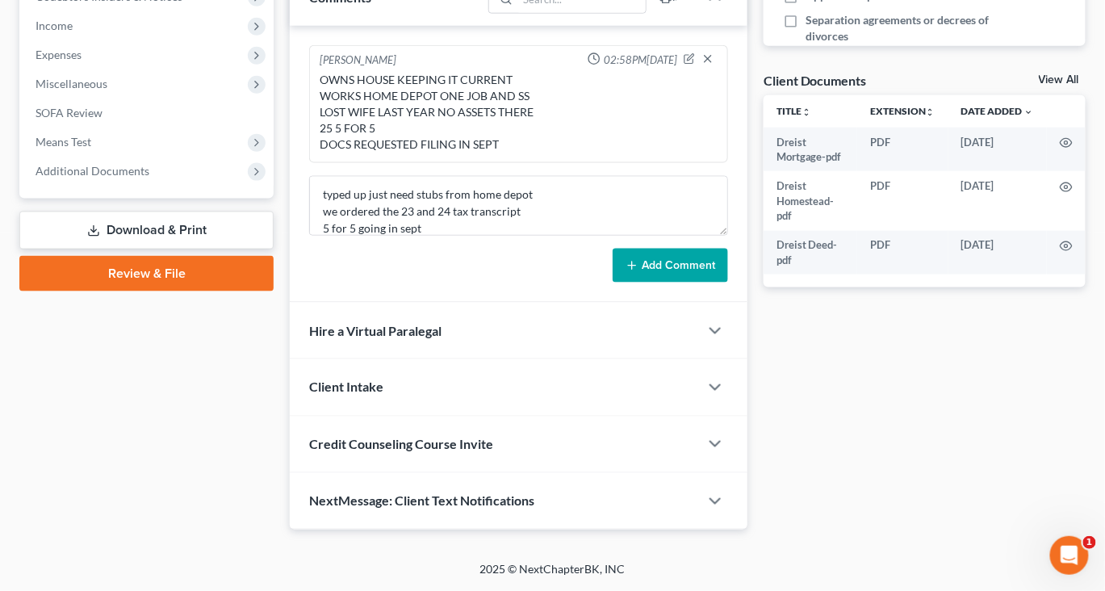
click at [652, 282] on button "Add Comment" at bounding box center [670, 266] width 115 height 34
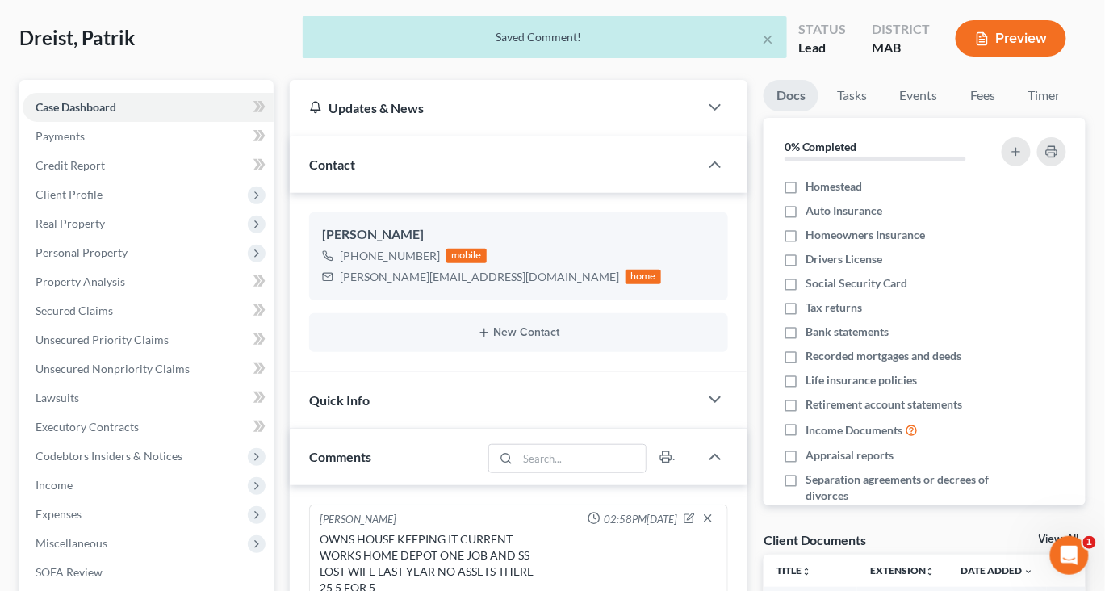
scroll to position [0, 0]
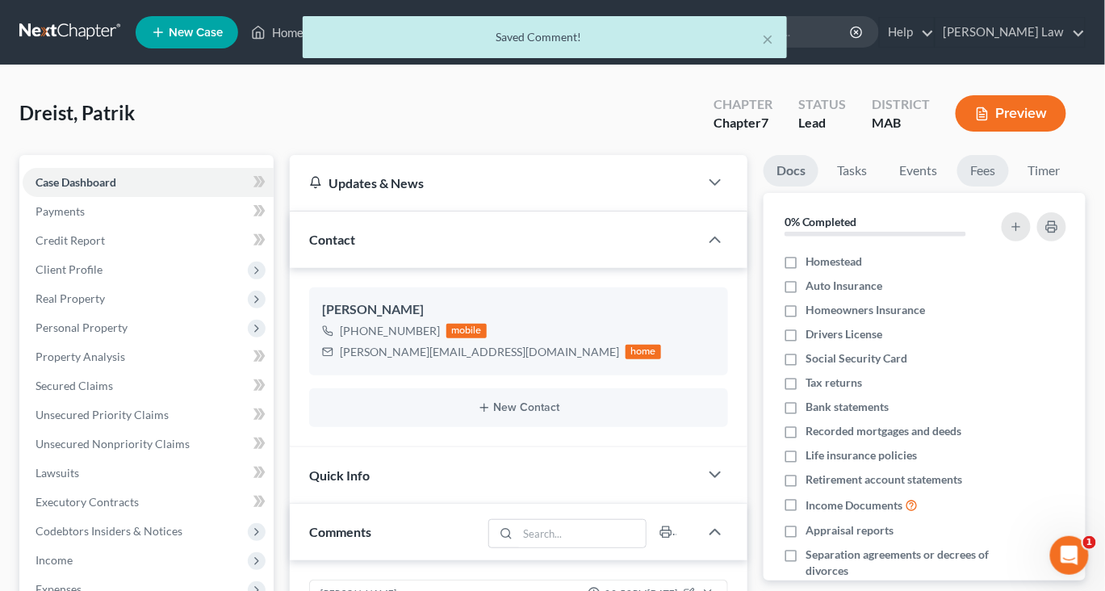
click at [1009, 186] on link "Fees" at bounding box center [983, 170] width 52 height 31
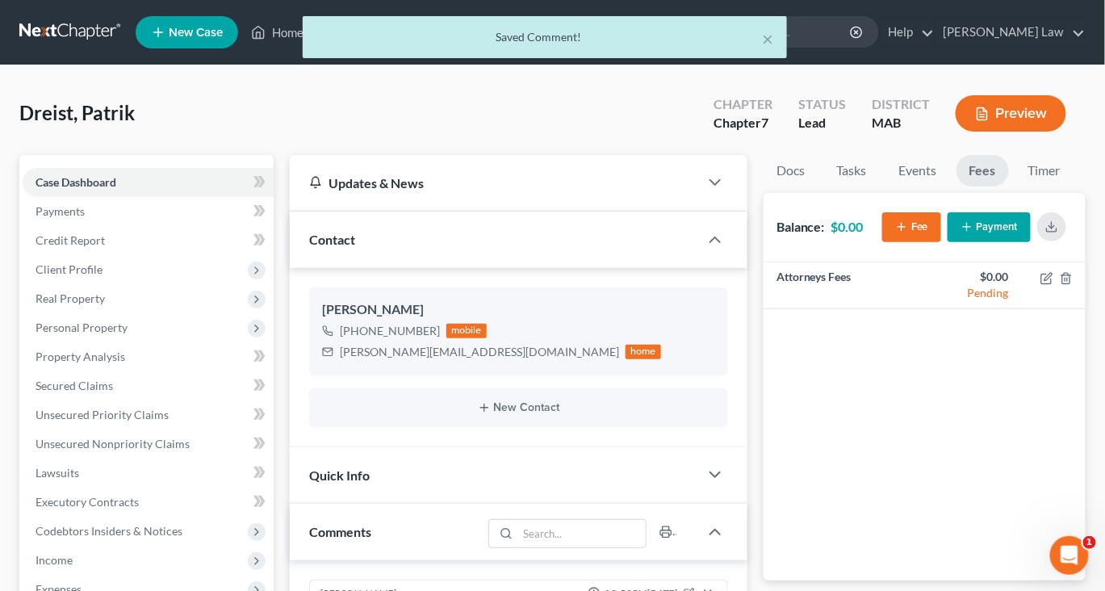
click at [950, 242] on button "Payment" at bounding box center [988, 227] width 83 height 30
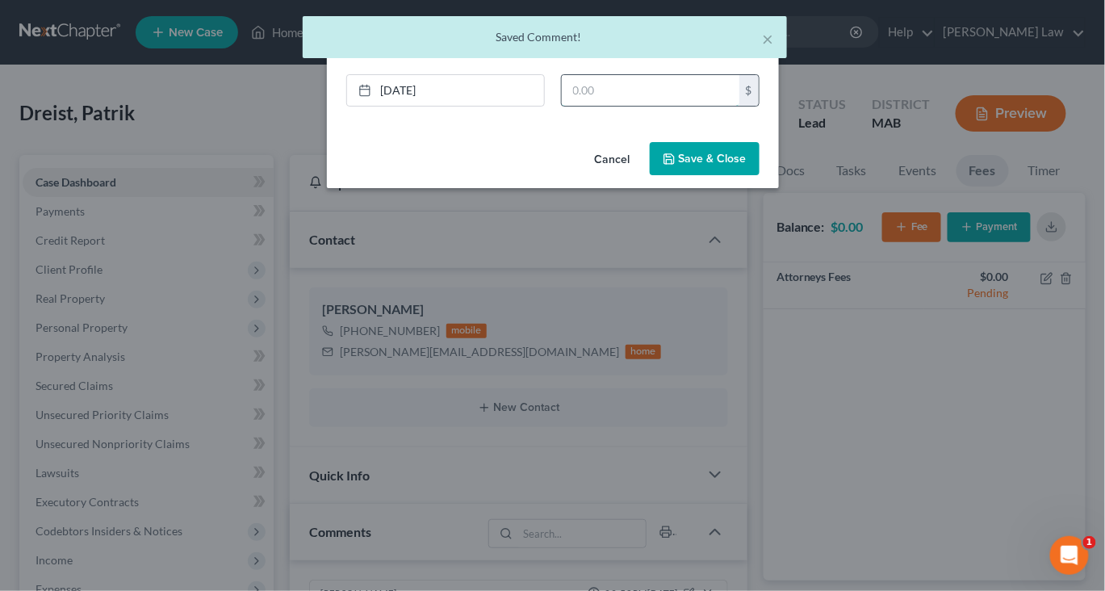
click at [623, 106] on input "text" at bounding box center [651, 90] width 178 height 31
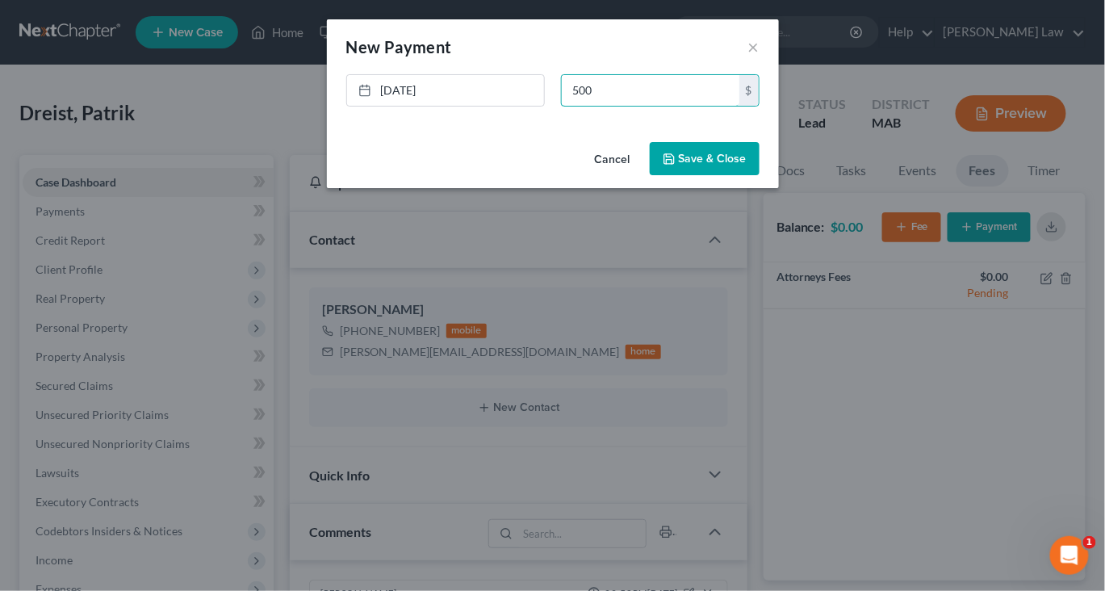
type input "500"
click at [747, 176] on button "Save & Close" at bounding box center [705, 159] width 110 height 34
